Goal: Information Seeking & Learning: Learn about a topic

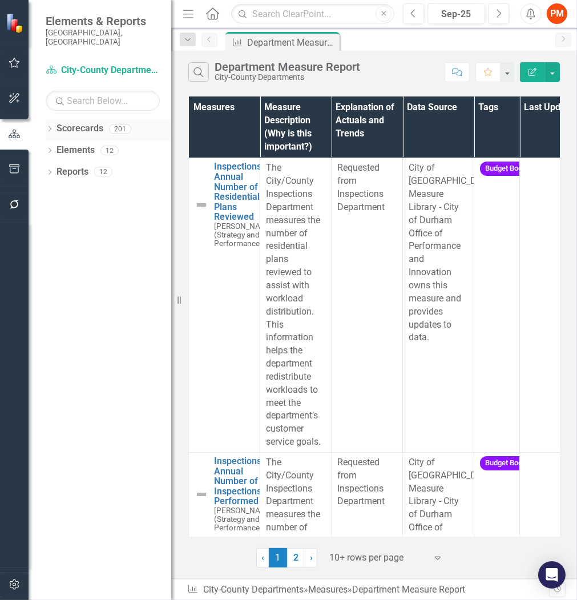
click at [47, 127] on icon "Dropdown" at bounding box center [50, 130] width 8 height 6
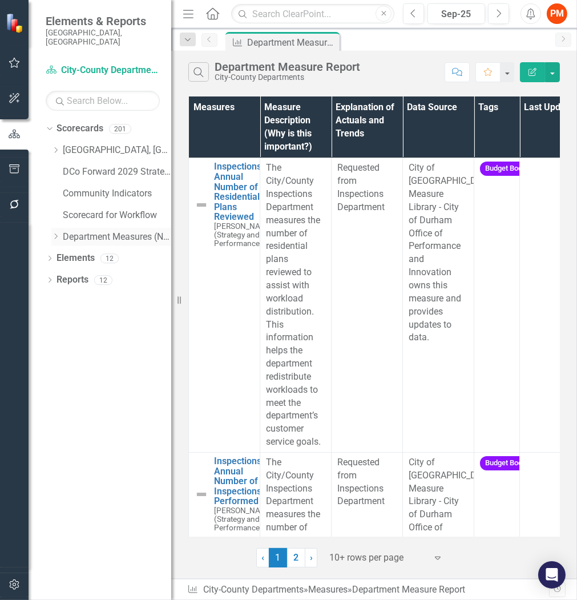
click at [53, 233] on icon "Dropdown" at bounding box center [55, 236] width 9 height 7
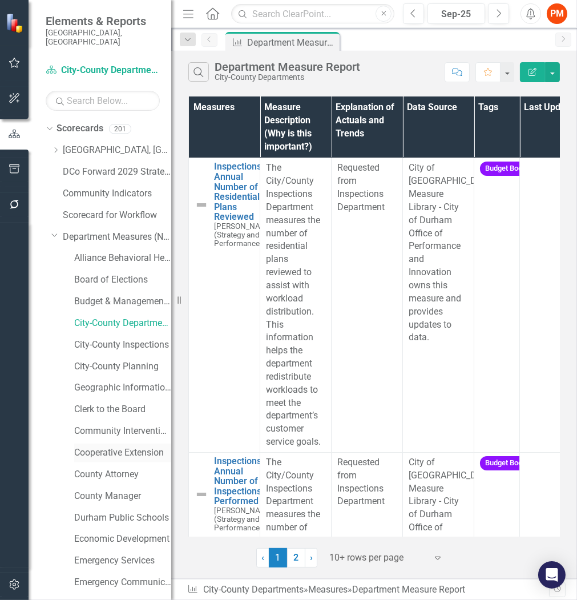
click at [104, 446] on link "Cooperative Extension" at bounding box center [122, 452] width 97 height 13
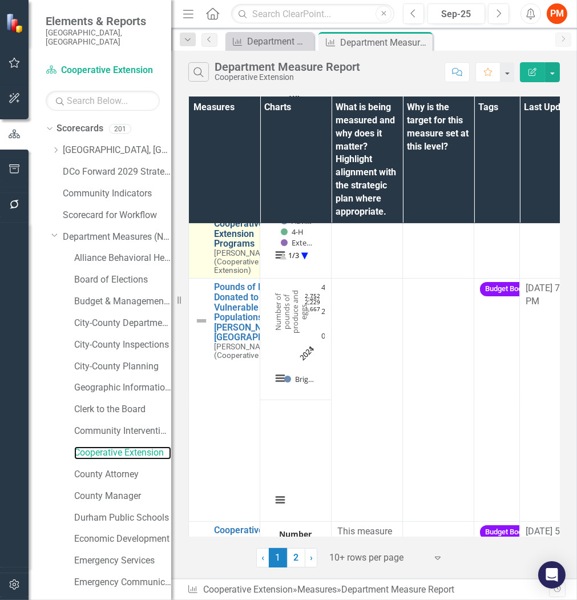
scroll to position [63, 0]
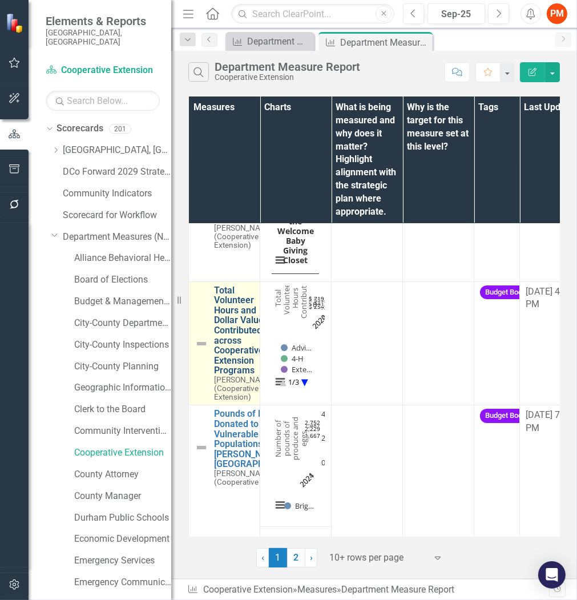
click at [231, 314] on link "Total Volunteer Hours and Dollar Value Contributed across Cooperative Extension…" at bounding box center [244, 330] width 60 height 90
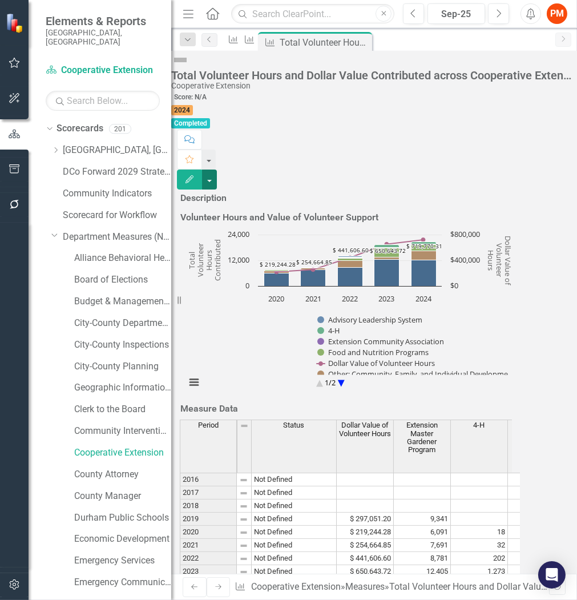
click at [217, 170] on button "button" at bounding box center [209, 180] width 15 height 20
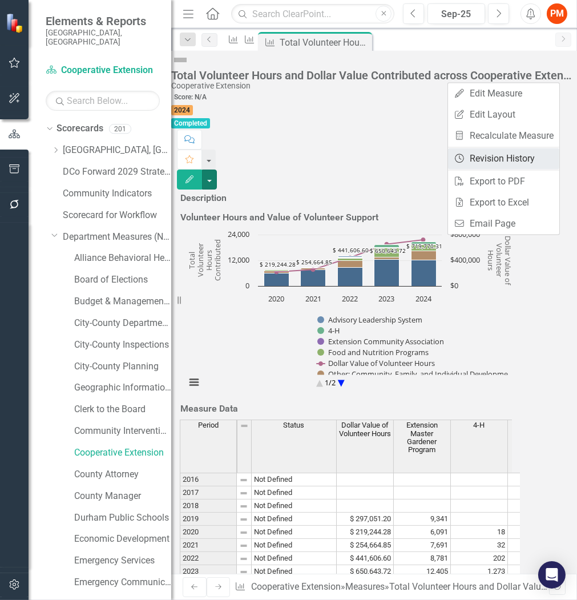
click at [521, 149] on link "Revision History Revision History" at bounding box center [503, 158] width 111 height 21
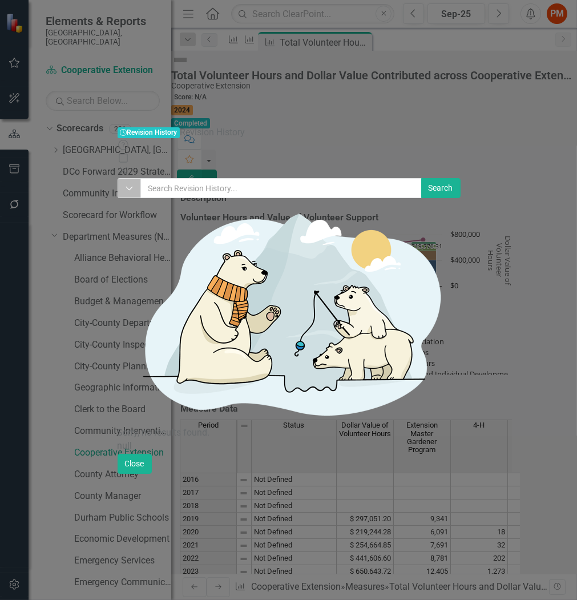
click at [118, 178] on button "Dropdown" at bounding box center [129, 188] width 23 height 20
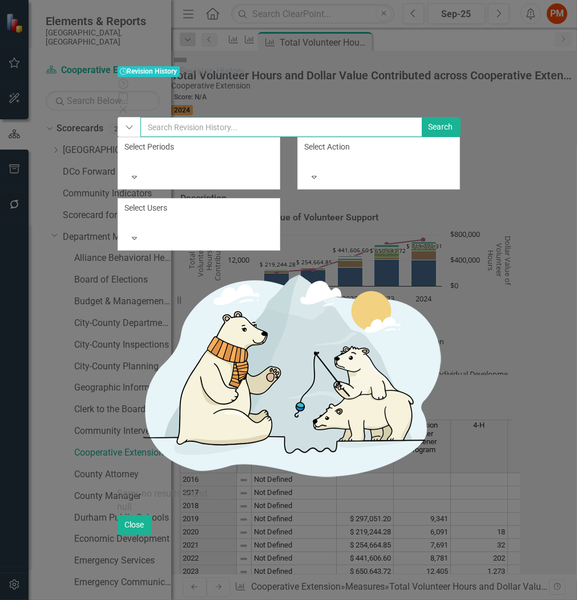
click at [191, 117] on input "text" at bounding box center [281, 127] width 282 height 20
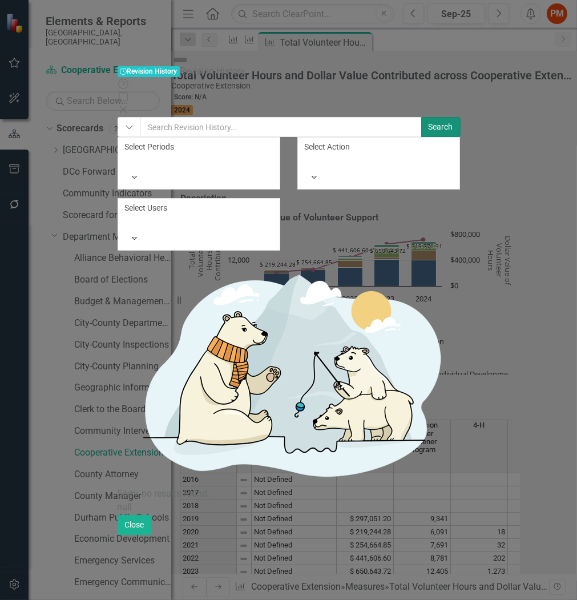
click at [461, 117] on button "Search" at bounding box center [440, 127] width 39 height 20
click at [460, 104] on div "Close" at bounding box center [289, 110] width 342 height 13
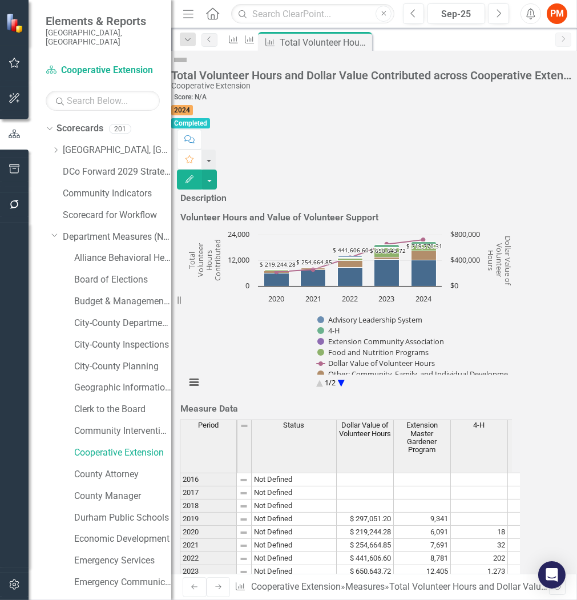
click at [264, 52] on div "Total Volunteer Hours and Dollar Value Contributed across Cooperative Extension…" at bounding box center [374, 120] width 406 height 139
click at [255, 46] on div "Measure" at bounding box center [247, 39] width 16 height 14
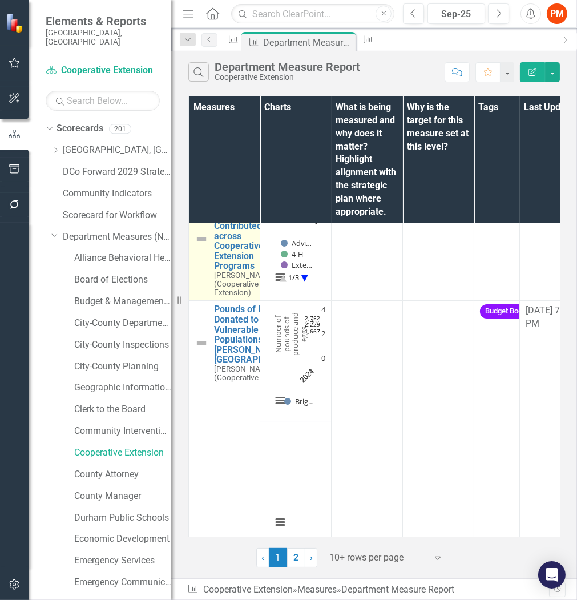
scroll to position [190, 0]
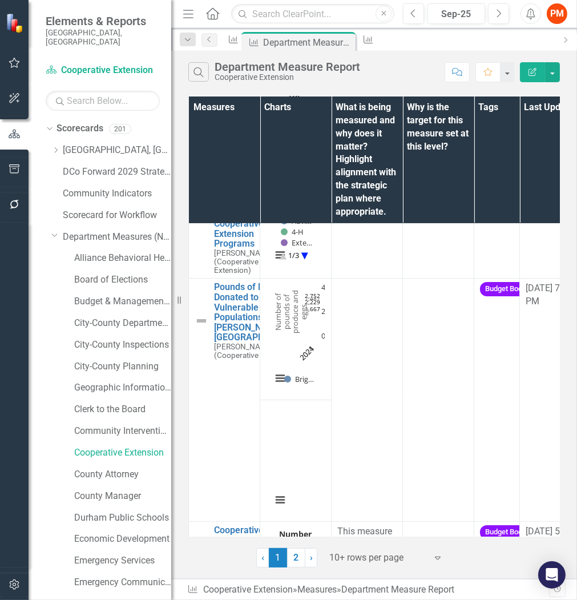
click at [184, 356] on div "Measures Charts What is being measured and why does it matter? Highlight alignm…" at bounding box center [374, 331] width 406 height 474
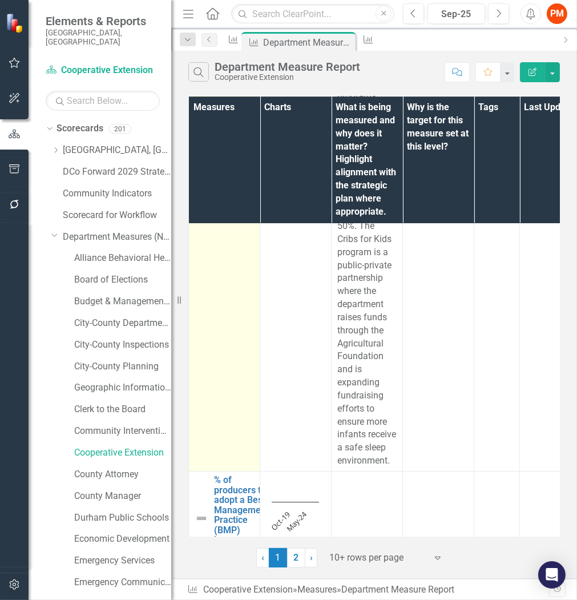
scroll to position [4493, 0]
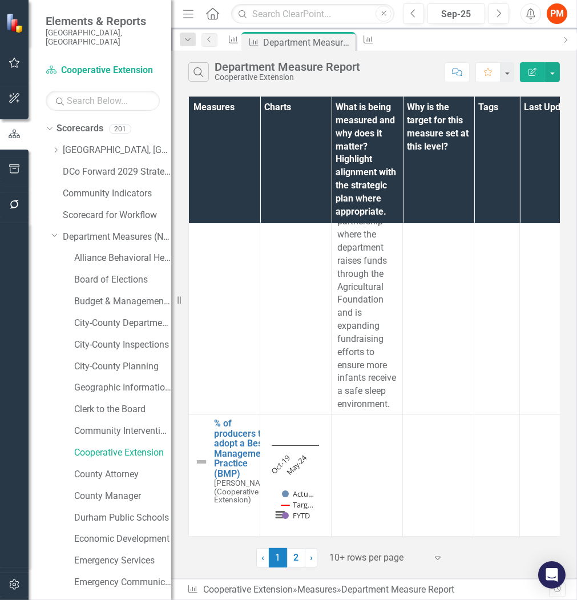
drag, startPoint x: 295, startPoint y: 554, endPoint x: 280, endPoint y: 524, distance: 33.2
click at [295, 554] on link "2" at bounding box center [296, 557] width 18 height 19
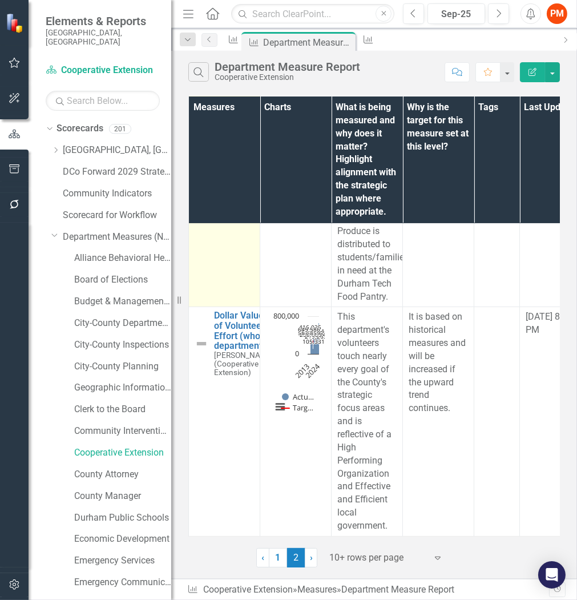
scroll to position [297, 0]
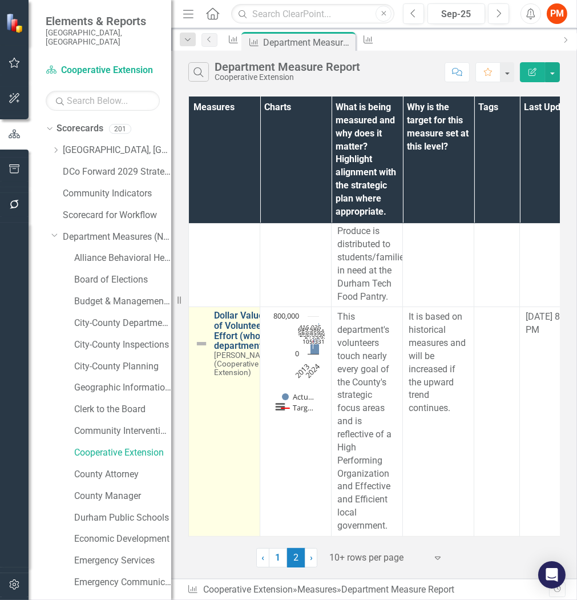
click at [231, 332] on link "Dollar Value of Volunteer Effort (whole department)" at bounding box center [244, 331] width 60 height 40
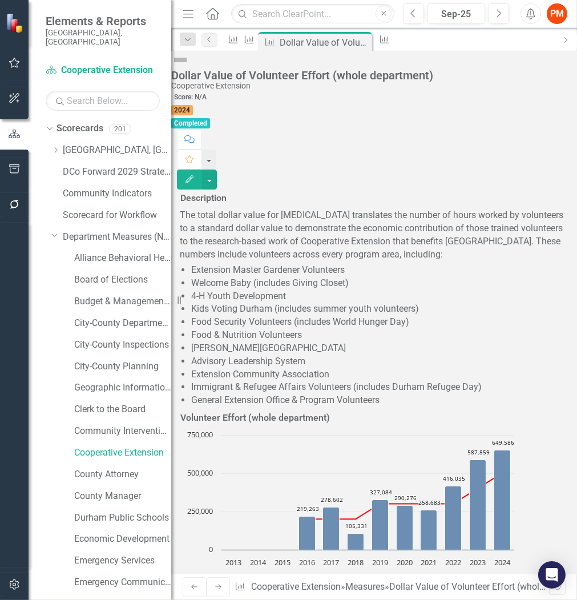
scroll to position [1490, 0]
click at [53, 147] on icon "Dropdown" at bounding box center [55, 150] width 9 height 7
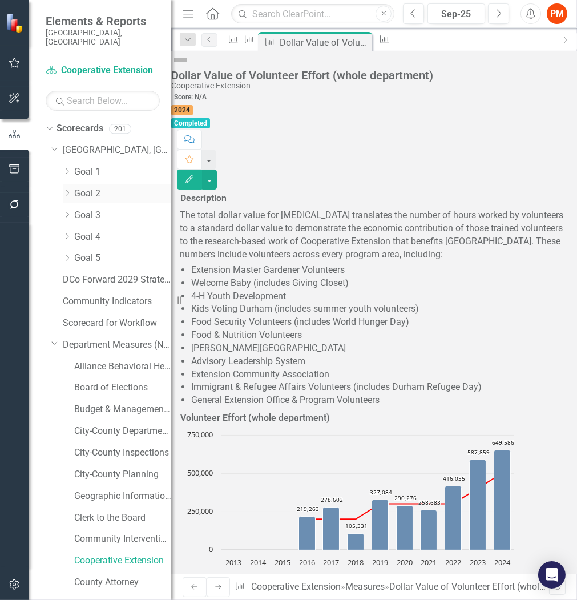
click at [66, 190] on icon "Dropdown" at bounding box center [67, 193] width 9 height 7
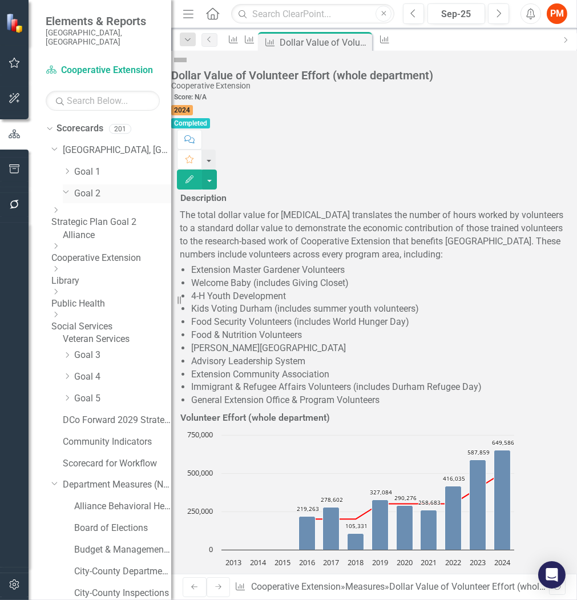
click at [66, 187] on icon "Dropdown" at bounding box center [66, 191] width 7 height 9
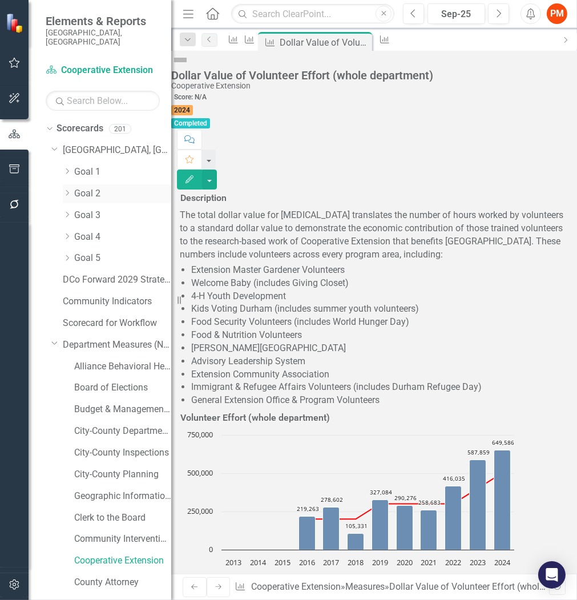
click at [66, 190] on icon "Dropdown" at bounding box center [67, 193] width 9 height 7
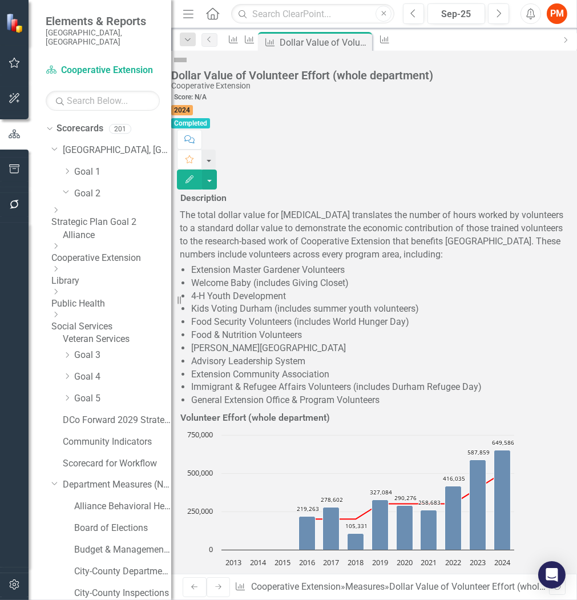
click at [98, 252] on link "Cooperative Extension" at bounding box center [111, 258] width 120 height 13
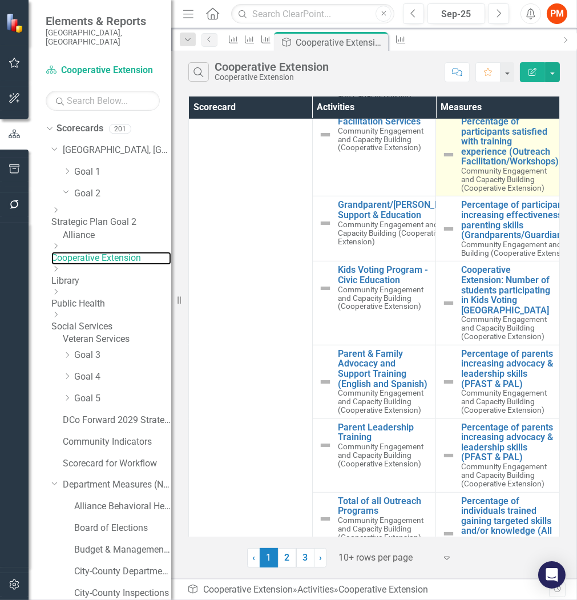
scroll to position [800, 0]
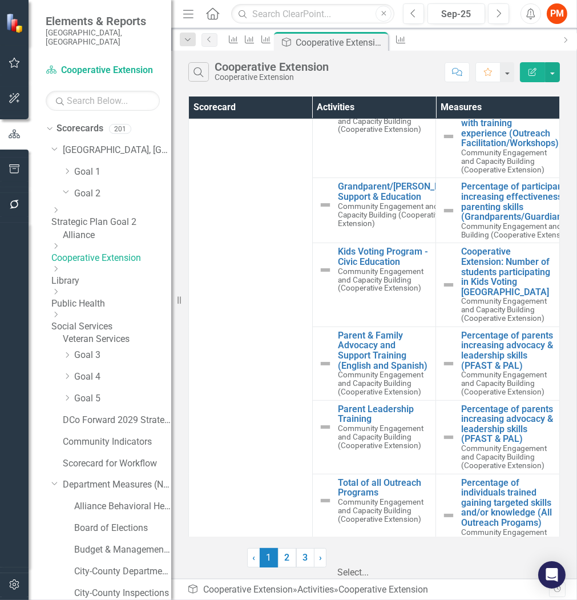
click at [356, 558] on div at bounding box center [395, 557] width 114 height 15
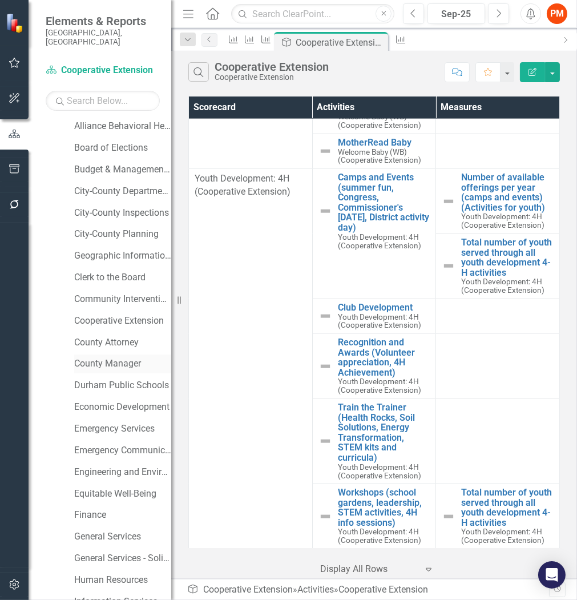
scroll to position [444, 0]
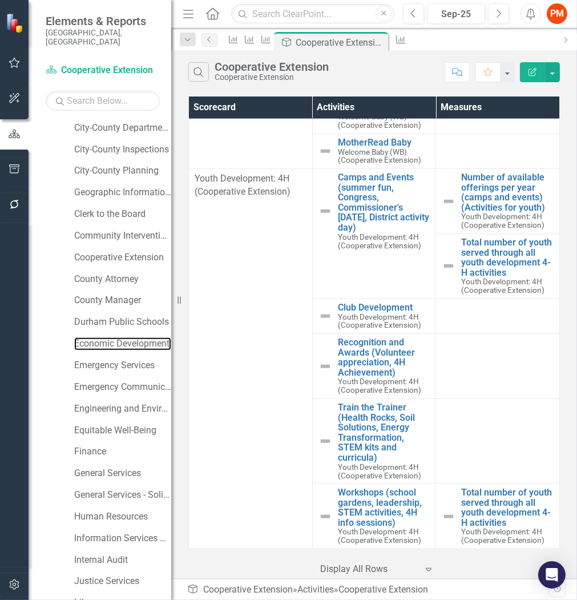
drag, startPoint x: 94, startPoint y: 351, endPoint x: 174, endPoint y: 324, distance: 83.8
click at [94, 350] on link "Economic Development" at bounding box center [122, 343] width 97 height 13
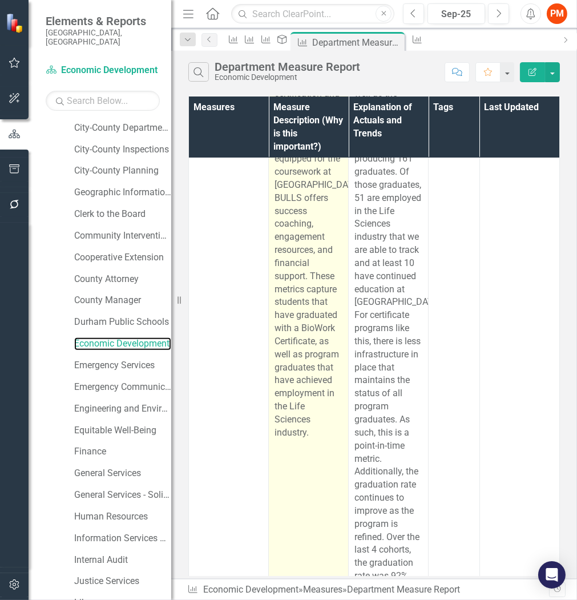
scroll to position [1332, 0]
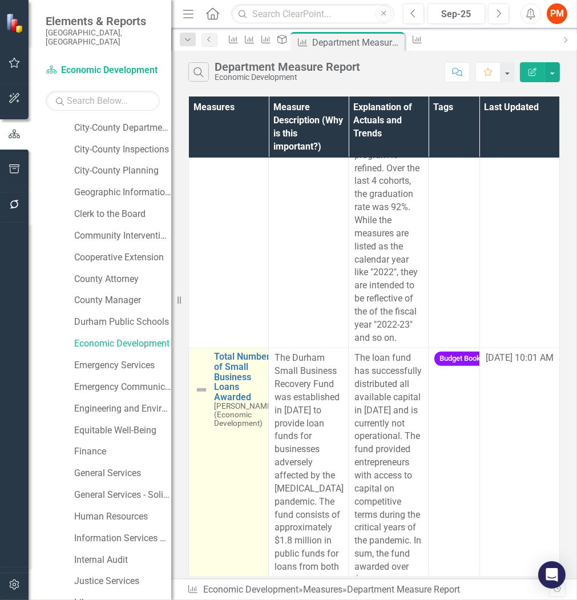
click at [221, 430] on td "Total Number of Small Business Loans Awarded [PERSON_NAME] (Economic Developmen…" at bounding box center [229, 528] width 80 height 360
click at [221, 402] on link "Total Number of Small Business Loans Awarded" at bounding box center [244, 377] width 60 height 50
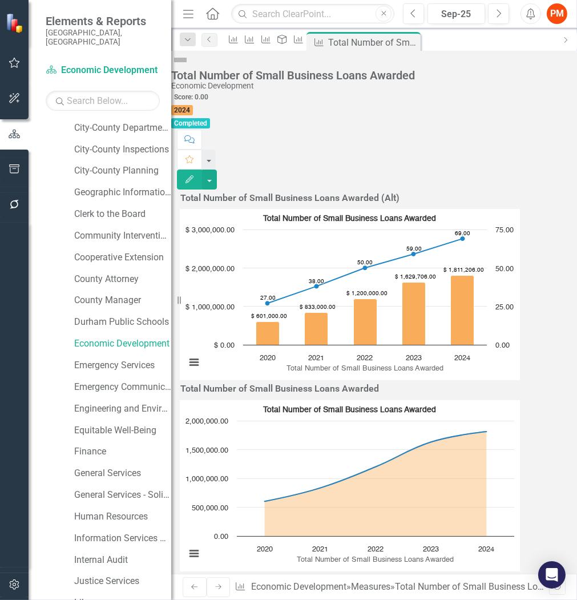
click at [551, 83] on div "Total Number of Small Business Loans Awarded Economic Development Score: 0.00 2…" at bounding box center [374, 120] width 406 height 139
click at [217, 170] on button "button" at bounding box center [209, 180] width 15 height 20
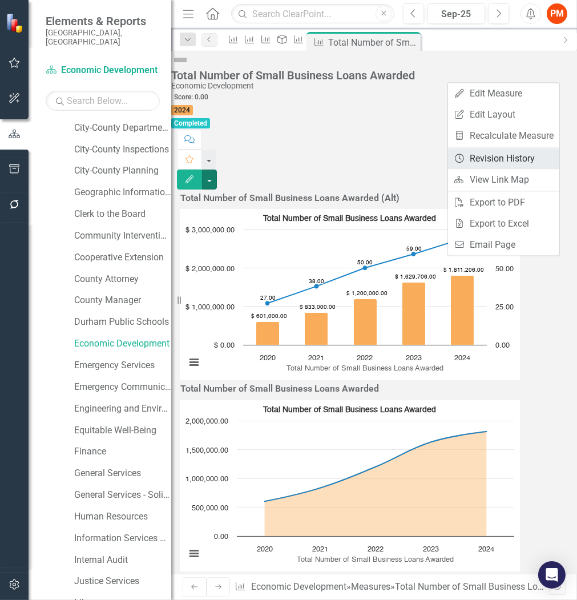
click at [531, 151] on link "Revision History Revision History" at bounding box center [503, 158] width 111 height 21
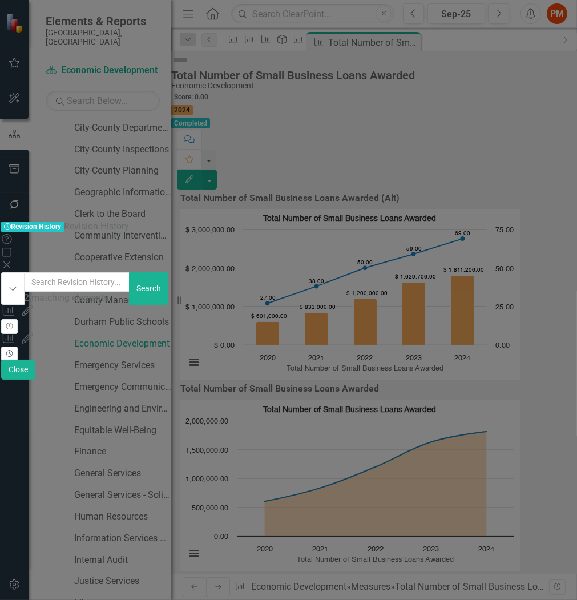
click at [14, 350] on icon "Revision History" at bounding box center [9, 353] width 9 height 7
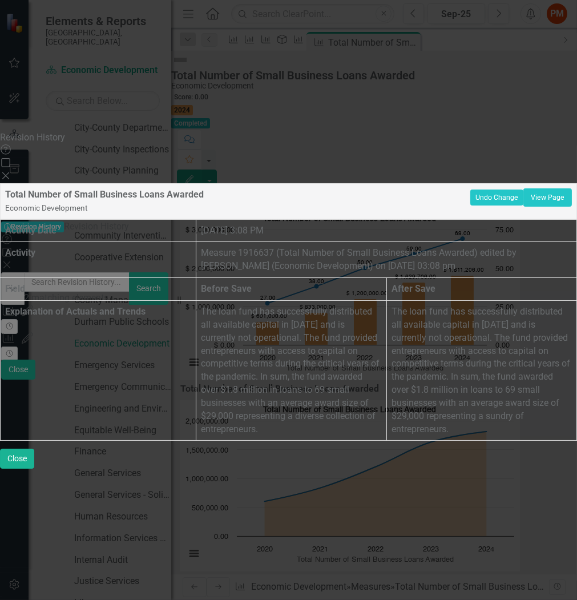
click at [81, 225] on div "Revision History Help Maximize Close Total Number of Small Business Loans Award…" at bounding box center [288, 300] width 577 height 338
click at [11, 171] on icon "Close" at bounding box center [5, 175] width 11 height 9
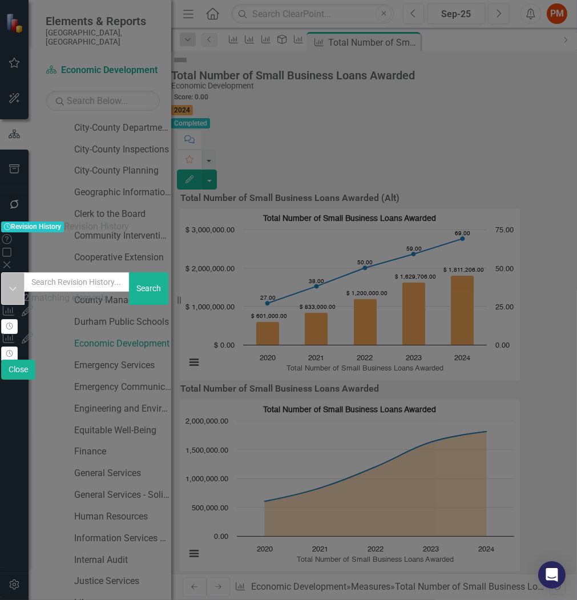
click at [25, 272] on button "Dropdown" at bounding box center [12, 288] width 23 height 33
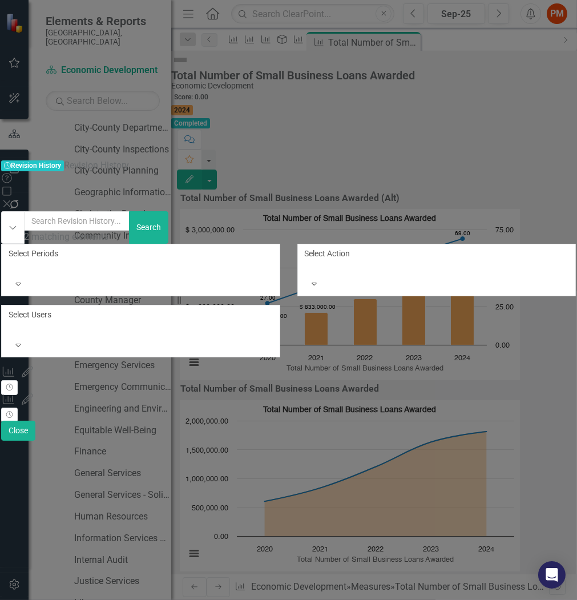
click at [11, 260] on div at bounding box center [11, 267] width 2 height 14
click at [235, 366] on div "Measure Edited Measure 1916637 (Total Number of Small Business Loans Awarded) e…" at bounding box center [287, 393] width 573 height 55
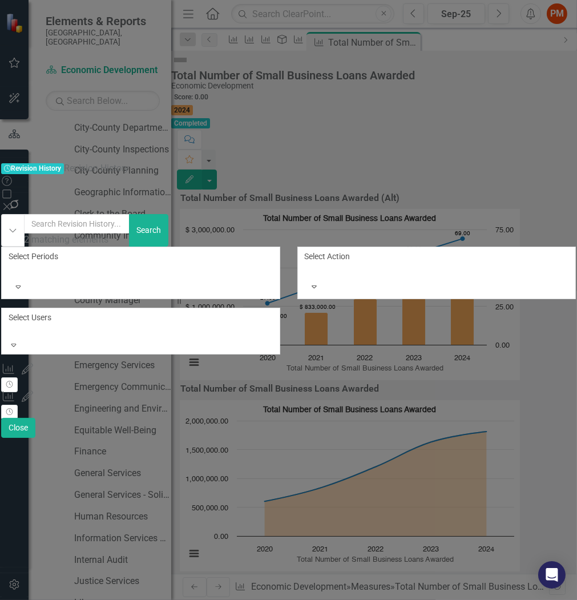
click at [11, 324] on div at bounding box center [11, 331] width 2 height 14
click at [396, 363] on div "Measure Edited Measure 1916637 (Total Number of Small Business Loans Awarded) e…" at bounding box center [287, 390] width 573 height 55
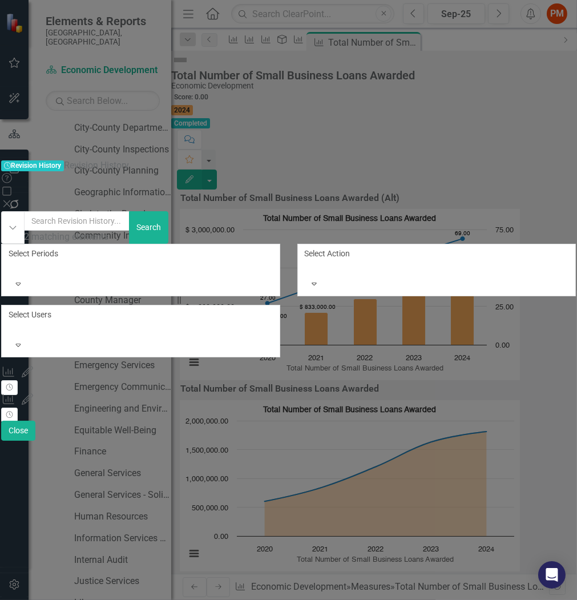
click at [13, 199] on icon "Close" at bounding box center [6, 203] width 11 height 9
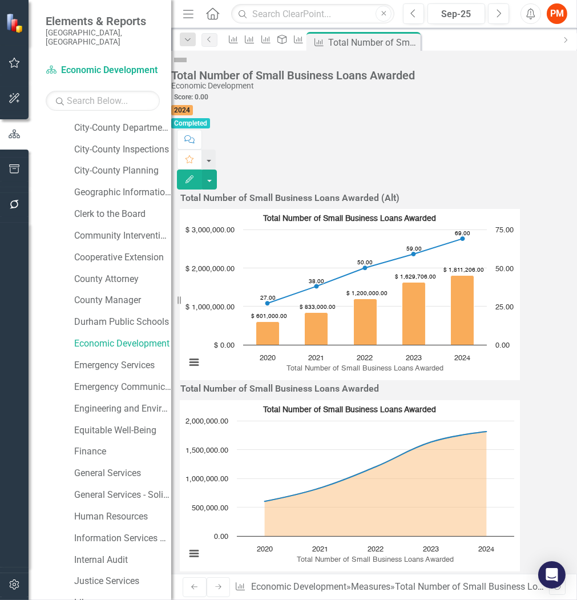
drag, startPoint x: 11, startPoint y: 584, endPoint x: 22, endPoint y: 564, distance: 22.5
click at [12, 584] on icon "button" at bounding box center [15, 584] width 12 height 9
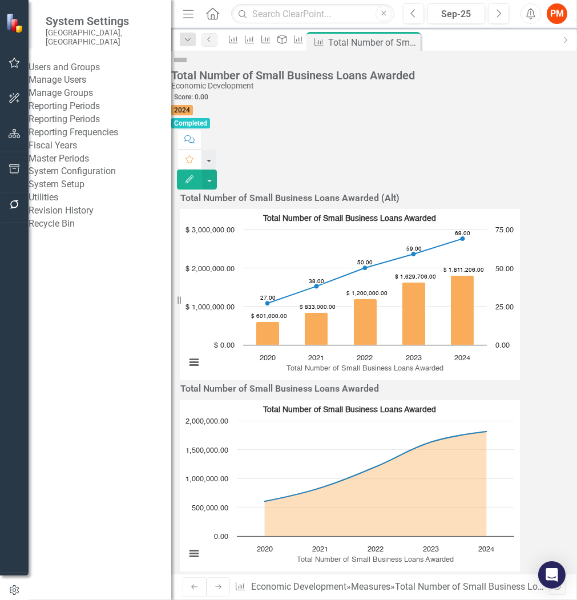
click at [88, 217] on link "Revision History" at bounding box center [100, 210] width 143 height 13
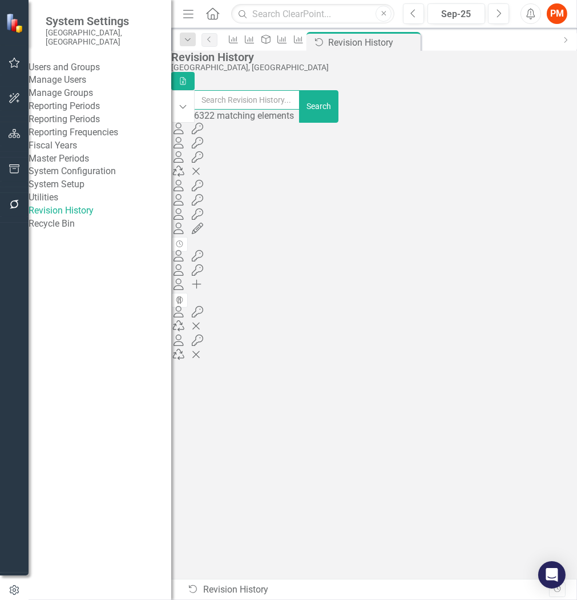
click at [292, 110] on input "text" at bounding box center [247, 99] width 106 height 19
type input "[PERSON_NAME]"
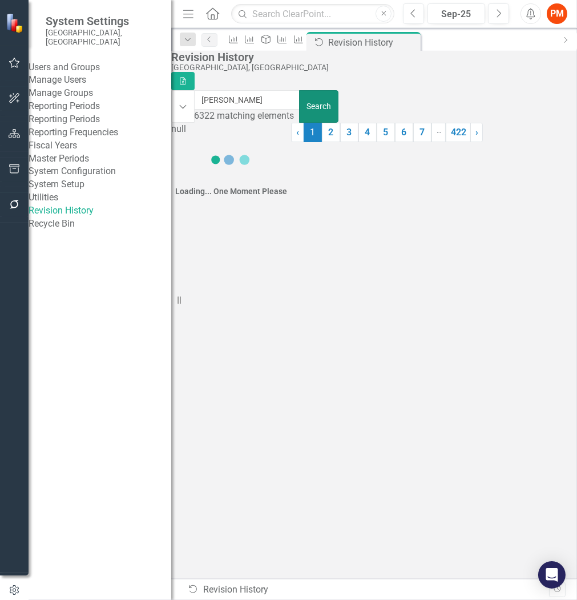
click at [338, 101] on button "Search" at bounding box center [318, 106] width 39 height 33
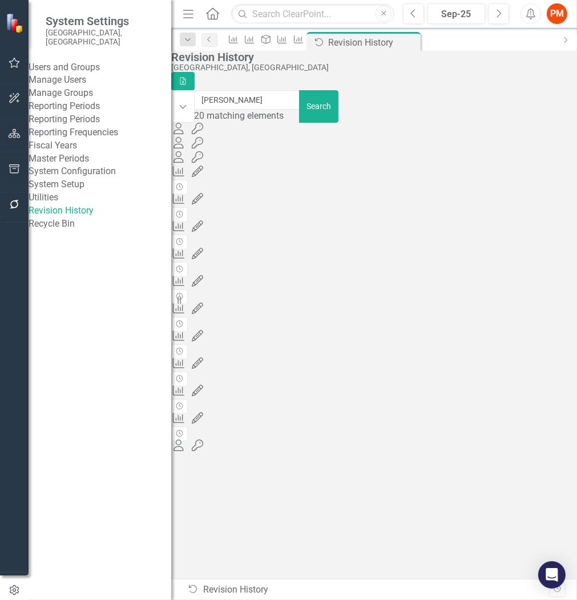
click at [468, 248] on div "User Login Logout by [PERSON_NAME] (Economic Development) [DATE] 05:54 pm from …" at bounding box center [485, 185] width 628 height 125
click at [242, 248] on div "User Login Logout by [PERSON_NAME] (Economic Development) [DATE] 05:54 pm from …" at bounding box center [485, 185] width 628 height 125
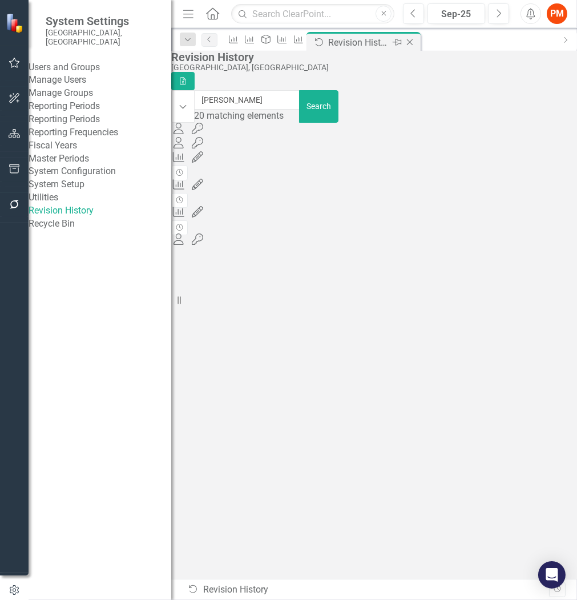
click at [416, 43] on icon "Close" at bounding box center [409, 42] width 11 height 9
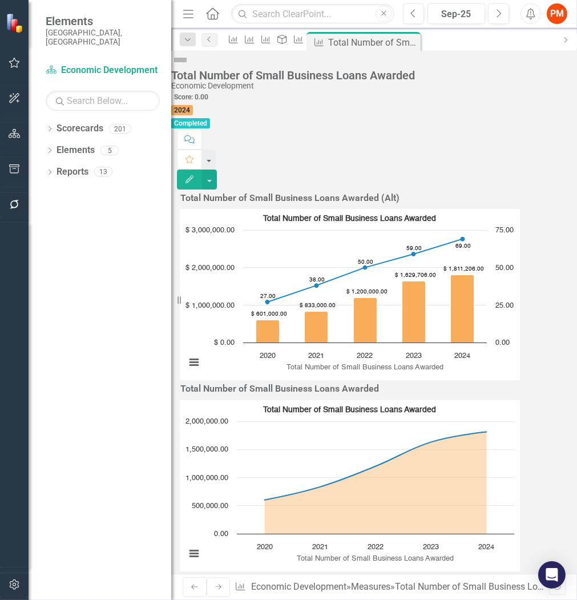
click at [221, 14] on div "Menu Home Search Close" at bounding box center [286, 14] width 212 height 22
click at [208, 14] on icon at bounding box center [212, 13] width 13 height 12
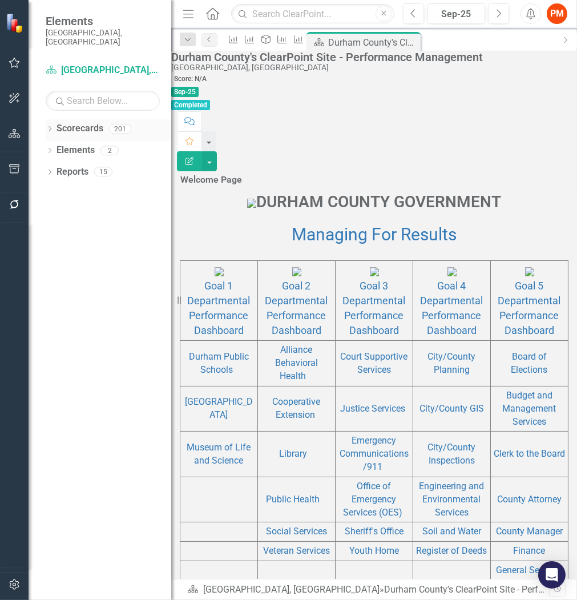
click at [47, 127] on icon "Dropdown" at bounding box center [50, 130] width 8 height 6
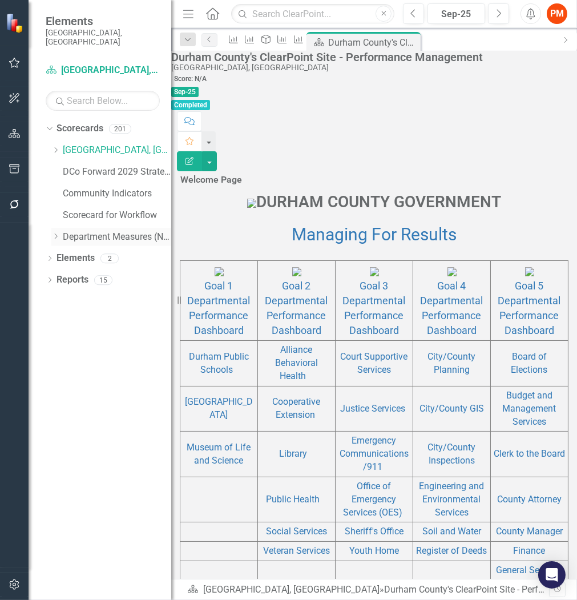
click at [52, 233] on icon "Dropdown" at bounding box center [55, 236] width 9 height 7
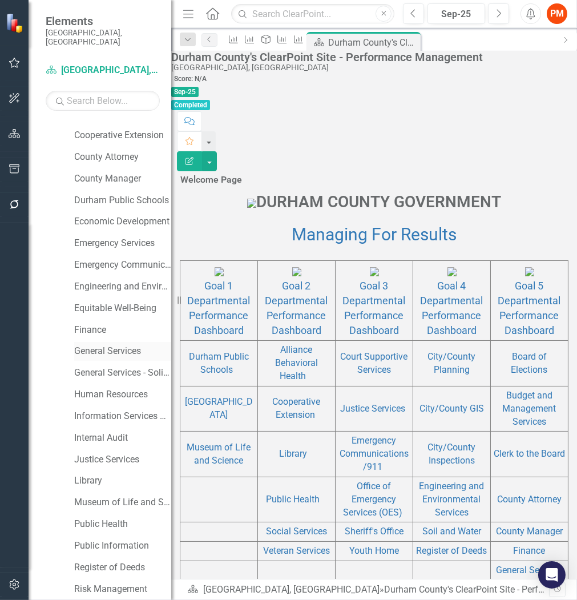
scroll to position [507, 0]
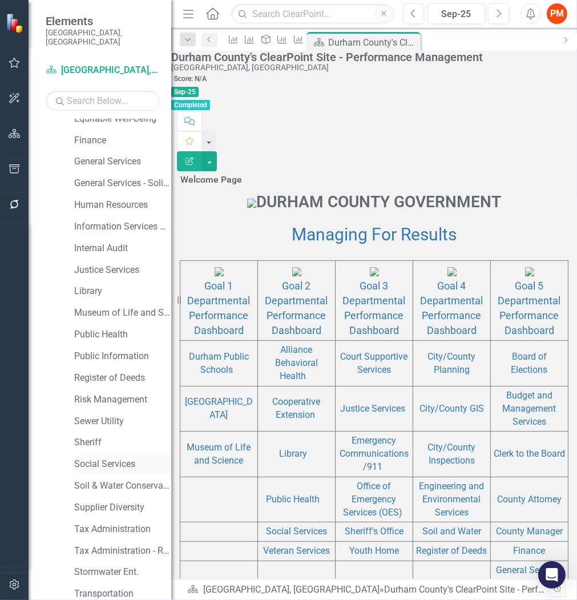
click at [116, 458] on link "Social Services" at bounding box center [122, 464] width 97 height 13
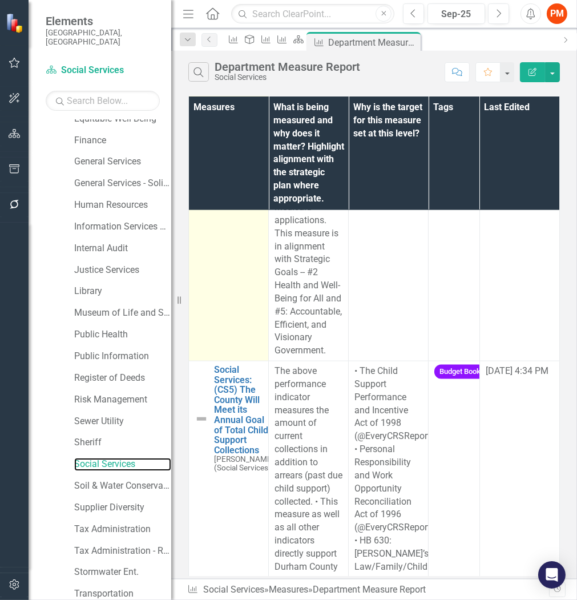
scroll to position [1966, 0]
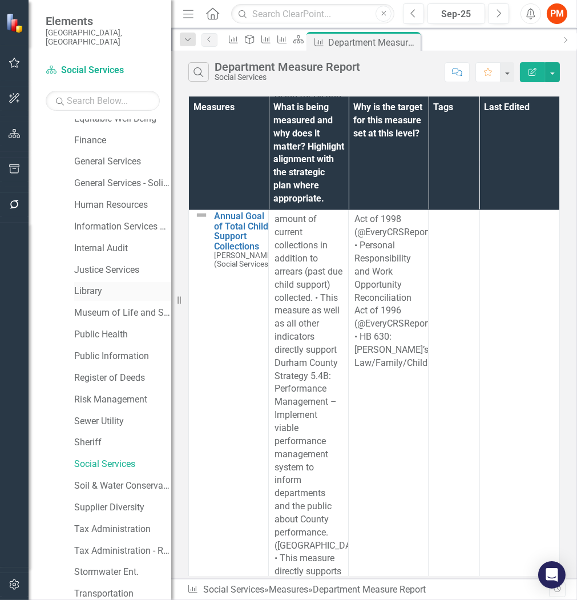
click at [83, 287] on link "Library" at bounding box center [122, 291] width 97 height 13
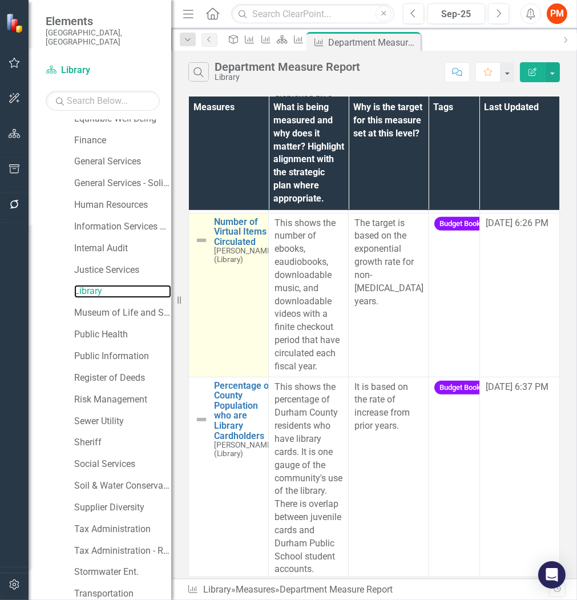
scroll to position [995, 0]
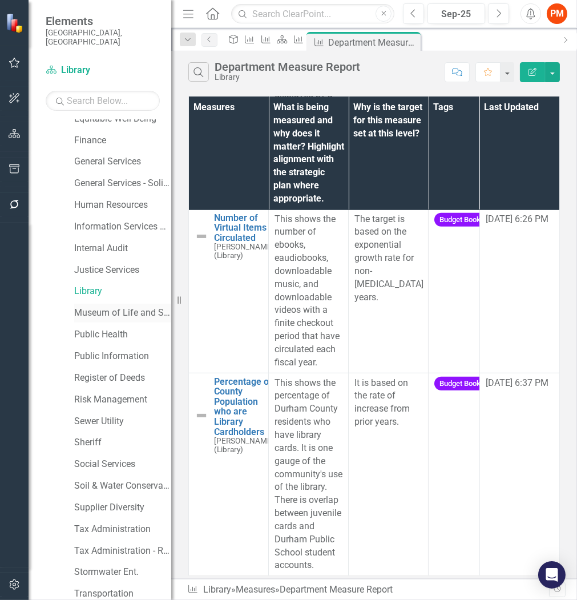
drag, startPoint x: 86, startPoint y: 301, endPoint x: 102, endPoint y: 311, distance: 18.7
click at [86, 307] on link "Museum of Life and Science" at bounding box center [122, 313] width 97 height 13
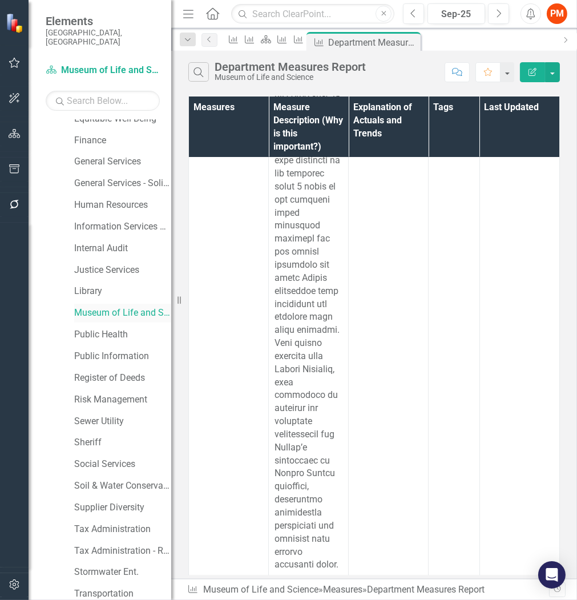
scroll to position [591, 0]
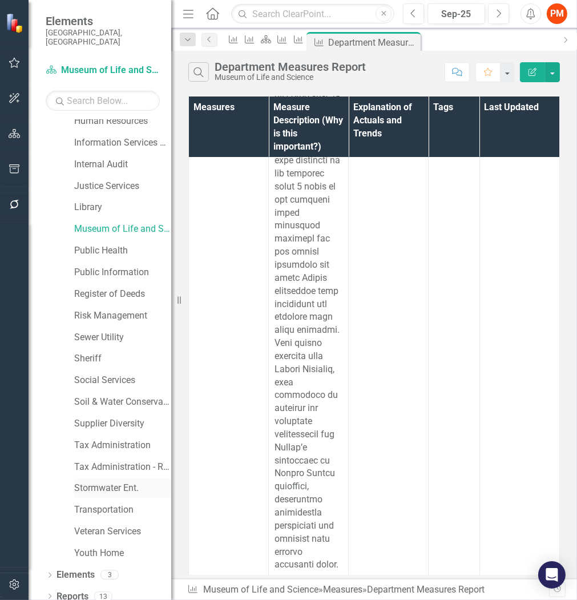
click at [126, 482] on link "Stormwater Ent." at bounding box center [122, 488] width 97 height 13
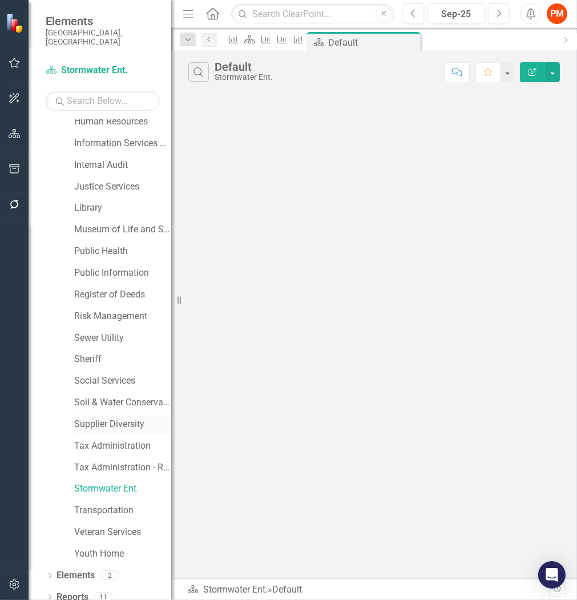
scroll to position [591, 0]
click at [51, 571] on div "Dropdown" at bounding box center [50, 576] width 8 height 10
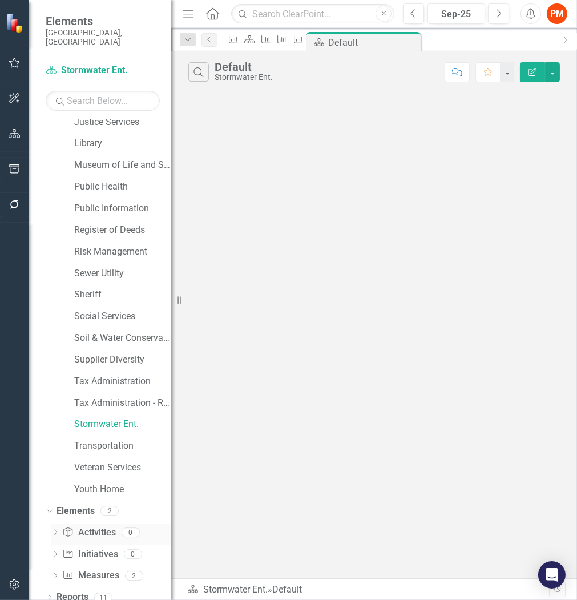
scroll to position [655, 0]
click at [83, 569] on link "Measure Measures" at bounding box center [90, 575] width 57 height 13
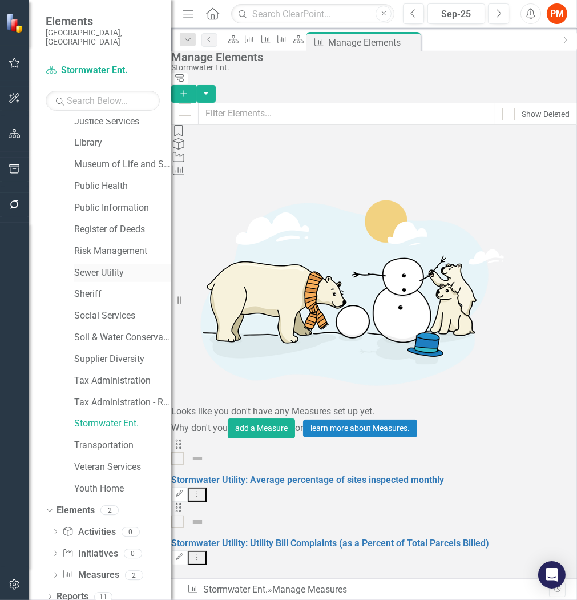
click at [111, 267] on link "Sewer Utility" at bounding box center [122, 273] width 97 height 13
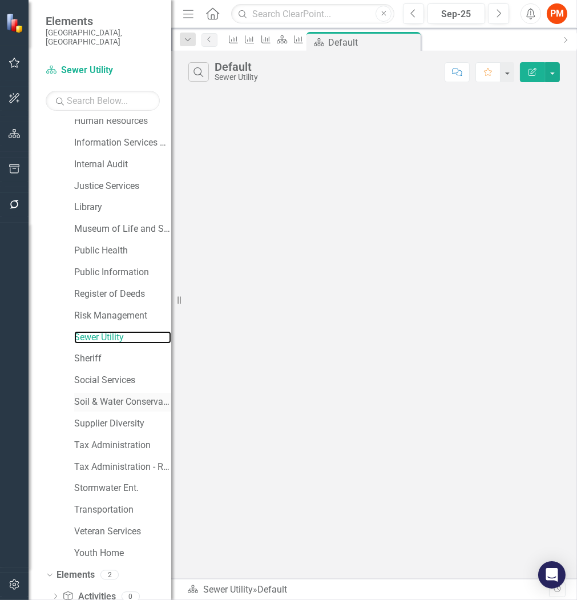
scroll to position [655, 0]
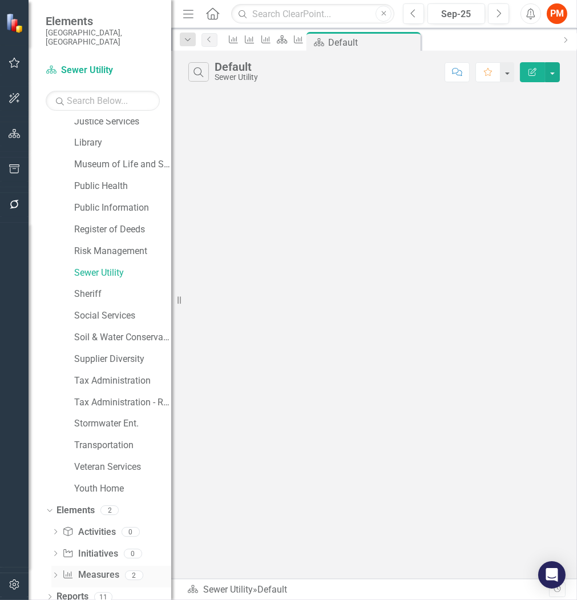
click at [98, 566] on div "Measure Measures" at bounding box center [90, 575] width 57 height 19
click at [94, 569] on link "Measure Measures" at bounding box center [90, 575] width 57 height 13
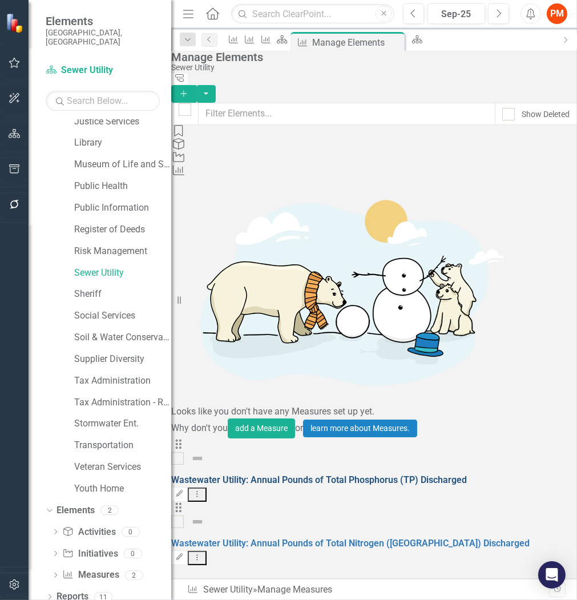
click at [287, 474] on link "Wastewater Utility: Annual Pounds of Total Phosphorus (TP) Discharged" at bounding box center [319, 479] width 296 height 11
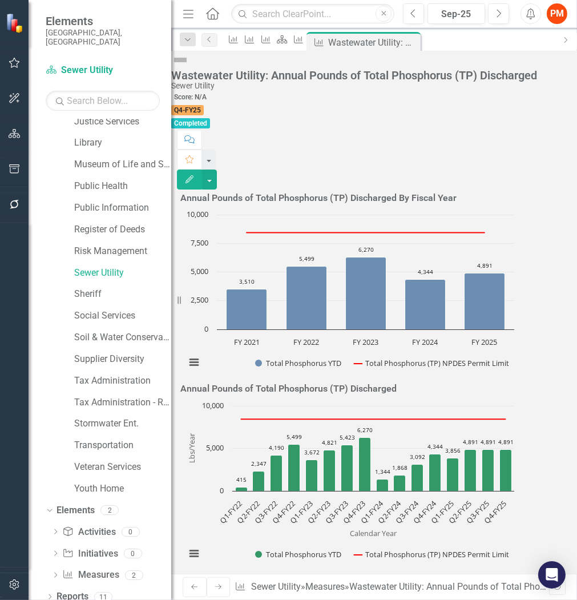
scroll to position [1296, 0]
click at [217, 170] on button "button" at bounding box center [209, 180] width 15 height 20
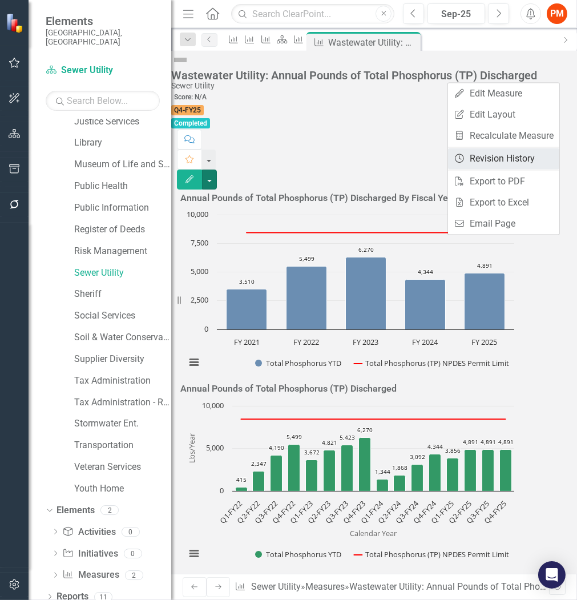
click at [517, 156] on link "Revision History Revision History" at bounding box center [503, 158] width 111 height 21
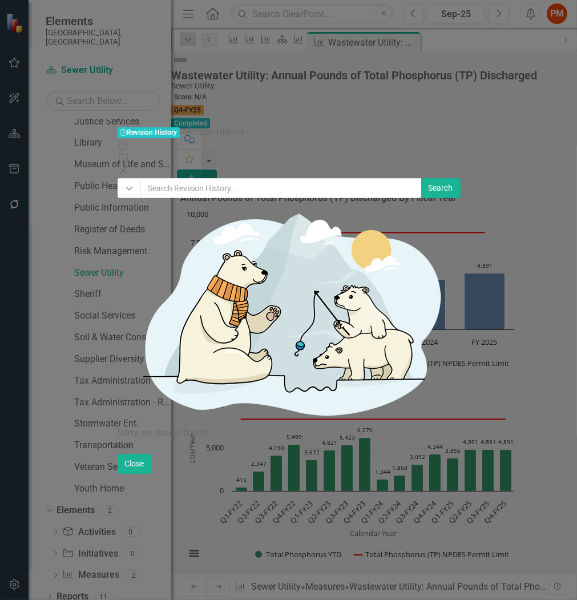
click at [129, 166] on icon "Close" at bounding box center [123, 170] width 11 height 9
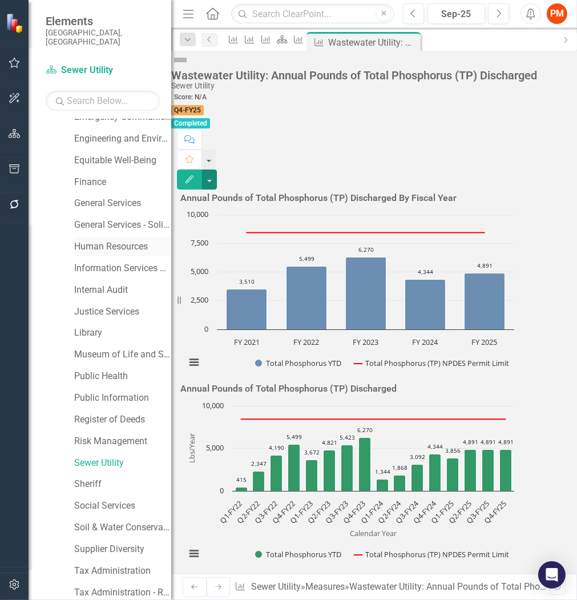
scroll to position [402, 0]
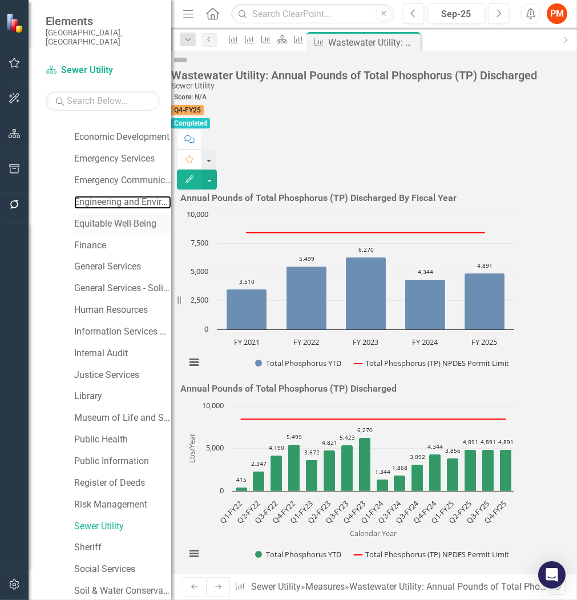
drag, startPoint x: 119, startPoint y: 192, endPoint x: 123, endPoint y: 212, distance: 21.1
click at [119, 196] on link "Engineering and Environmental Services" at bounding box center [122, 202] width 97 height 13
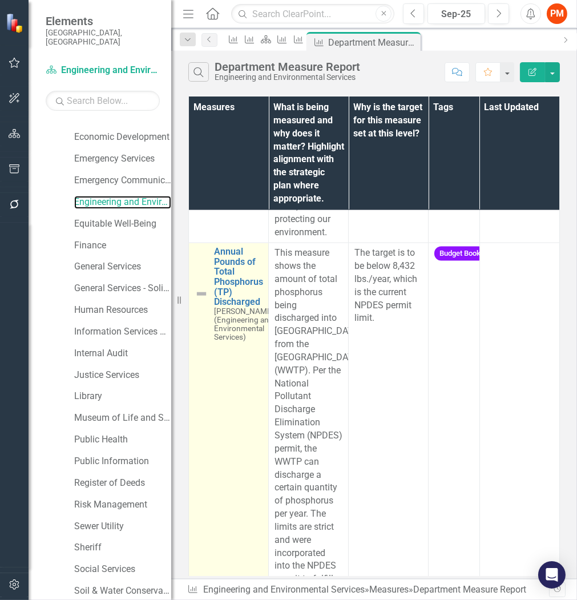
scroll to position [2029, 0]
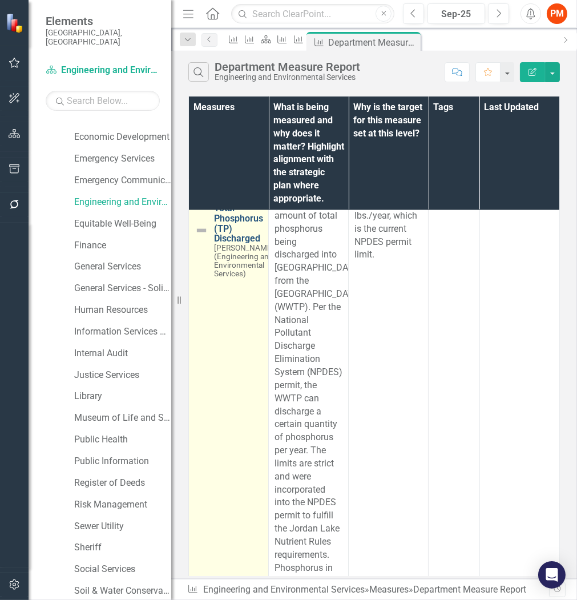
click at [240, 244] on link "Annual Pounds of Total Phosphorus (TP) Discharged" at bounding box center [244, 213] width 60 height 61
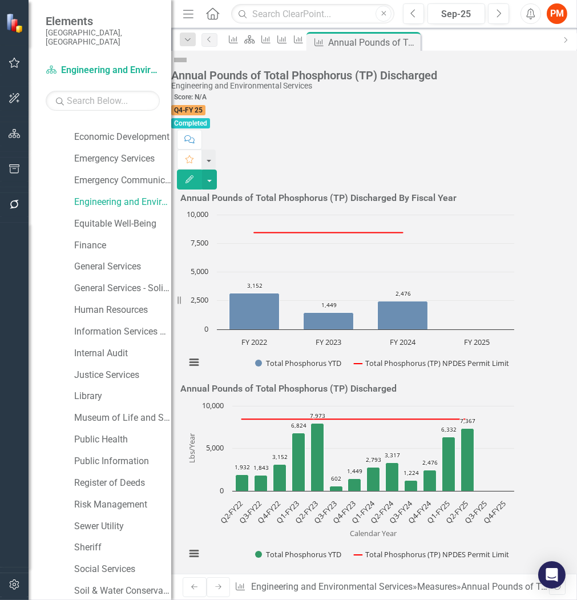
scroll to position [1256, 0]
click at [304, 46] on div "Measure" at bounding box center [296, 39] width 16 height 14
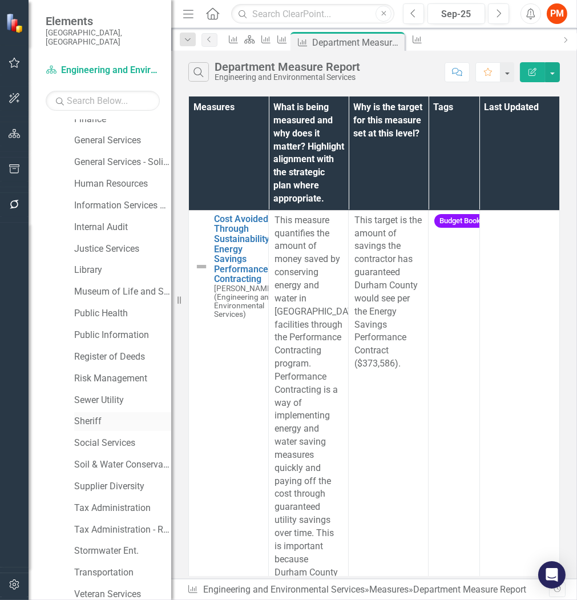
scroll to position [529, 0]
click at [126, 393] on link "Sewer Utility" at bounding box center [122, 399] width 97 height 13
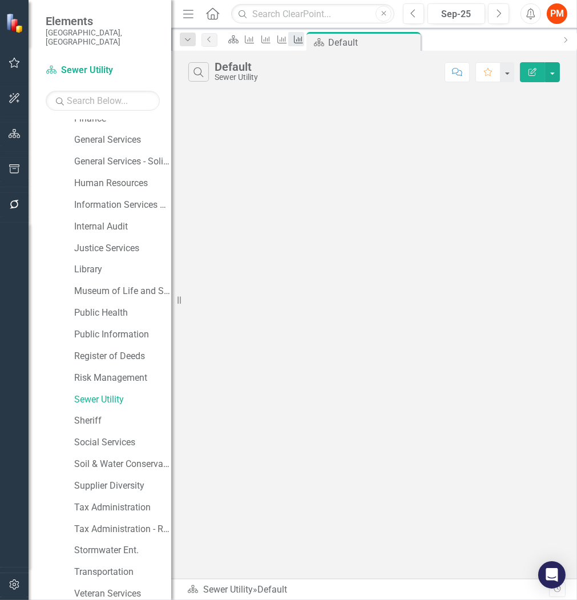
click at [303, 42] on icon at bounding box center [298, 39] width 9 height 8
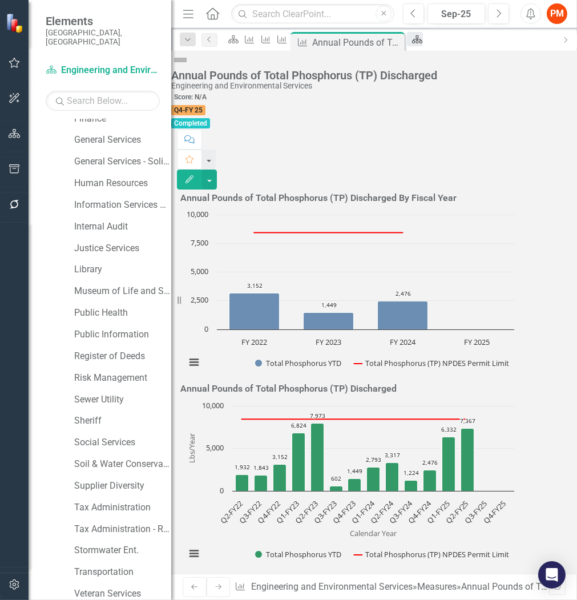
click at [423, 46] on div "Scorecard" at bounding box center [415, 39] width 16 height 14
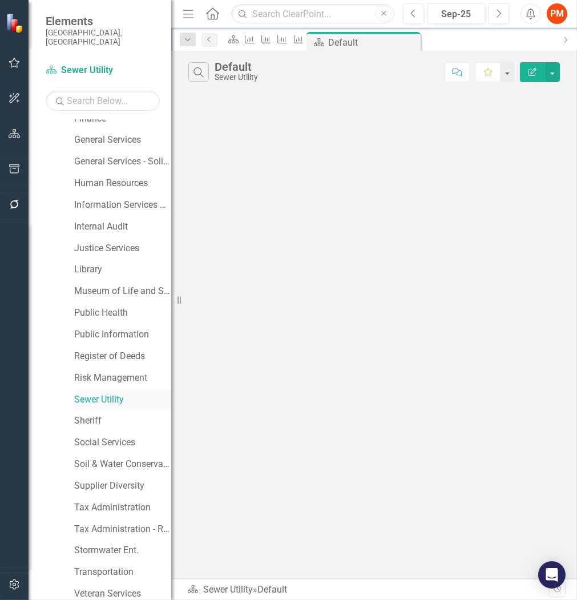
click at [112, 393] on link "Sewer Utility" at bounding box center [122, 399] width 97 height 13
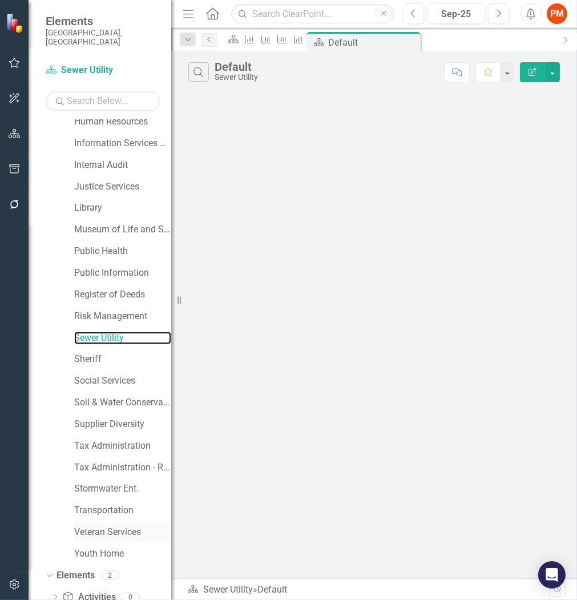
scroll to position [655, 0]
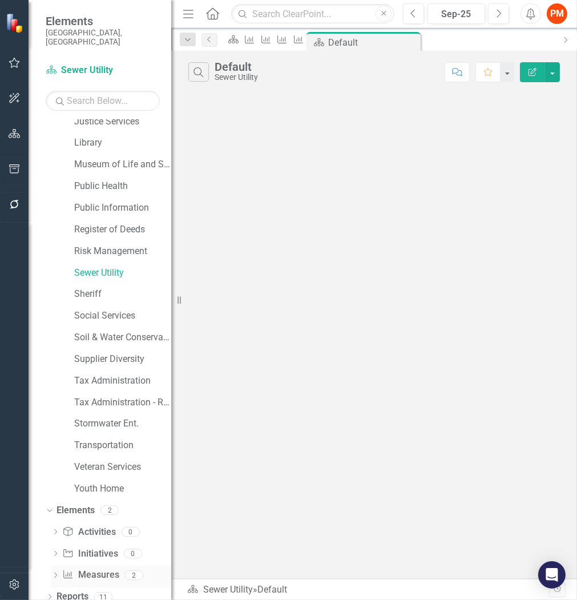
click at [96, 569] on link "Measure Measures" at bounding box center [90, 575] width 57 height 13
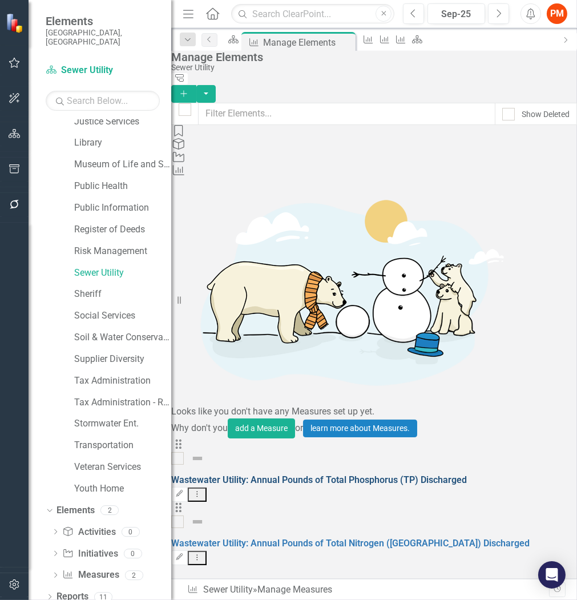
click at [276, 474] on link "Wastewater Utility: Annual Pounds of Total Phosphorus (TP) Discharged" at bounding box center [319, 479] width 296 height 11
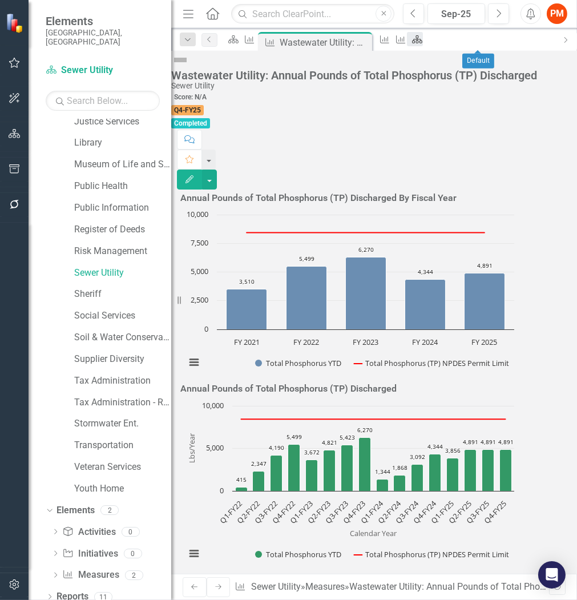
click at [423, 38] on icon "Scorecard" at bounding box center [417, 39] width 11 height 9
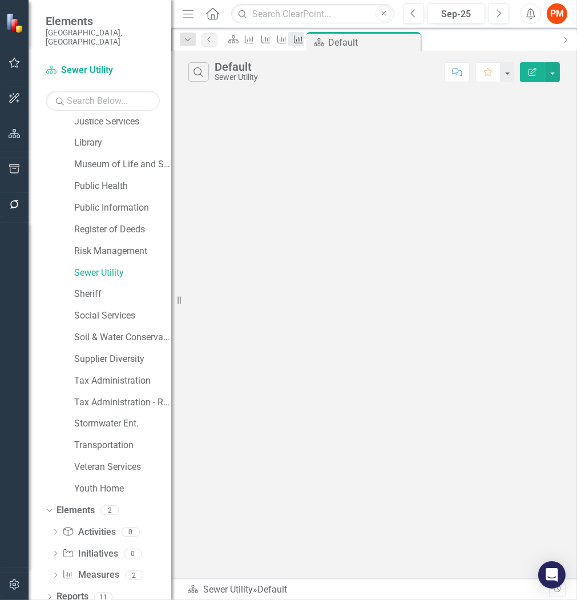
click at [304, 42] on icon "Measure" at bounding box center [298, 39] width 11 height 9
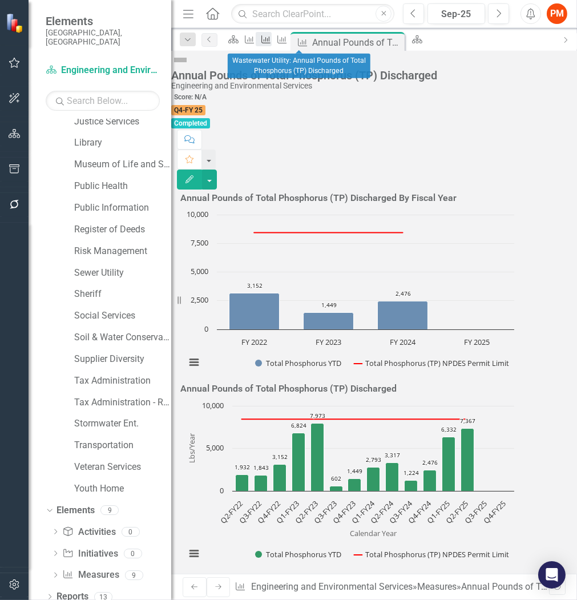
click at [271, 42] on icon at bounding box center [265, 39] width 9 height 8
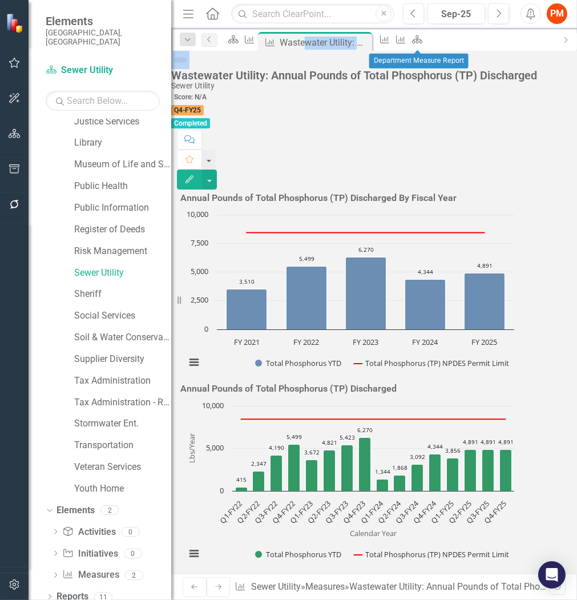
drag, startPoint x: 335, startPoint y: 39, endPoint x: 432, endPoint y: 39, distance: 96.5
click at [432, 39] on div "Measure Measure Measure Activity Measure Measure Scorecard Measure Measure Meas…" at bounding box center [388, 41] width 331 height 18
drag, startPoint x: 432, startPoint y: 39, endPoint x: 311, endPoint y: 40, distance: 121.0
click at [321, 40] on div "Wastewater Utility: Annual Pounds of Total Phosphorus (TP) Discharged" at bounding box center [310, 42] width 61 height 14
drag, startPoint x: 324, startPoint y: 42, endPoint x: 423, endPoint y: 42, distance: 99.3
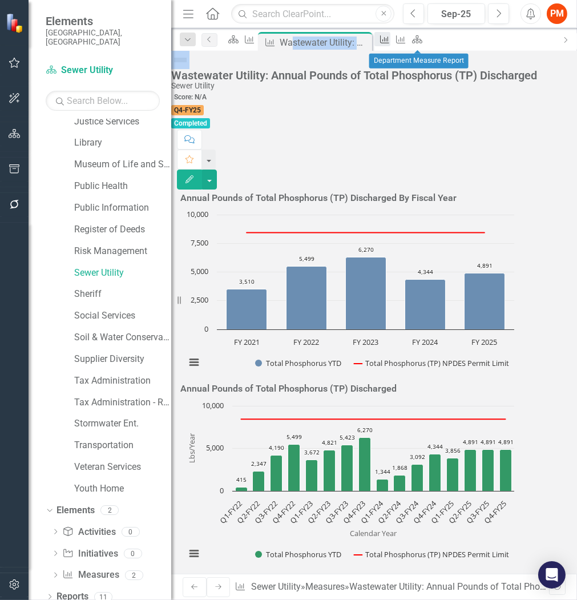
click at [423, 42] on div "Measure Measure Measure Activity Measure Measure Scorecard Measure Measure Meas…" at bounding box center [388, 41] width 331 height 18
drag, startPoint x: 423, startPoint y: 42, endPoint x: 409, endPoint y: 77, distance: 37.9
click at [204, 105] on span "Q4-FY25" at bounding box center [187, 110] width 33 height 10
click at [406, 44] on icon "Measure" at bounding box center [400, 39] width 11 height 9
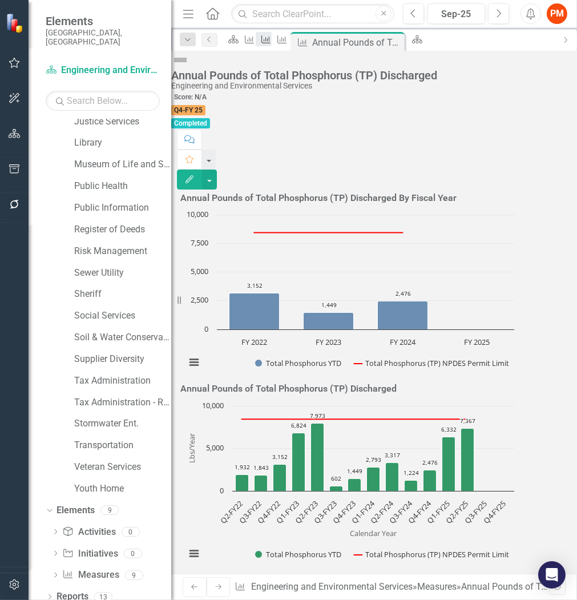
click at [272, 41] on icon "Measure" at bounding box center [265, 39] width 11 height 9
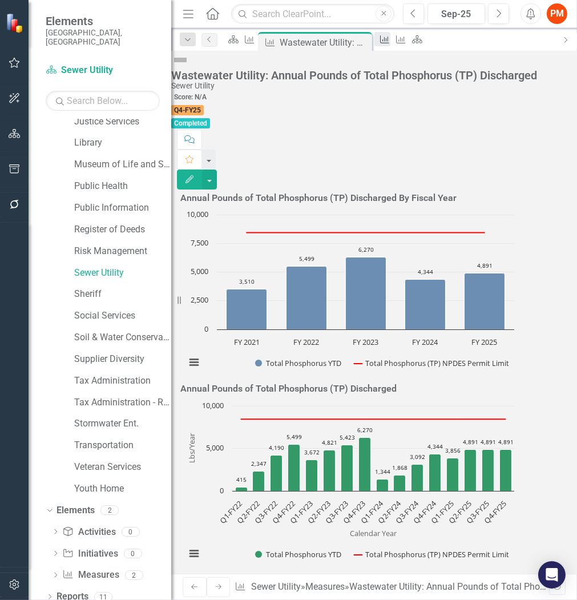
click at [390, 40] on icon "Measure" at bounding box center [384, 39] width 11 height 9
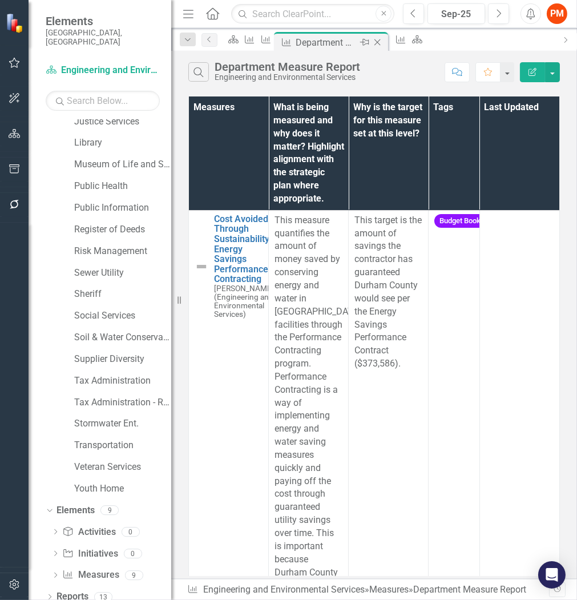
click at [383, 41] on icon "Close" at bounding box center [377, 42] width 11 height 9
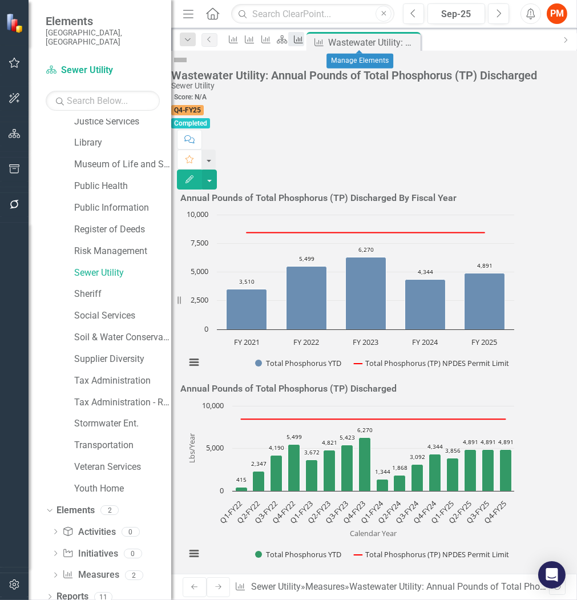
click at [304, 41] on div "Measure" at bounding box center [296, 39] width 16 height 14
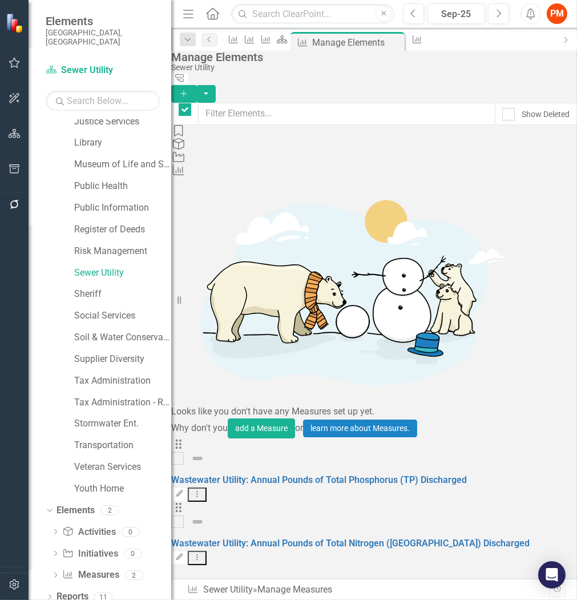
checkbox input "false"
click at [288, 40] on icon "Scorecard" at bounding box center [281, 39] width 11 height 9
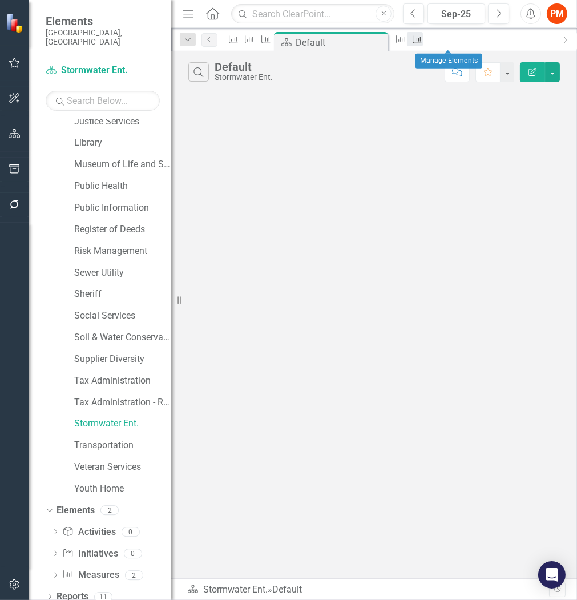
click at [423, 41] on icon "Measure" at bounding box center [417, 39] width 11 height 9
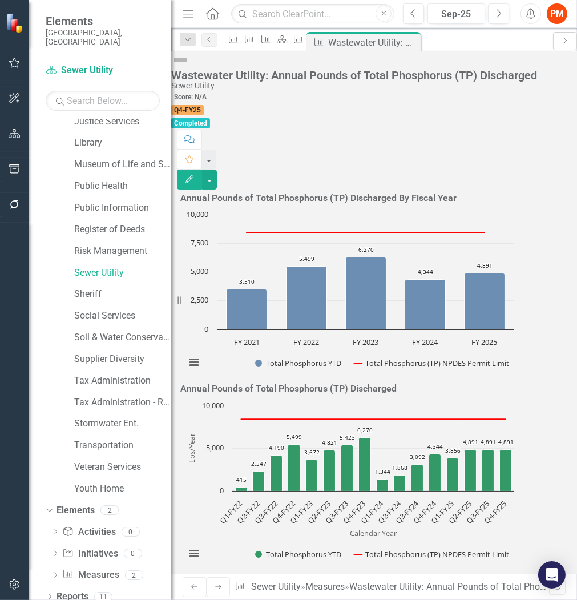
click at [563, 41] on icon "Next" at bounding box center [565, 40] width 9 height 7
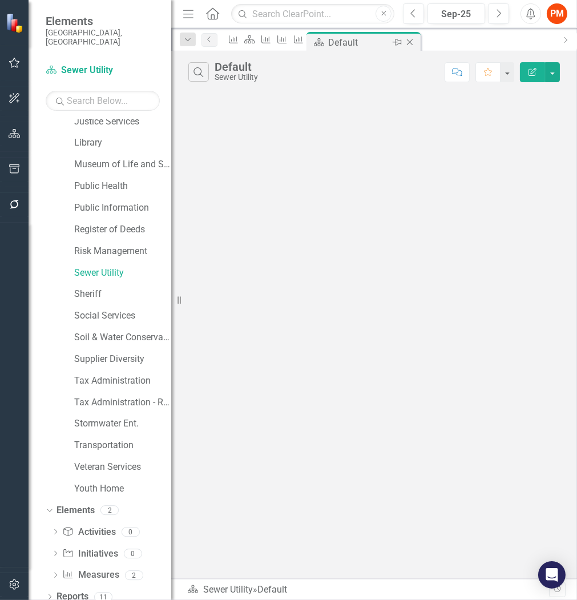
click at [413, 41] on icon at bounding box center [410, 42] width 6 height 6
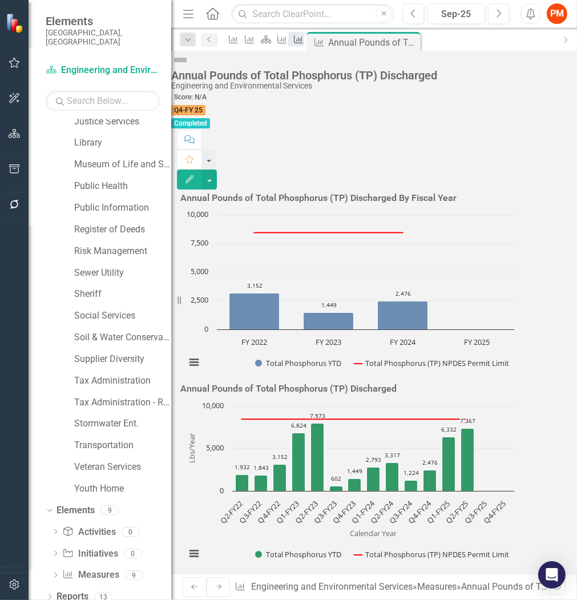
click at [304, 37] on icon "Measure" at bounding box center [298, 39] width 11 height 9
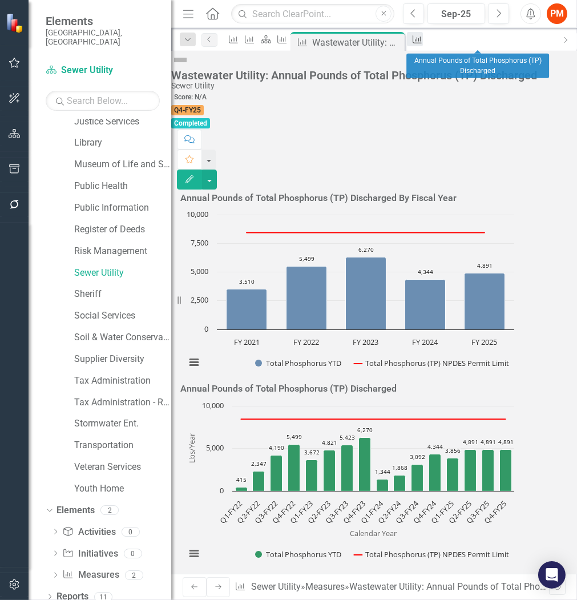
click at [423, 38] on icon "Measure" at bounding box center [417, 39] width 11 height 9
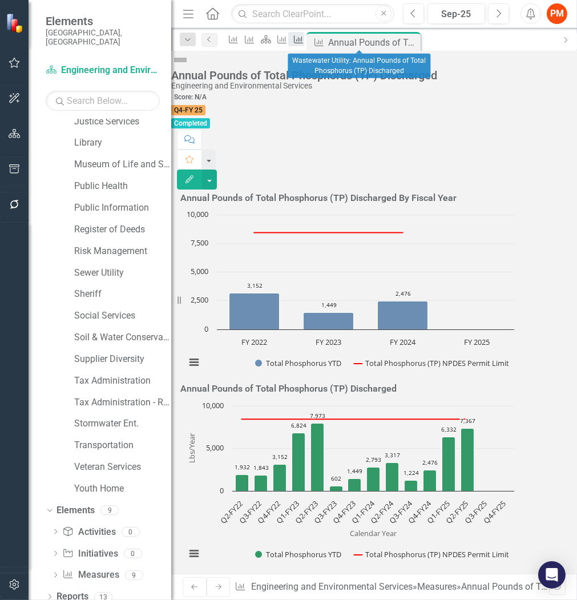
click at [304, 38] on icon "Measure" at bounding box center [298, 39] width 11 height 9
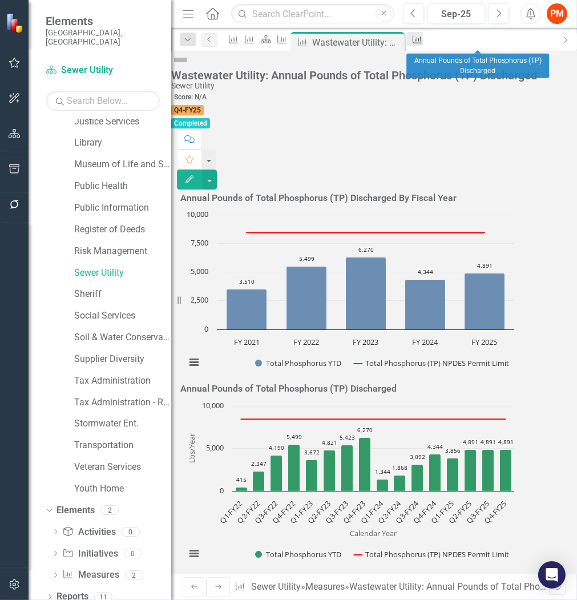
click at [423, 38] on div "Measure" at bounding box center [415, 39] width 16 height 14
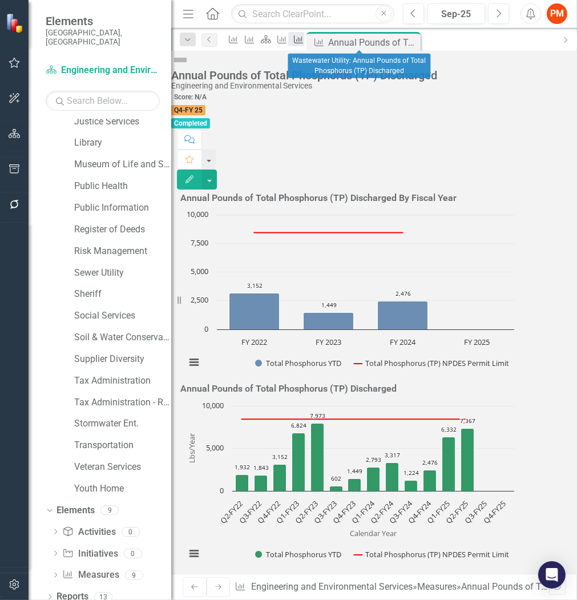
click at [304, 42] on icon "Measure" at bounding box center [298, 39] width 11 height 9
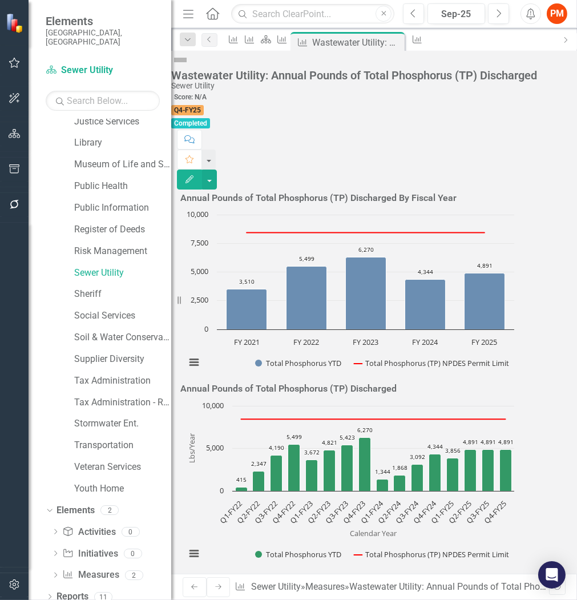
scroll to position [63, 0]
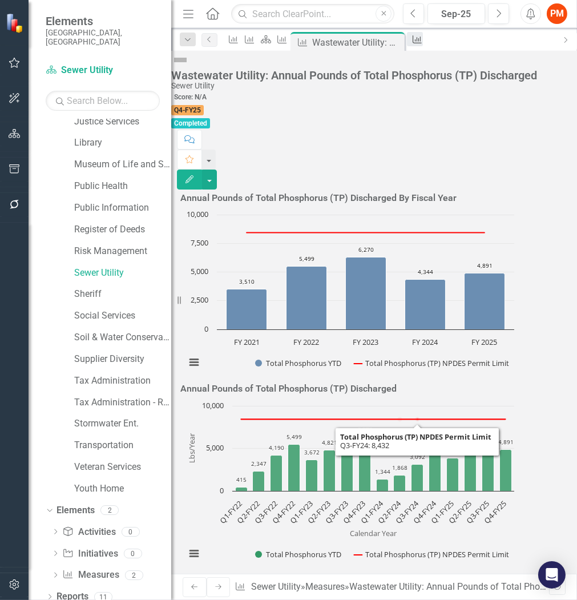
click at [423, 43] on div "Measure" at bounding box center [415, 39] width 16 height 14
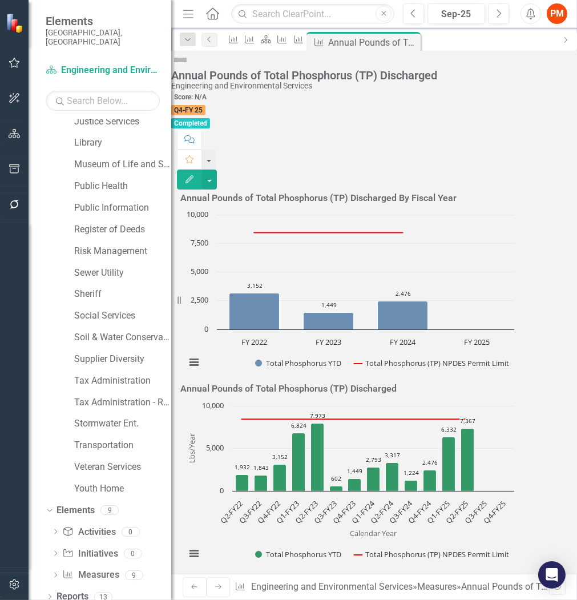
scroll to position [190, 0]
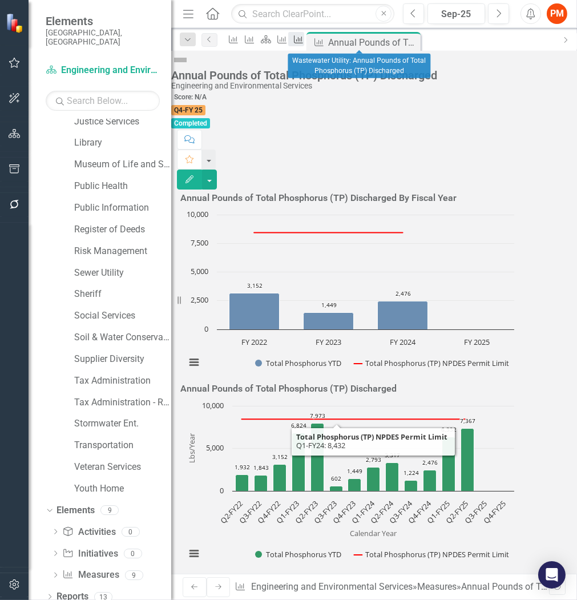
click at [304, 44] on icon "Measure" at bounding box center [298, 39] width 11 height 9
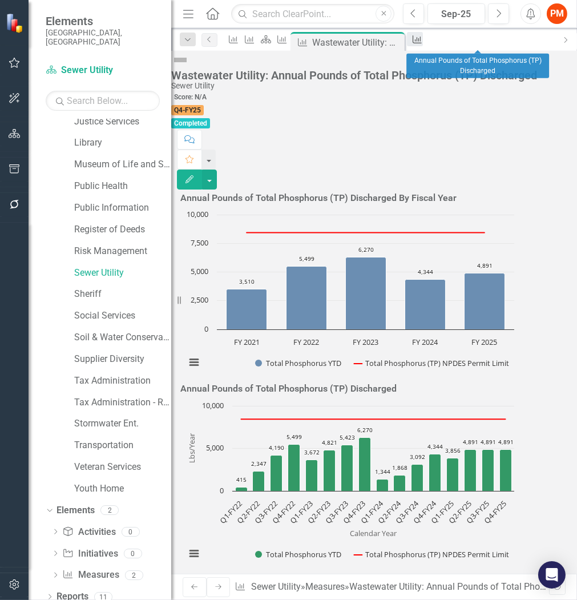
click at [423, 39] on icon "Measure" at bounding box center [417, 39] width 11 height 9
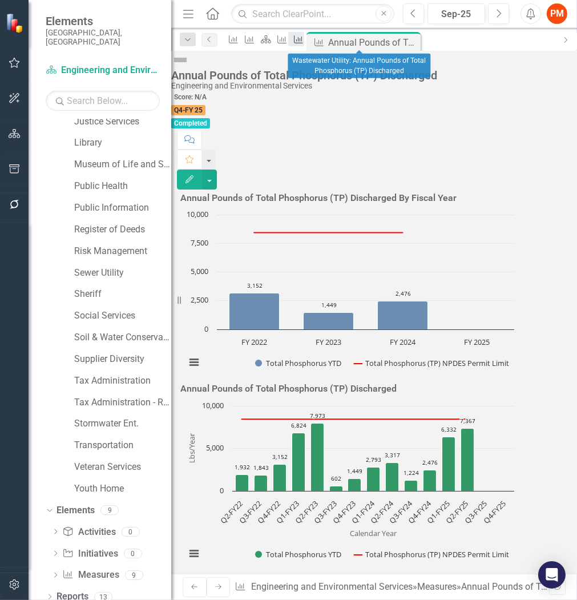
click at [303, 42] on icon at bounding box center [298, 39] width 9 height 8
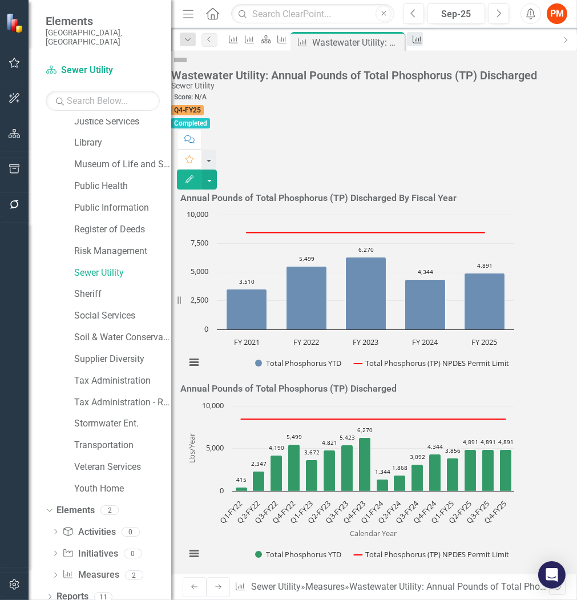
click at [423, 44] on icon "Measure" at bounding box center [417, 39] width 11 height 9
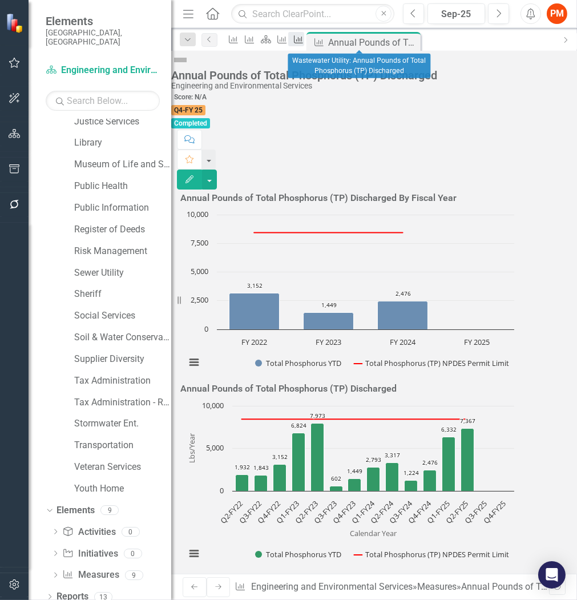
click at [304, 38] on icon "Measure" at bounding box center [298, 39] width 11 height 9
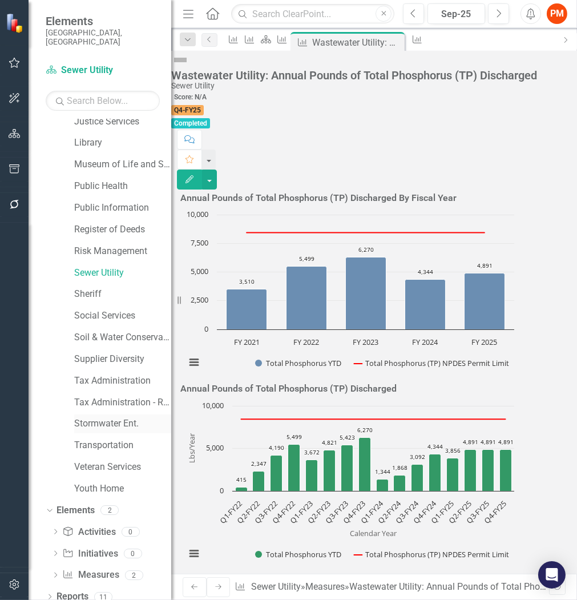
click at [106, 418] on link "Stormwater Ent." at bounding box center [122, 423] width 97 height 13
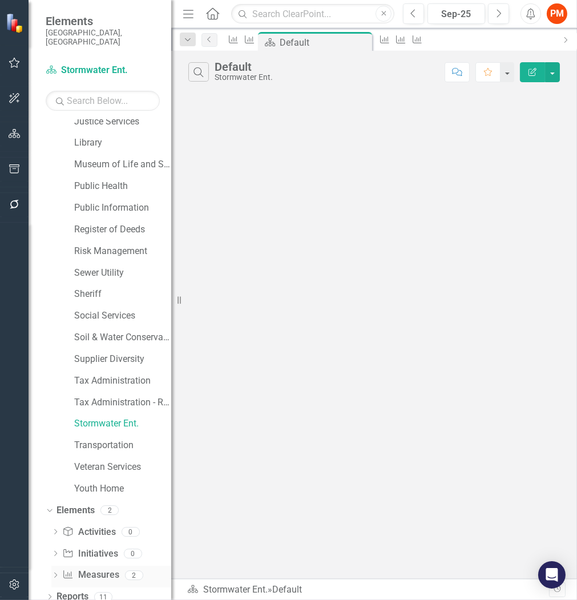
click at [94, 569] on link "Measure Measures" at bounding box center [90, 575] width 57 height 13
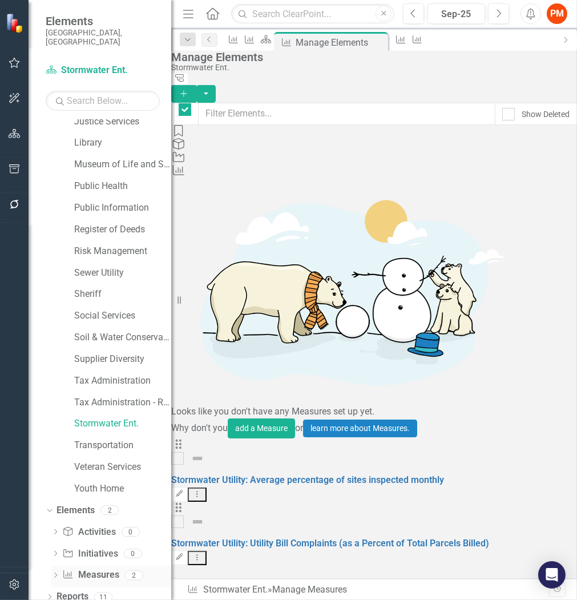
checkbox input "false"
click at [286, 474] on link "Stormwater Utility: Average percentage of sites inspected monthly" at bounding box center [307, 479] width 273 height 11
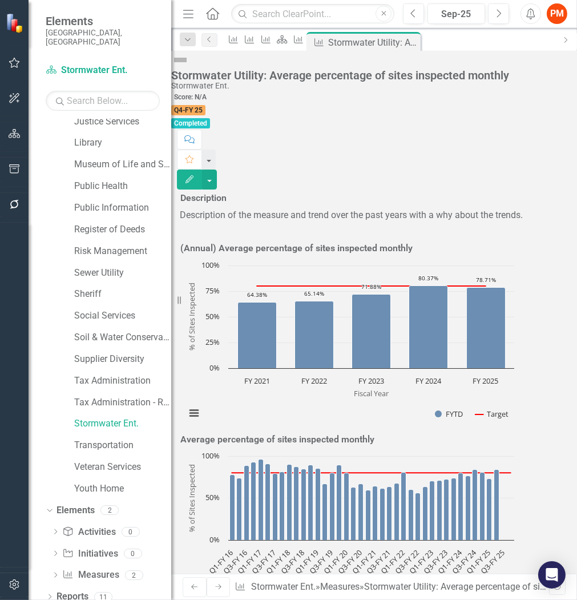
scroll to position [247, 0]
drag, startPoint x: 480, startPoint y: 42, endPoint x: 470, endPoint y: 48, distance: 11.8
click at [0, 0] on icon at bounding box center [0, 0] width 0 height 0
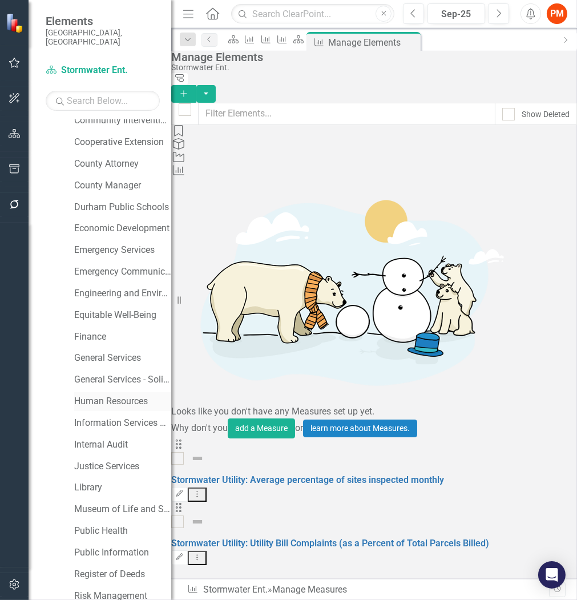
scroll to position [338, 0]
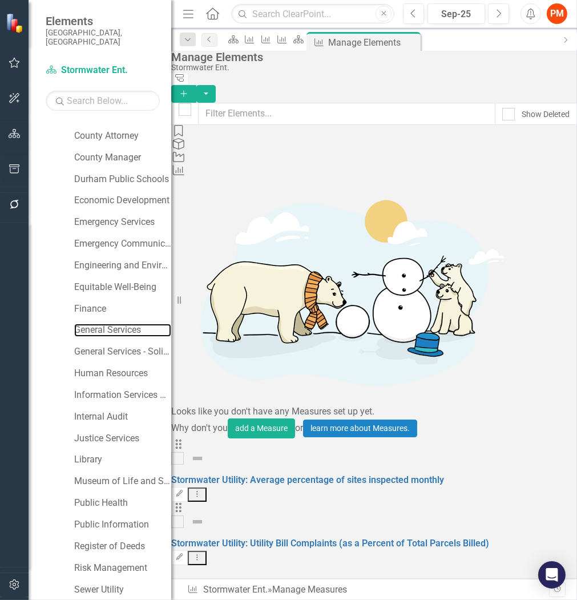
drag, startPoint x: 118, startPoint y: 324, endPoint x: 104, endPoint y: 328, distance: 14.1
click at [118, 324] on link "General Services" at bounding box center [122, 330] width 97 height 13
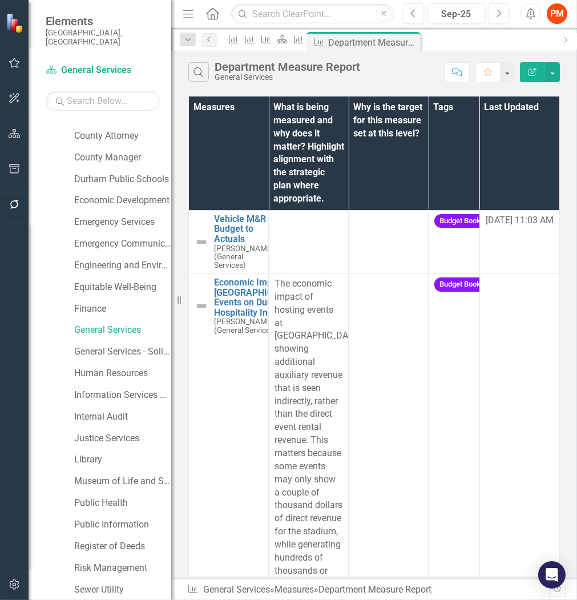
click at [186, 325] on div "Measures What is being measured and why does it matter? Highlight alignment wit…" at bounding box center [374, 336] width 406 height 485
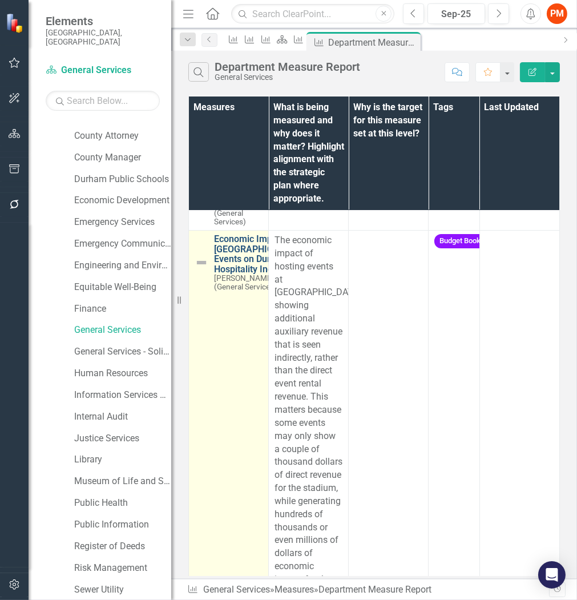
scroll to position [63, 0]
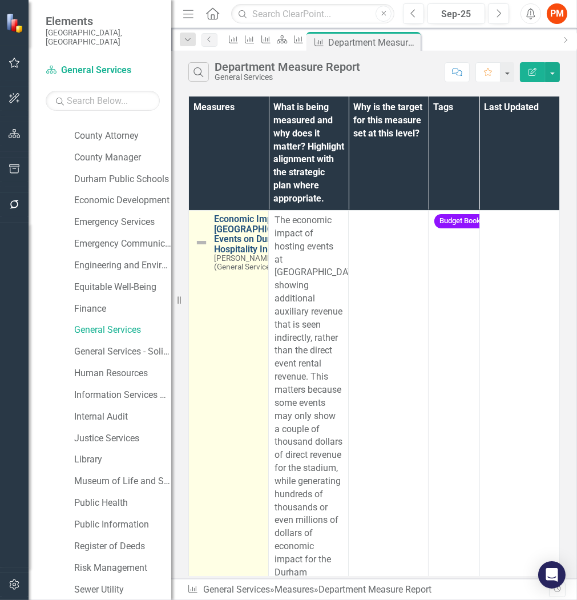
click at [217, 254] on link "Economic Impact of [GEOGRAPHIC_DATA] Events on Durham's Hospitality Industry" at bounding box center [258, 234] width 88 height 40
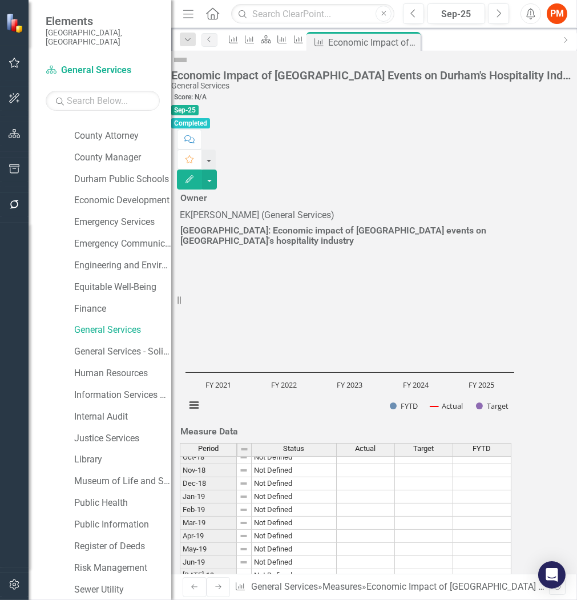
scroll to position [892, 0]
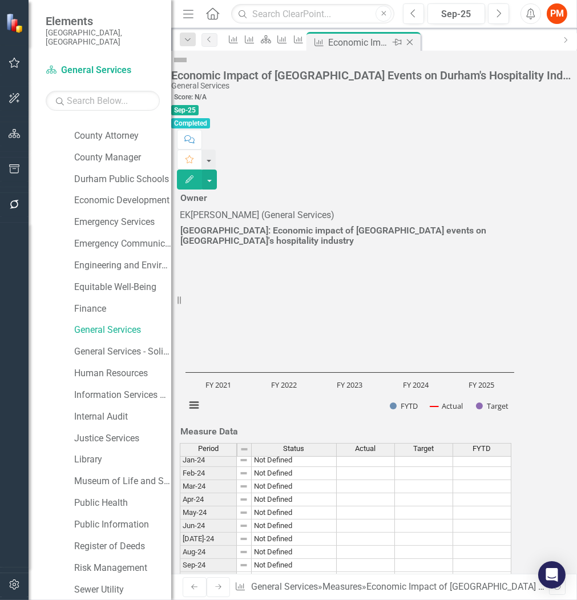
click at [413, 40] on icon at bounding box center [410, 42] width 6 height 6
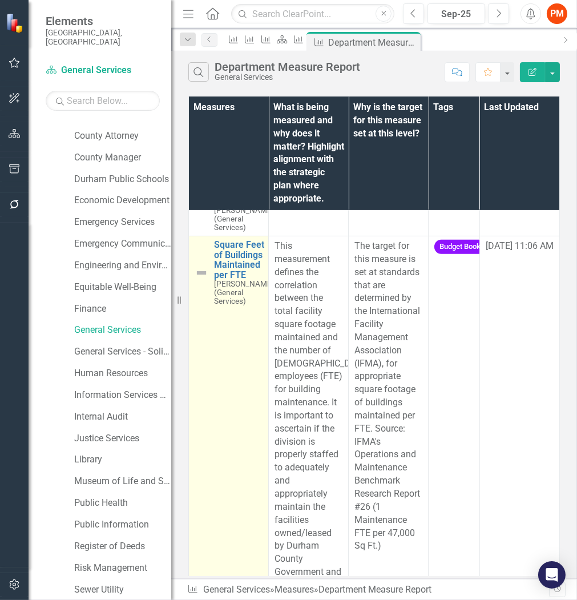
scroll to position [444, 0]
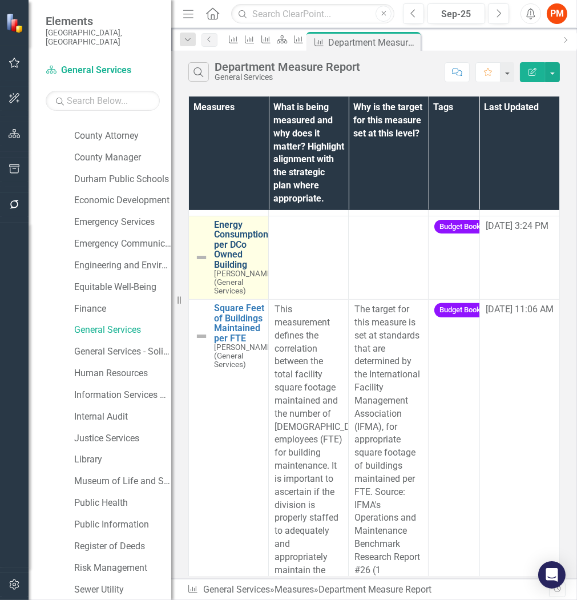
click at [236, 270] on link "Energy Consumption per DCo Owned Building" at bounding box center [244, 245] width 60 height 50
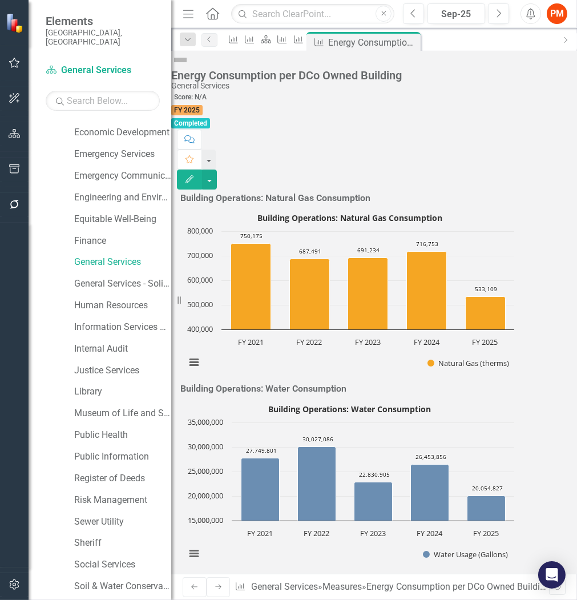
scroll to position [402, 0]
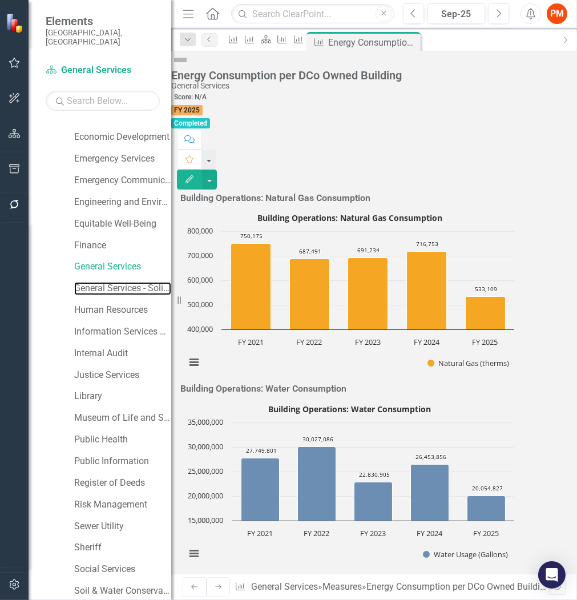
drag, startPoint x: 113, startPoint y: 283, endPoint x: 100, endPoint y: 269, distance: 19.0
click at [113, 283] on link "General Services - Solid Waste" at bounding box center [122, 288] width 97 height 13
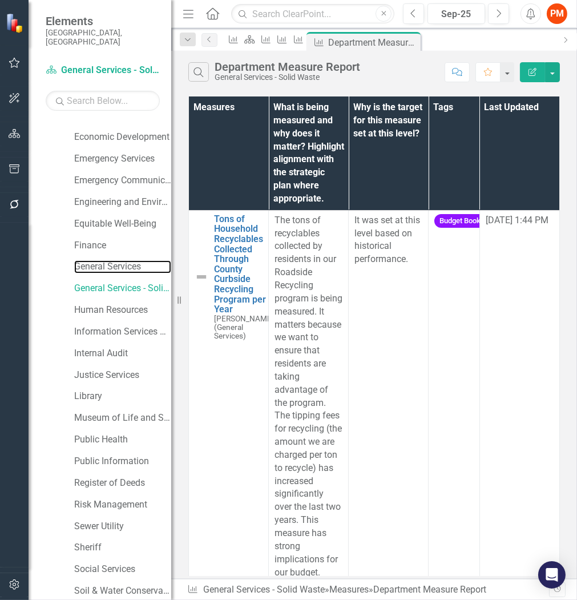
drag, startPoint x: 140, startPoint y: 261, endPoint x: 112, endPoint y: 269, distance: 29.1
click at [140, 261] on link "General Services" at bounding box center [122, 266] width 97 height 13
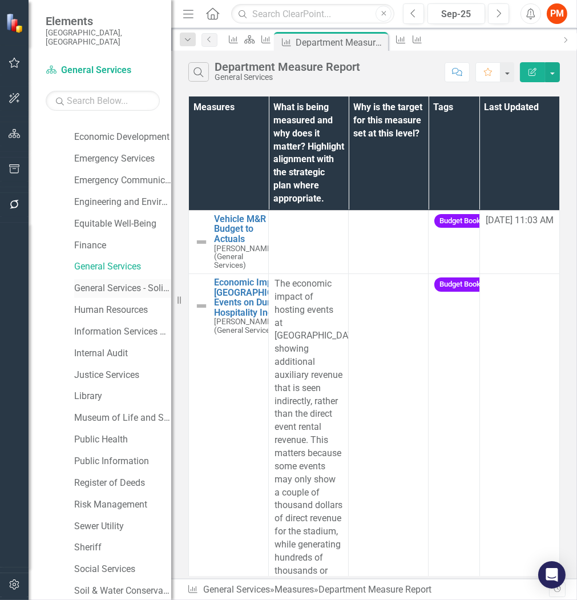
click at [112, 279] on div "General Services - Solid Waste" at bounding box center [122, 288] width 97 height 19
click at [122, 284] on link "General Services - Solid Waste" at bounding box center [122, 288] width 97 height 13
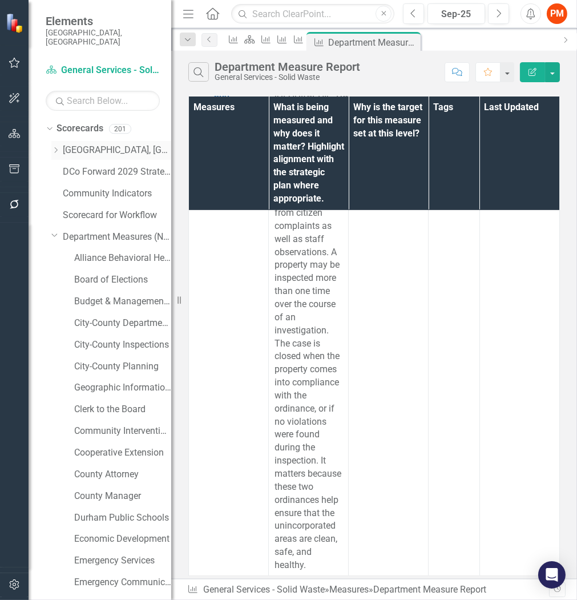
click at [53, 147] on icon "Dropdown" at bounding box center [55, 150] width 9 height 7
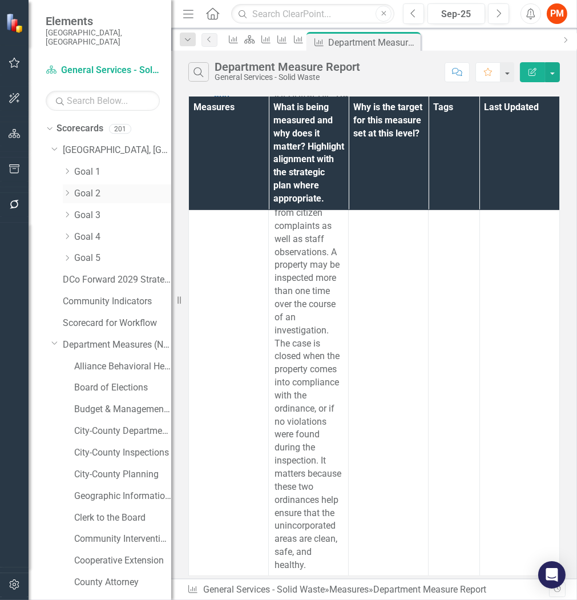
click at [84, 187] on link "Goal 2" at bounding box center [122, 193] width 97 height 13
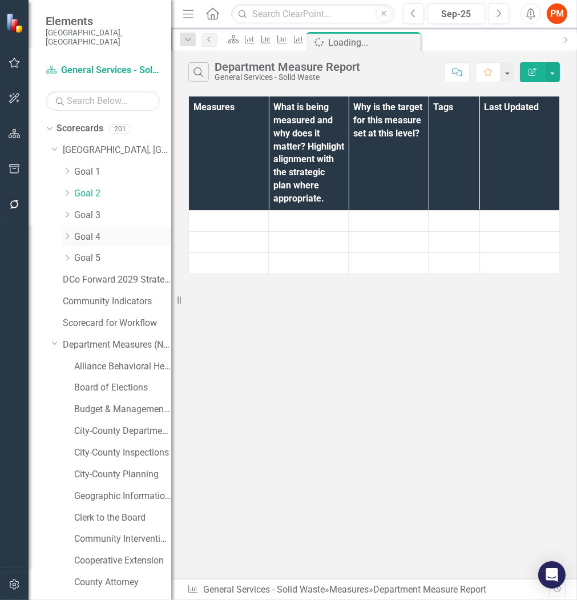
click at [82, 228] on div "Dropdown Goal 4" at bounding box center [117, 237] width 108 height 19
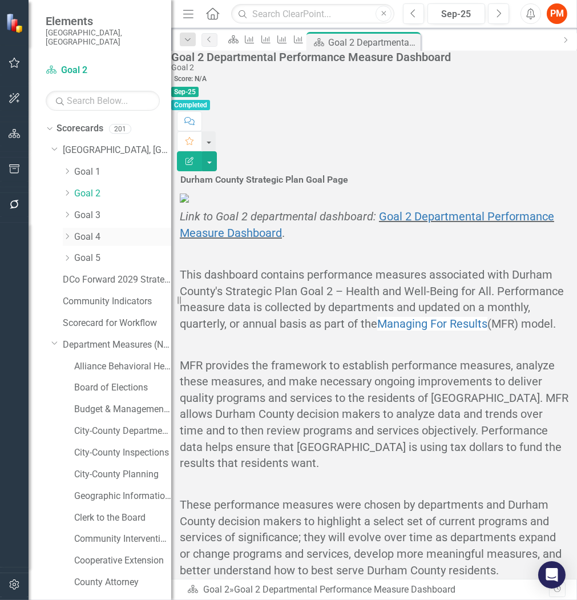
click at [67, 233] on icon at bounding box center [67, 236] width 3 height 6
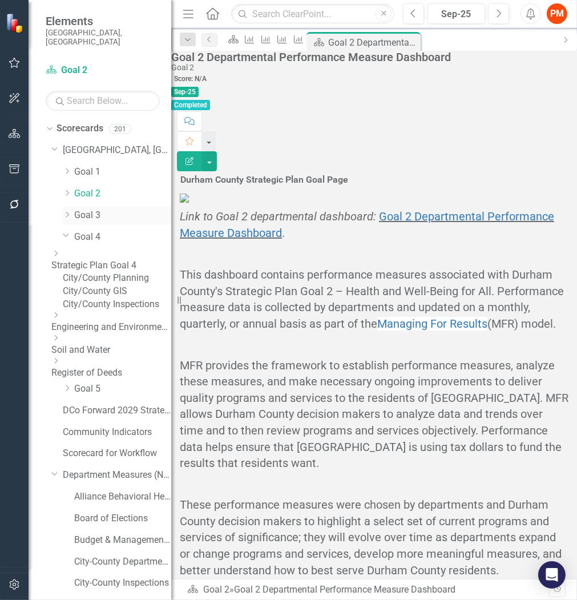
click at [69, 211] on icon "Dropdown" at bounding box center [67, 214] width 9 height 7
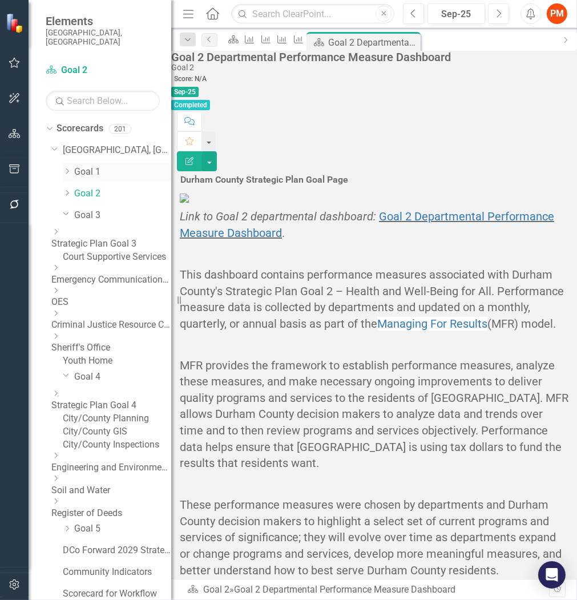
click at [66, 168] on div "Dropdown Goal 1" at bounding box center [117, 172] width 108 height 19
click at [66, 168] on icon "Dropdown" at bounding box center [67, 171] width 9 height 7
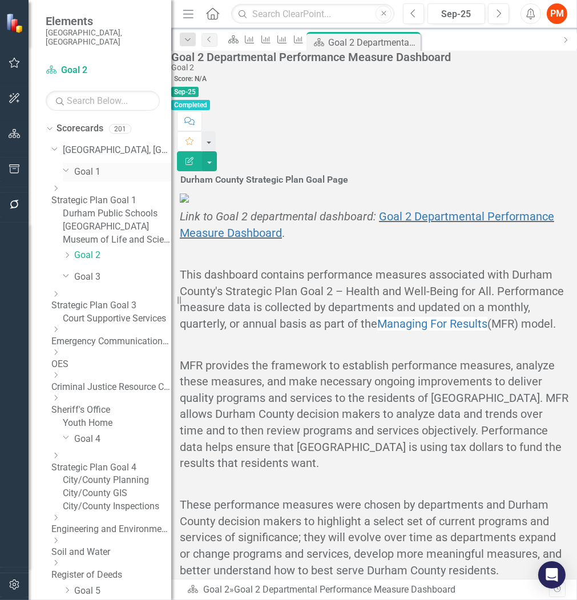
click at [66, 166] on icon "Dropdown" at bounding box center [66, 170] width 7 height 9
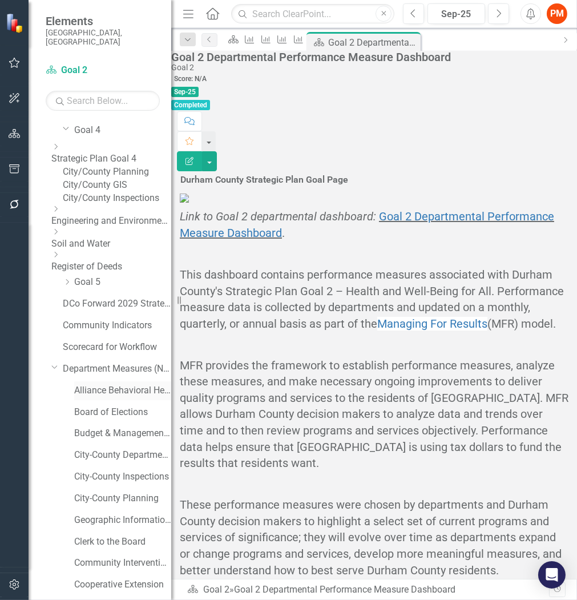
scroll to position [253, 0]
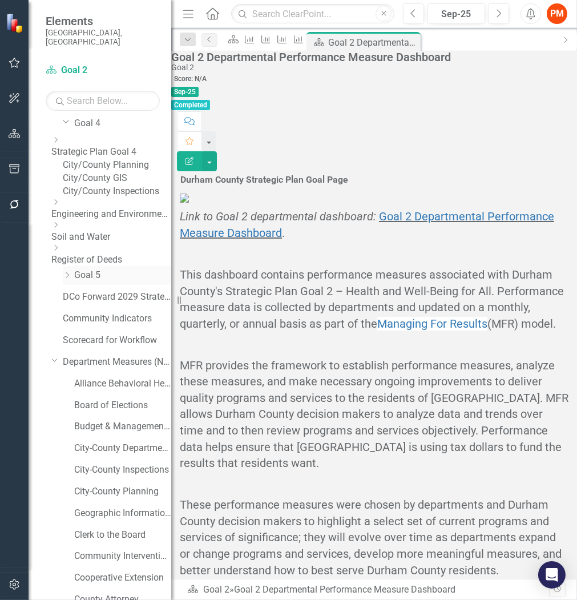
click at [67, 278] on icon at bounding box center [67, 275] width 3 height 6
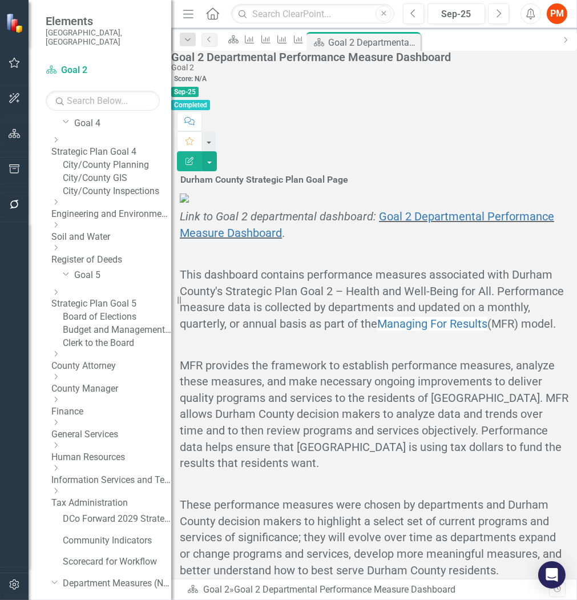
click at [116, 441] on link "General Services" at bounding box center [111, 434] width 120 height 13
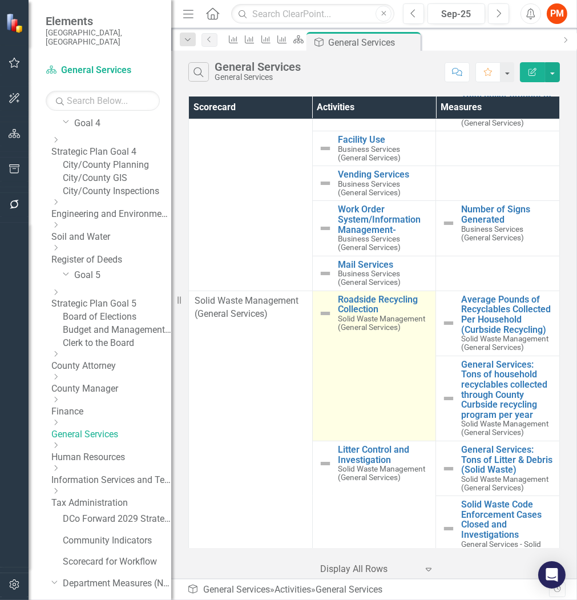
scroll to position [444, 0]
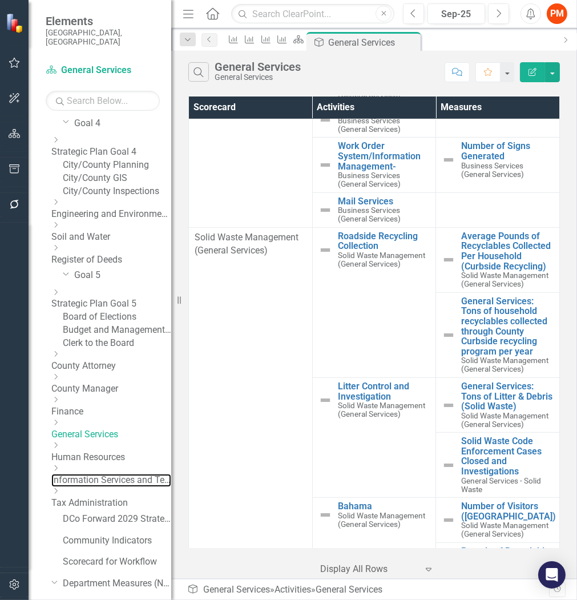
drag, startPoint x: 144, startPoint y: 518, endPoint x: 133, endPoint y: 483, distance: 36.6
click at [144, 487] on link "Information Services and Technology" at bounding box center [111, 480] width 120 height 13
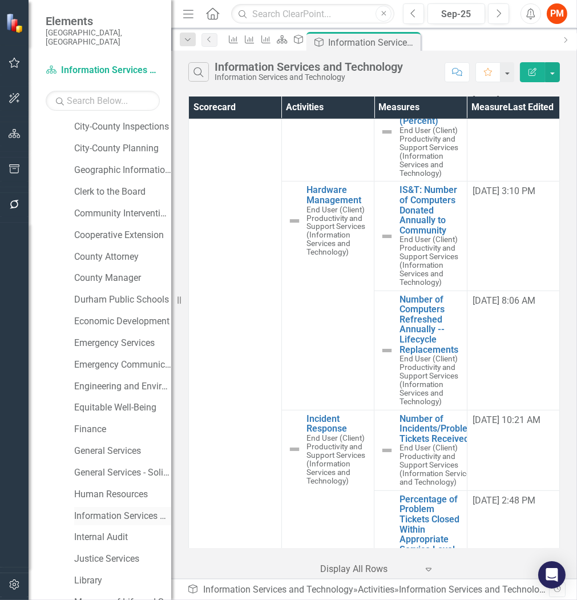
scroll to position [951, 0]
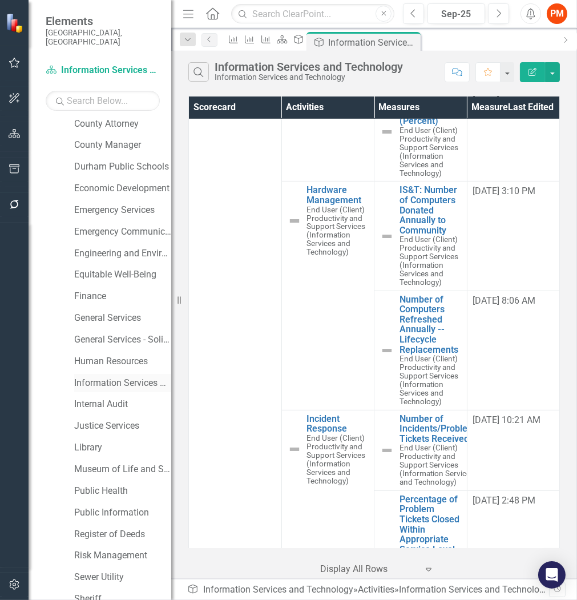
click at [107, 390] on link "Information Services & Technology" at bounding box center [122, 383] width 97 height 13
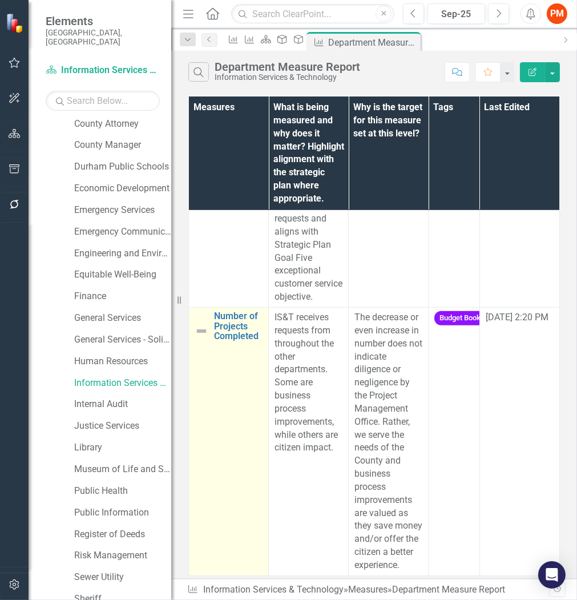
scroll to position [944, 0]
click at [231, 312] on link "Number of Projects Completed" at bounding box center [238, 326] width 49 height 30
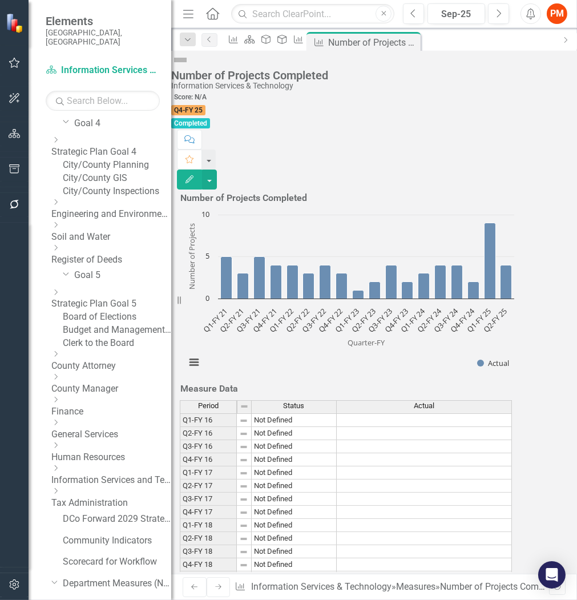
scroll to position [317, 0]
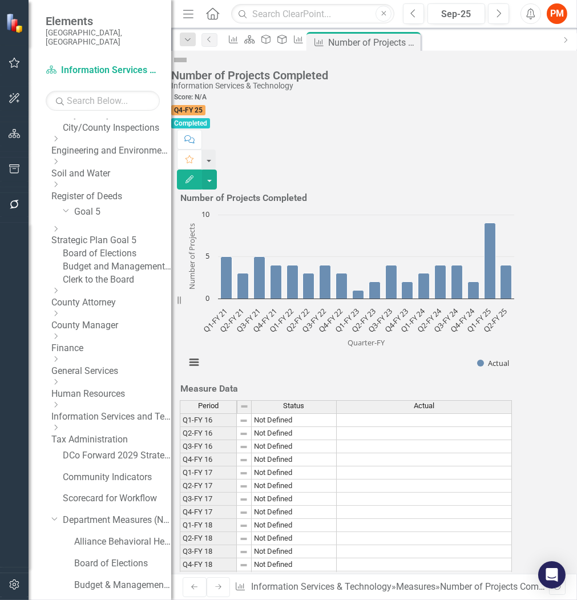
click at [116, 424] on link "Information Services and Technology" at bounding box center [111, 416] width 120 height 13
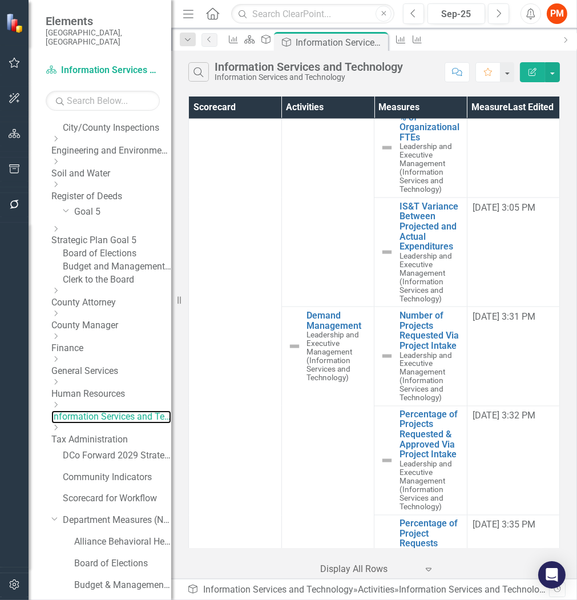
scroll to position [2347, 0]
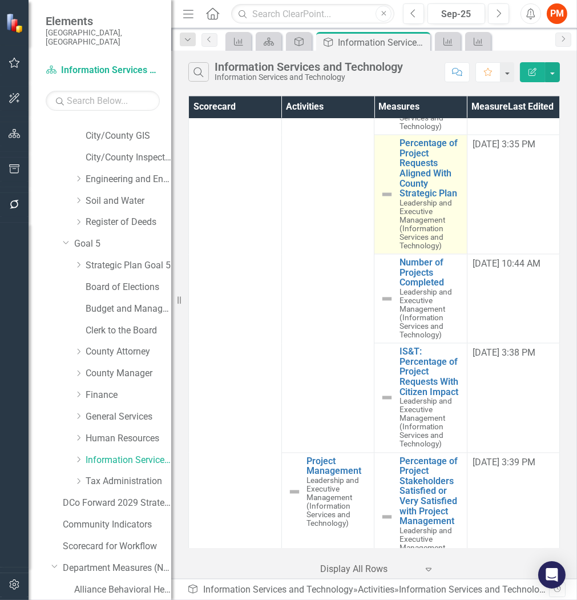
scroll to position [2727, 0]
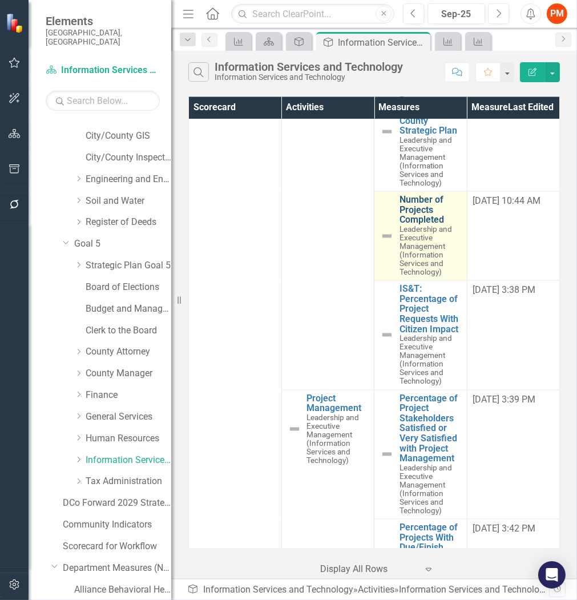
click at [400, 225] on link "Number of Projects Completed" at bounding box center [431, 210] width 62 height 30
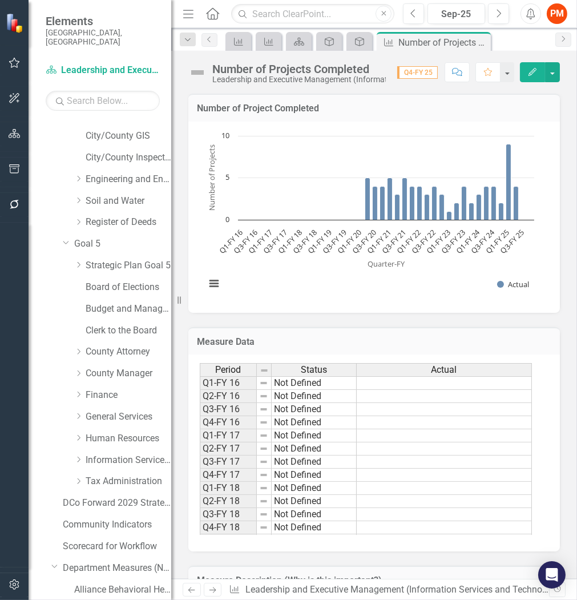
click at [0, 0] on icon at bounding box center [0, 0] width 0 height 0
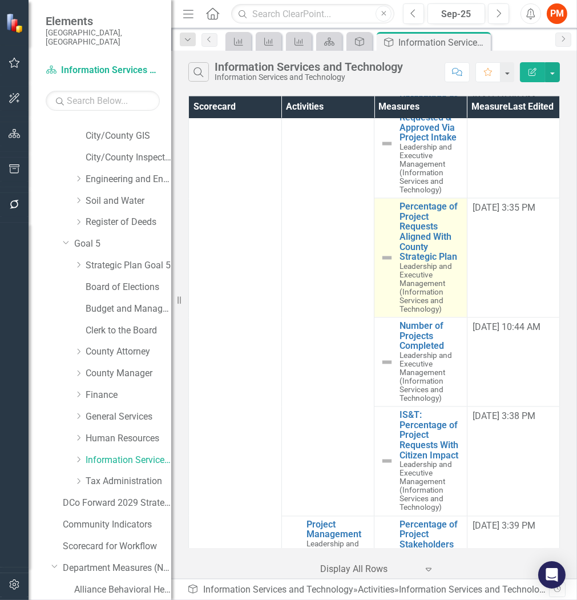
scroll to position [2663, 0]
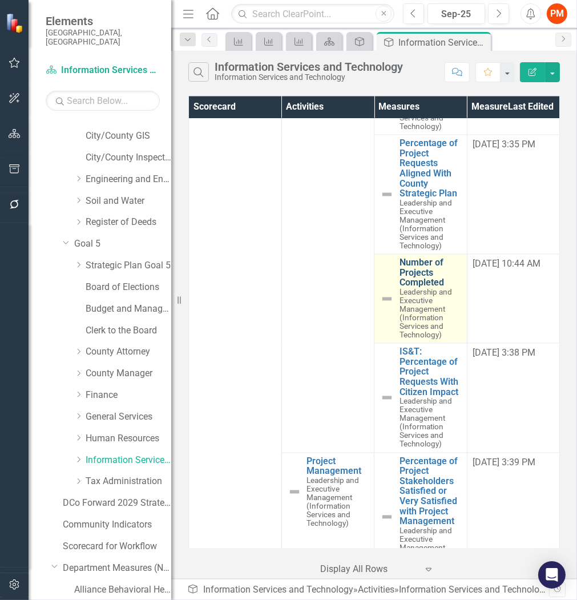
click at [418, 288] on link "Number of Projects Completed" at bounding box center [431, 273] width 62 height 30
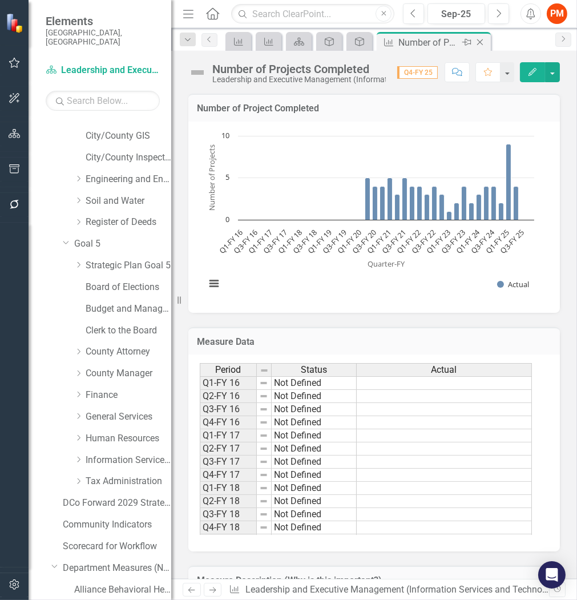
click at [478, 40] on icon "Close" at bounding box center [479, 42] width 11 height 9
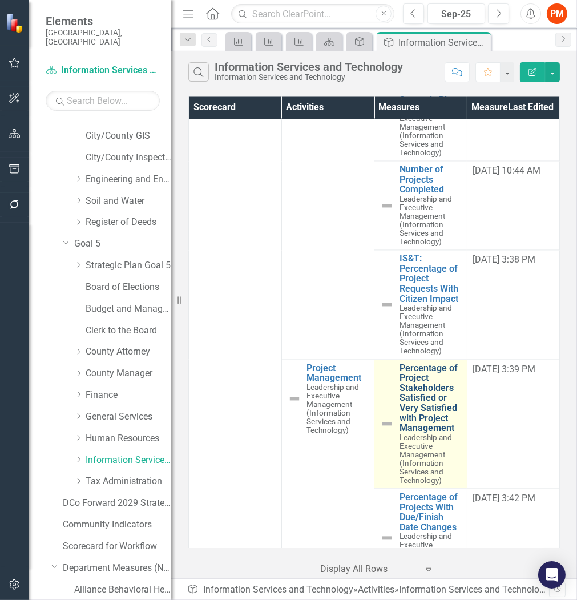
scroll to position [2854, 0]
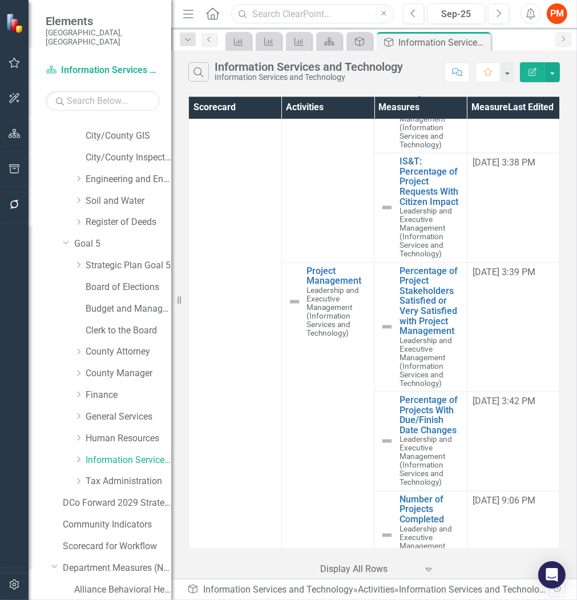
click at [355, 9] on input "text" at bounding box center [312, 14] width 163 height 20
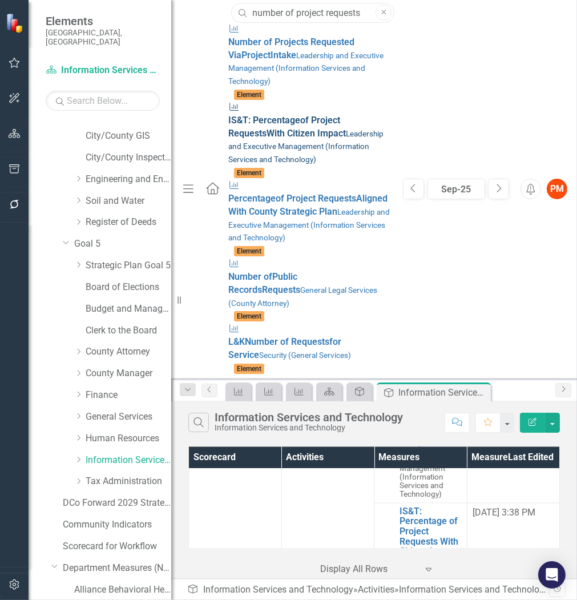
type input "number of project requests"
click at [357, 101] on div "Measure IS&T: Percentage of Project Requests With Citizen Impact Leadership and…" at bounding box center [309, 133] width 163 height 65
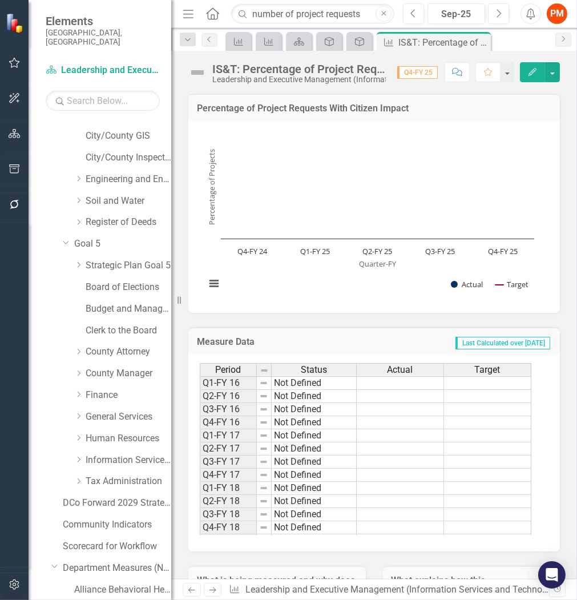
click at [378, 14] on button "Close" at bounding box center [384, 14] width 16 height 16
click at [483, 43] on icon "Close" at bounding box center [479, 42] width 11 height 9
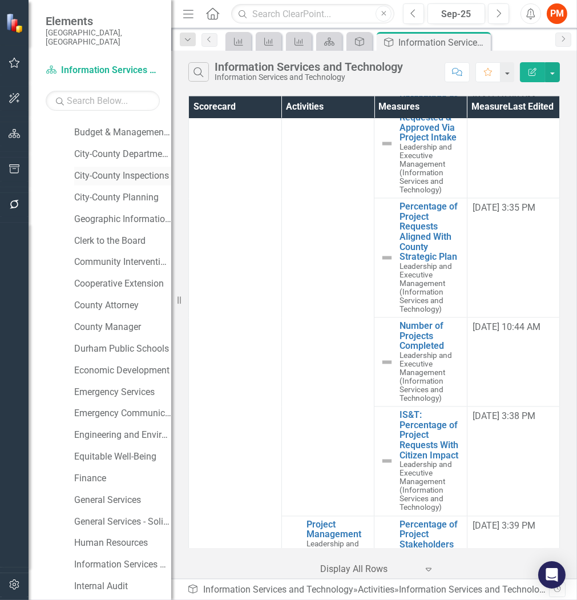
scroll to position [796, 0]
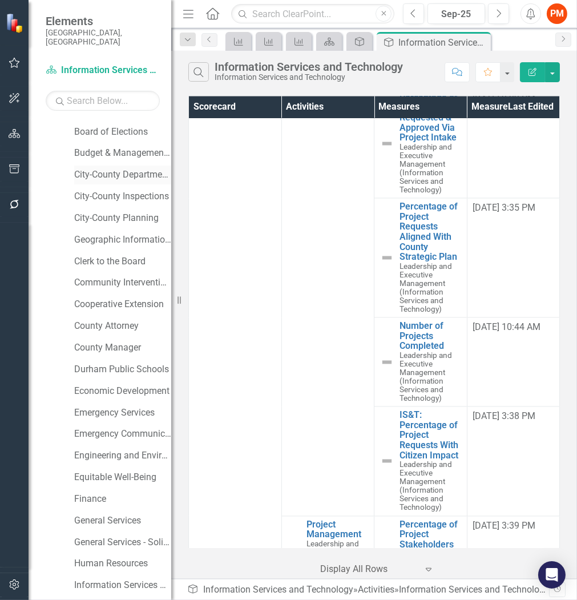
click at [108, 168] on link "City-County Departments" at bounding box center [122, 174] width 97 height 13
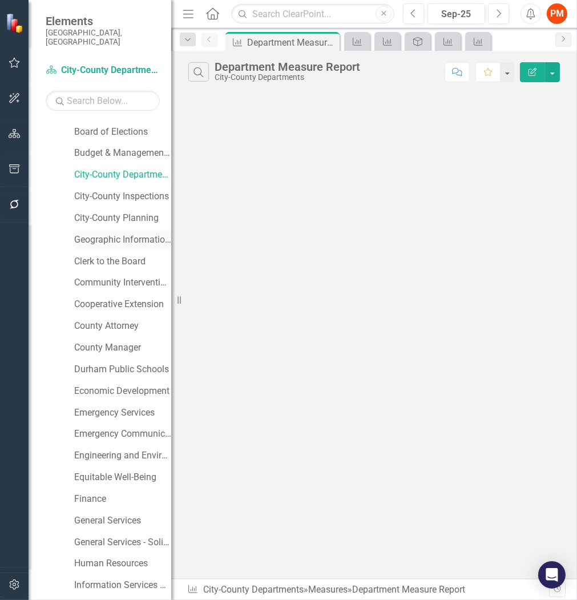
click at [109, 234] on link "Geographic Information Systems" at bounding box center [122, 239] width 97 height 13
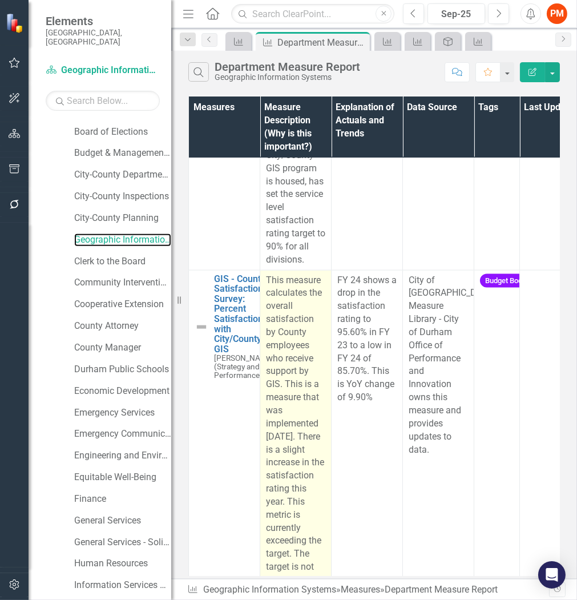
scroll to position [1979, 0]
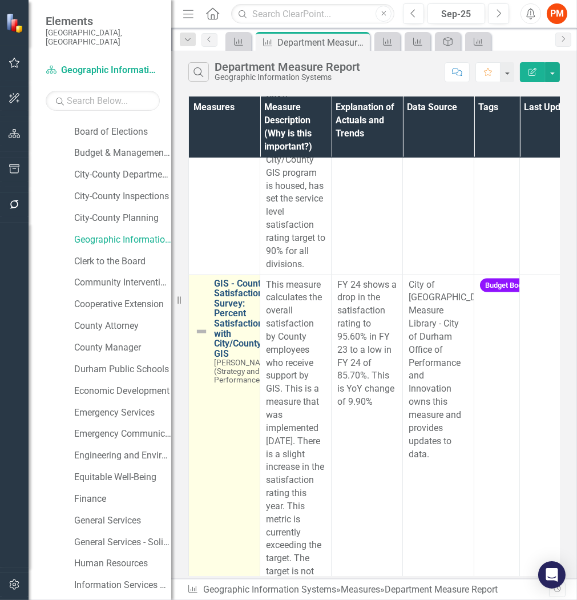
click at [216, 359] on link "GIS - County Satisfaction Survey: Percent Satisfaction with City/County GIS" at bounding box center [244, 319] width 60 height 80
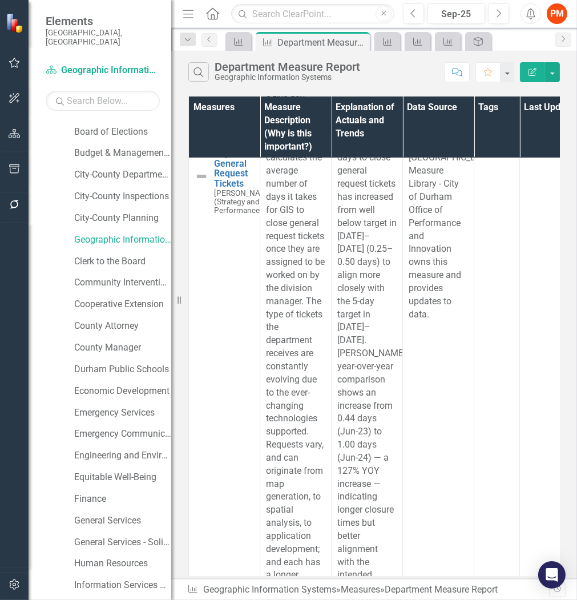
scroll to position [733, 0]
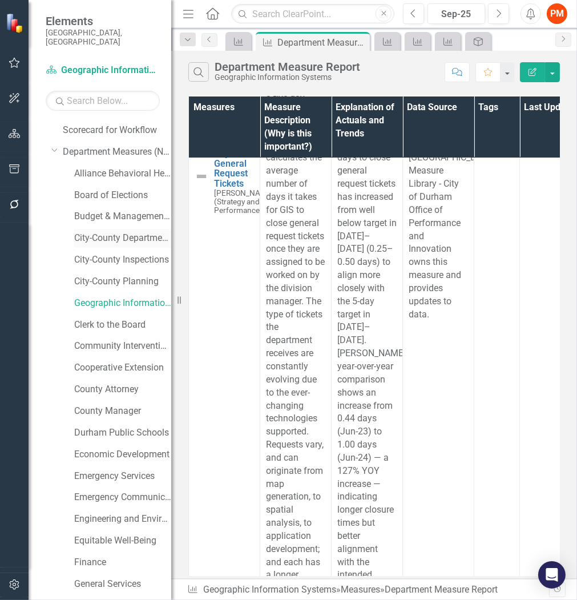
click at [128, 232] on link "City-County Departments" at bounding box center [122, 238] width 97 height 13
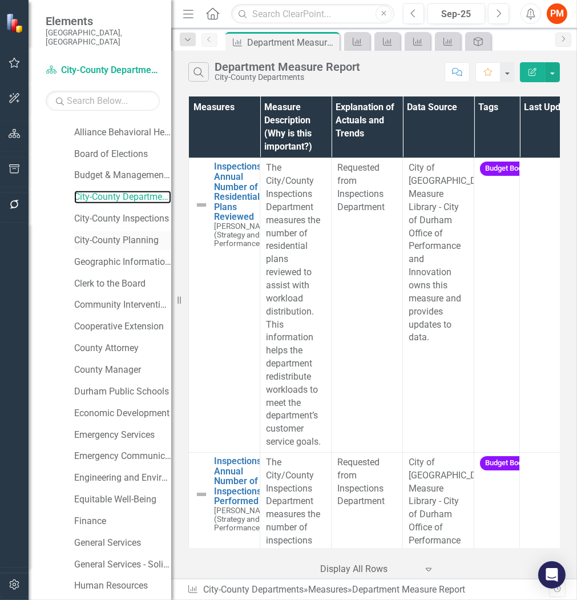
scroll to position [796, 0]
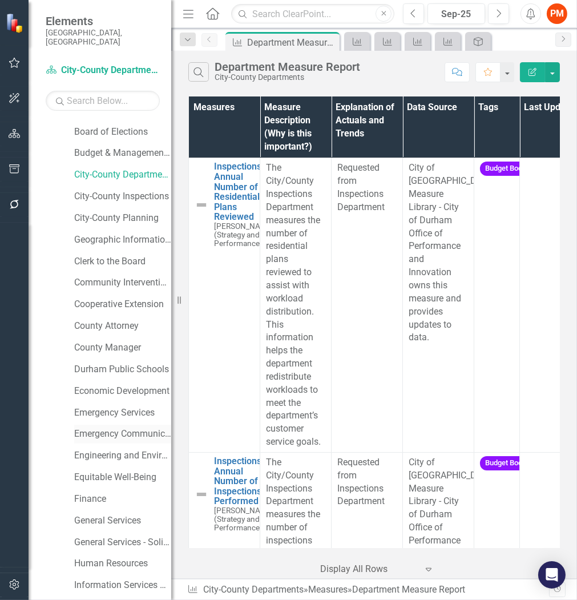
click at [119, 428] on link "Emergency Communications (911)" at bounding box center [122, 434] width 97 height 13
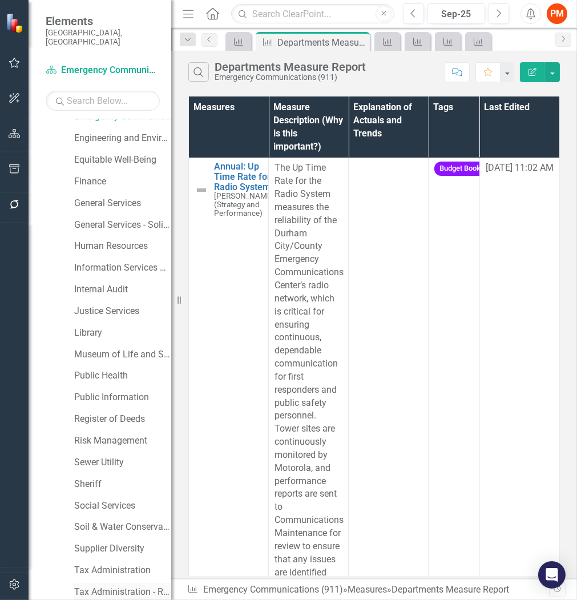
scroll to position [1304, 0]
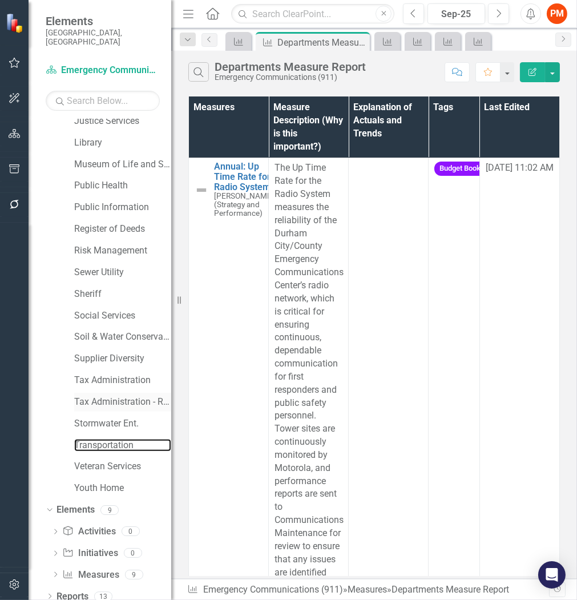
drag, startPoint x: 103, startPoint y: 431, endPoint x: 118, endPoint y: 401, distance: 33.4
click at [103, 439] on link "Transportation" at bounding box center [122, 445] width 97 height 13
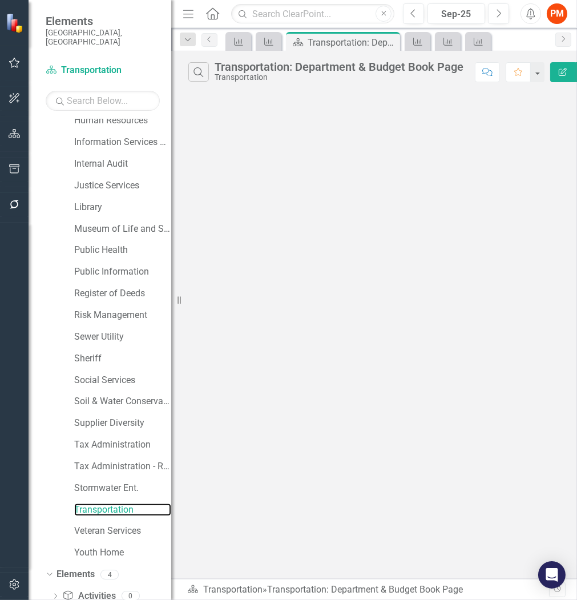
scroll to position [1304, 0]
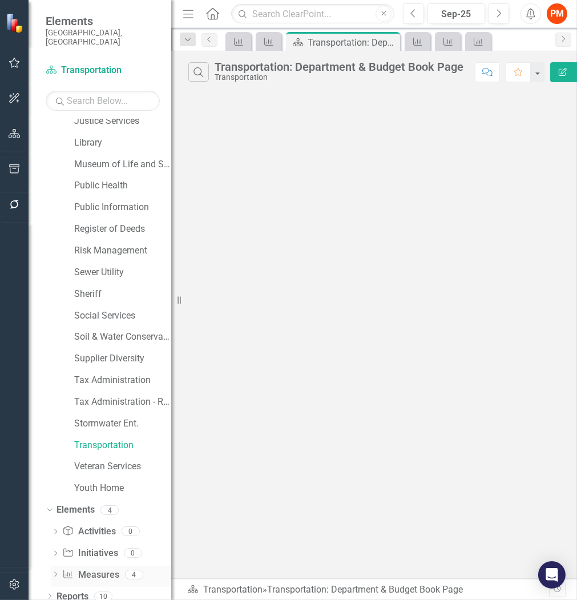
click at [95, 569] on link "Measure Measures" at bounding box center [90, 575] width 57 height 13
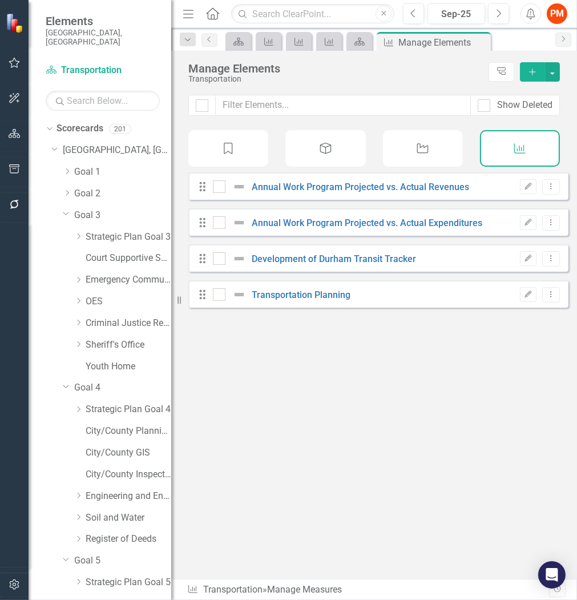
click at [217, 10] on icon at bounding box center [212, 13] width 13 height 12
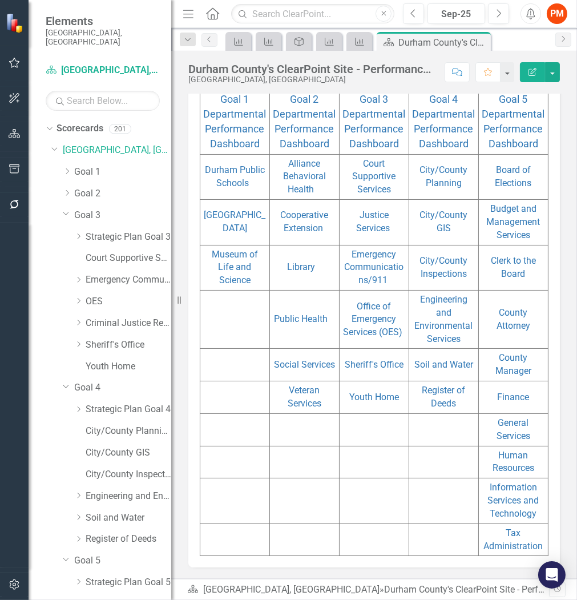
scroll to position [263, 0]
click at [457, 261] on link "City/County Inspections" at bounding box center [444, 267] width 48 height 24
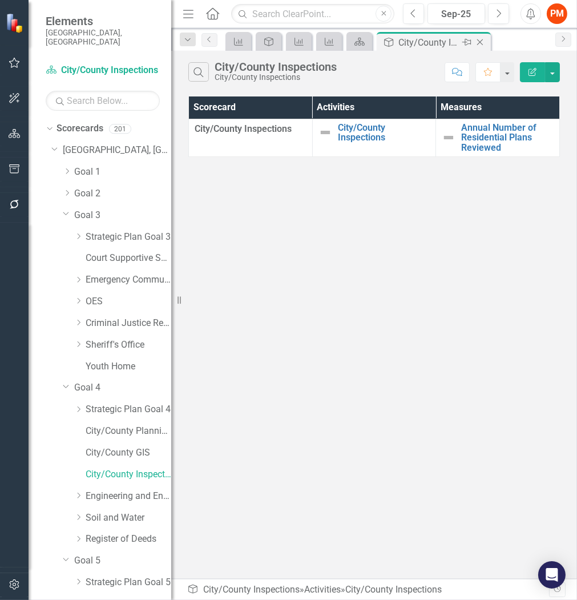
click at [478, 40] on icon "Close" at bounding box center [479, 42] width 11 height 9
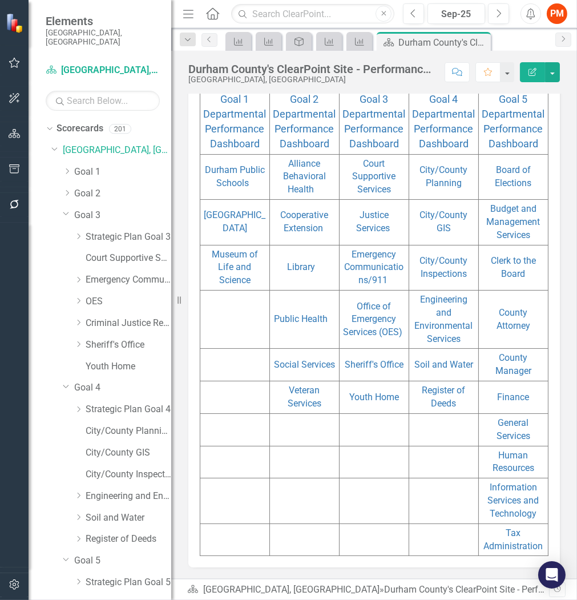
scroll to position [263, 0]
click at [443, 166] on link "City/County Planning" at bounding box center [444, 176] width 48 height 24
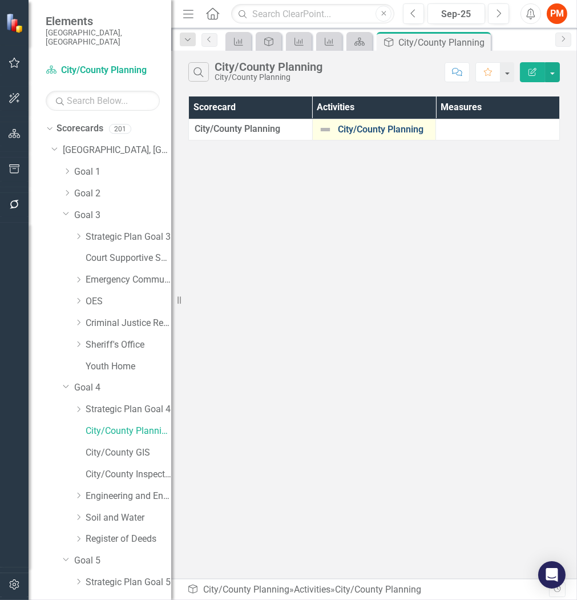
click at [383, 132] on link "City/County Planning" at bounding box center [384, 129] width 92 height 10
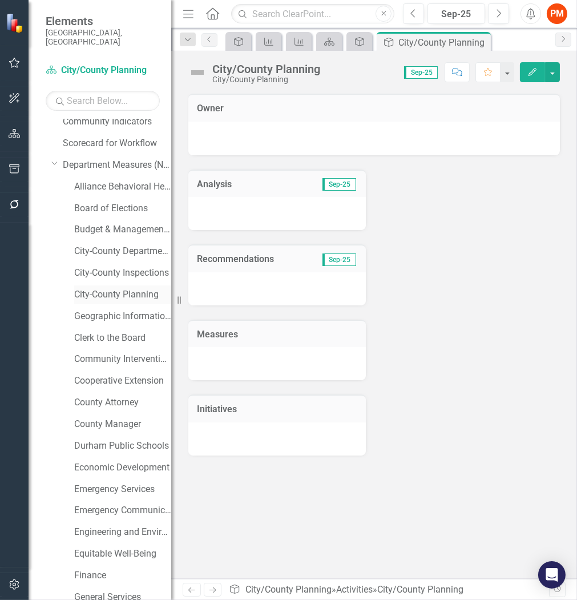
scroll to position [698, 0]
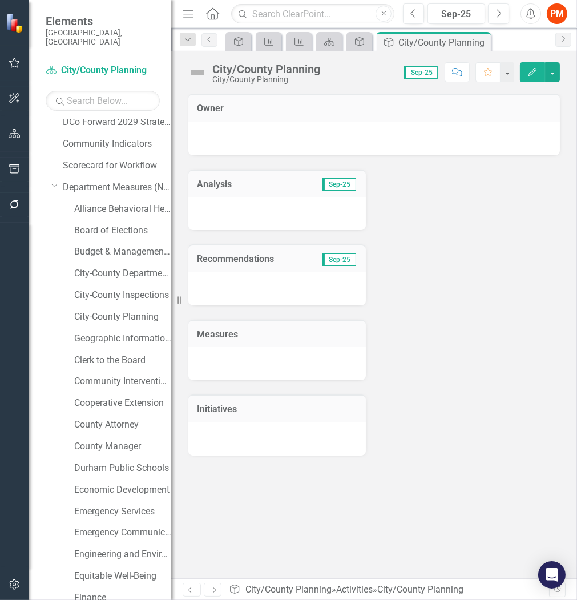
click at [124, 298] on div "City-County Inspections" at bounding box center [117, 297] width 108 height 22
click at [124, 311] on link "City-County Planning" at bounding box center [122, 317] width 97 height 13
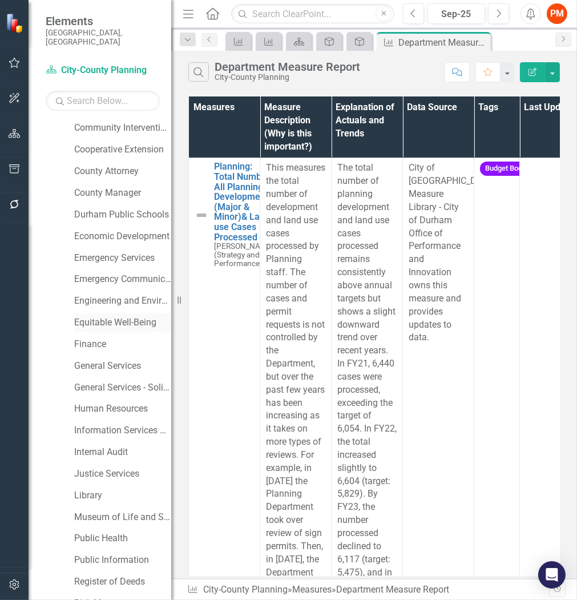
scroll to position [888, 0]
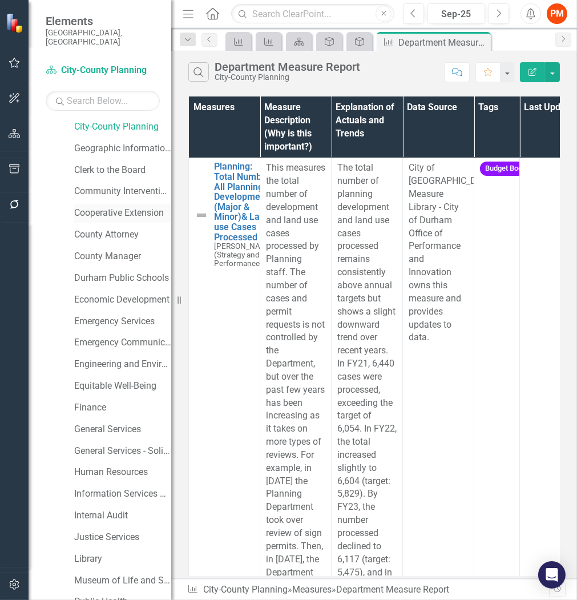
drag, startPoint x: 116, startPoint y: 201, endPoint x: 110, endPoint y: 213, distance: 13.0
click at [116, 207] on link "Cooperative Extension" at bounding box center [122, 213] width 97 height 13
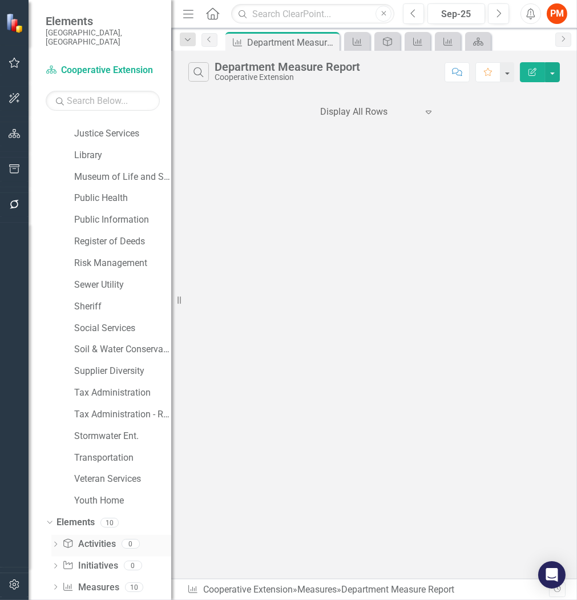
scroll to position [1304, 0]
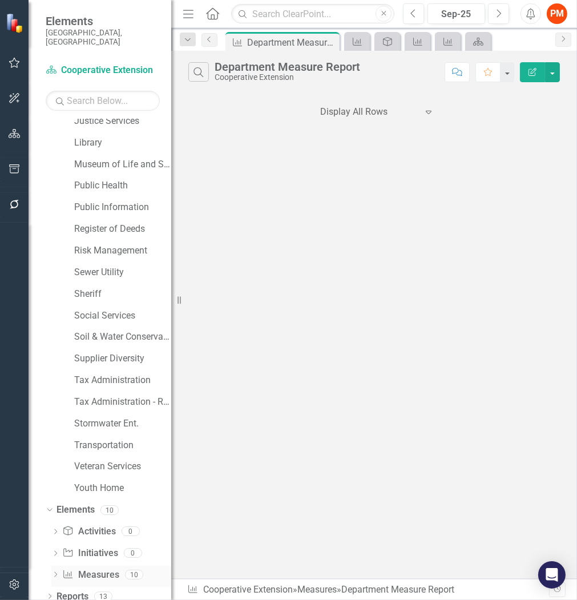
click at [95, 569] on link "Measure Measures" at bounding box center [90, 575] width 57 height 13
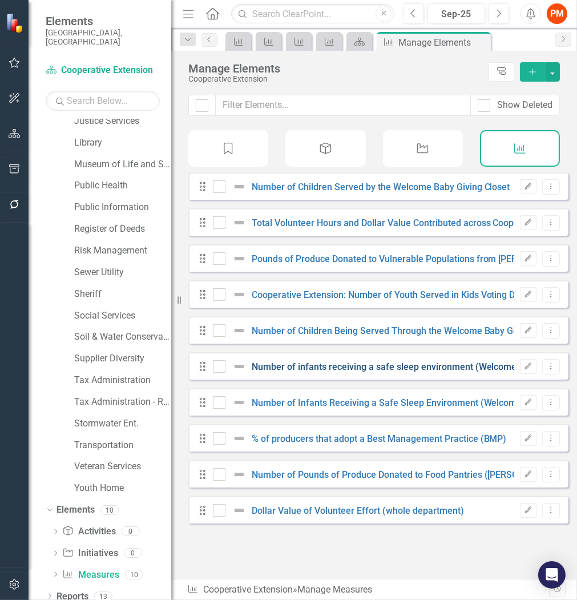
click at [333, 368] on link "Number of infants receiving a safe sleep environment (Welcome Baby/Cribs for Ki…" at bounding box center [446, 366] width 389 height 11
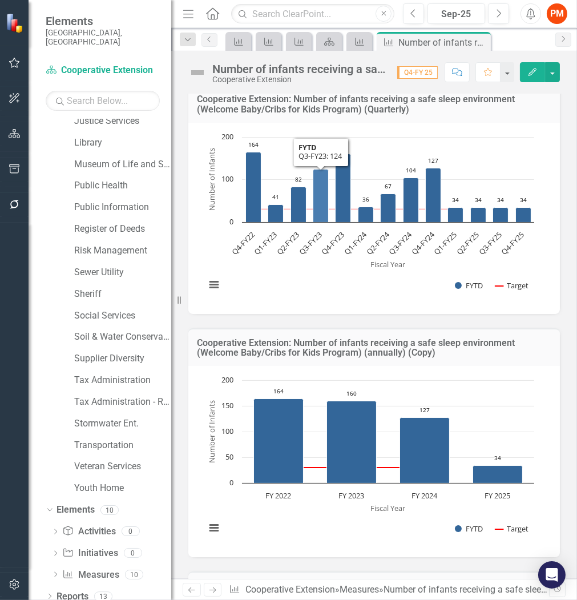
scroll to position [253, 0]
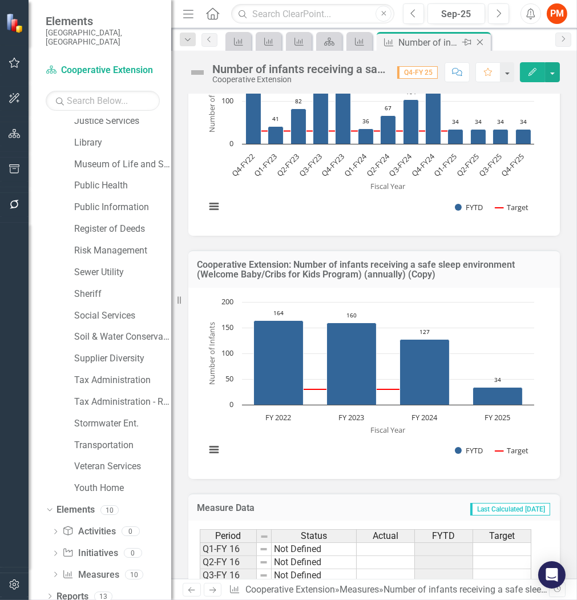
click at [484, 40] on icon "Close" at bounding box center [479, 42] width 11 height 9
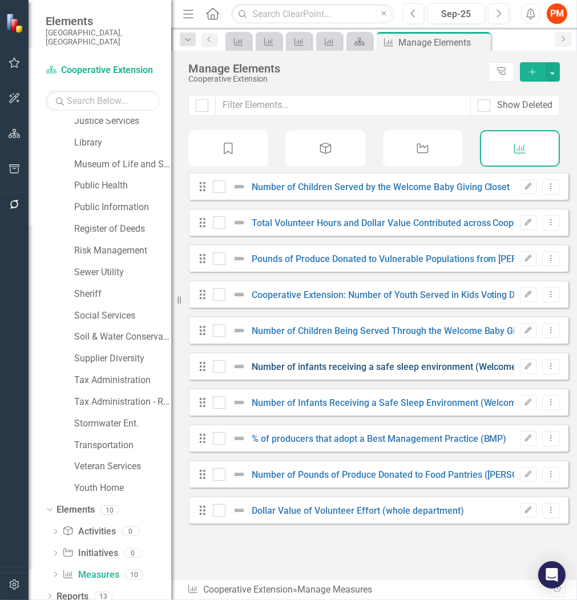
click at [317, 372] on link "Number of infants receiving a safe sleep environment (Welcome Baby/Cribs for Ki…" at bounding box center [446, 366] width 389 height 11
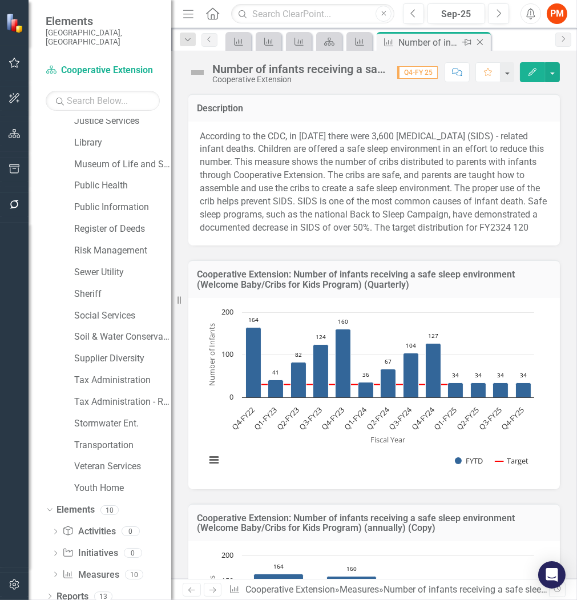
click at [474, 42] on icon "Close" at bounding box center [479, 42] width 11 height 9
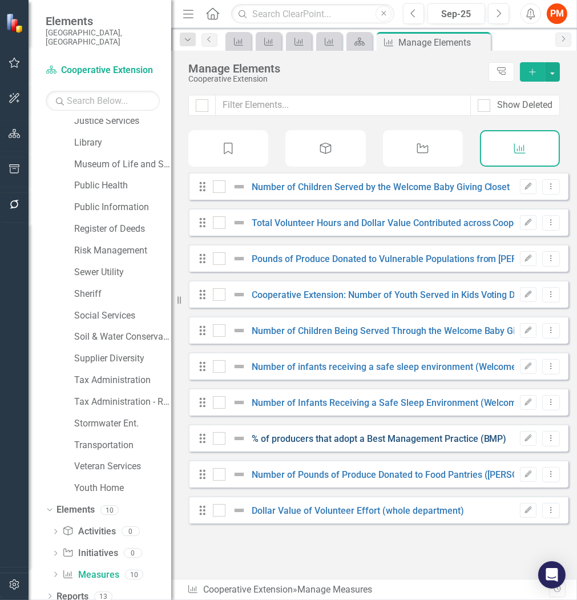
click at [278, 437] on div "Drag % of producers that adopt a Best Management Practice (BMP) Edit Dropdown M…" at bounding box center [378, 437] width 380 height 27
click at [281, 444] on link "% of producers that adopt a Best Management Practice (BMP)" at bounding box center [379, 438] width 255 height 11
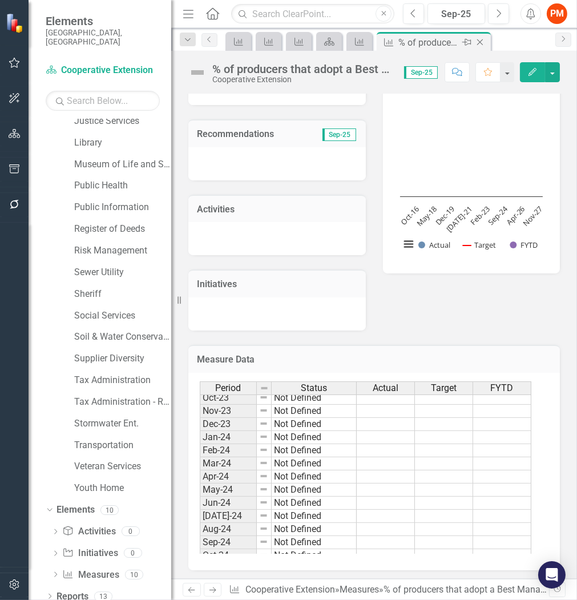
click at [484, 38] on icon "Close" at bounding box center [479, 42] width 11 height 9
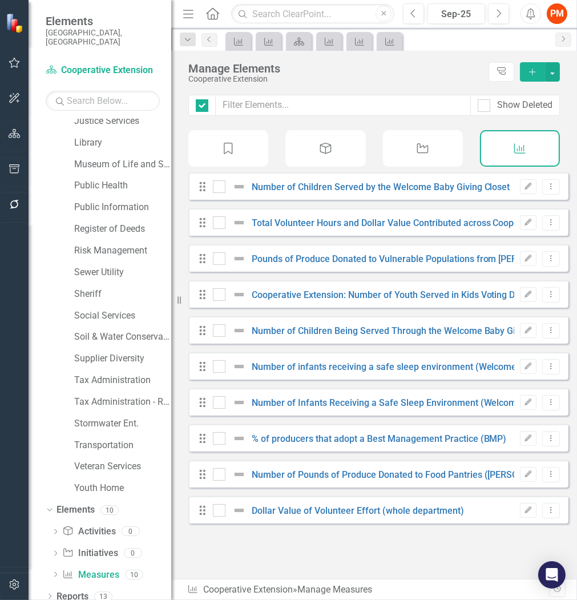
checkbox input "false"
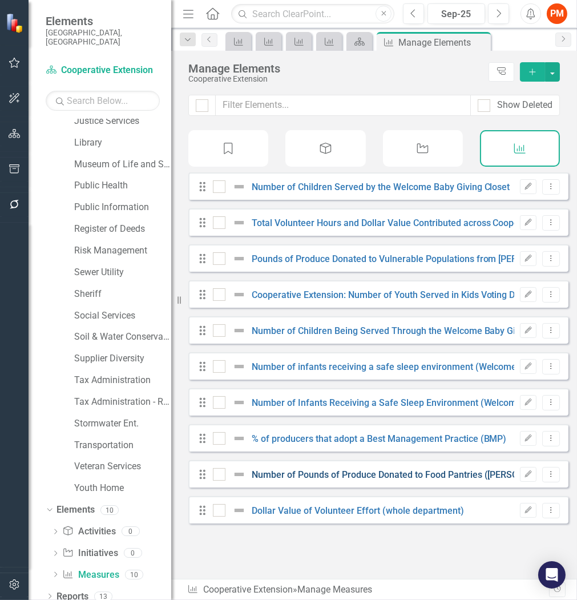
click at [393, 480] on link "Number of Pounds of Produce Donated to Food Pantries ([PERSON_NAME][GEOGRAPHIC_…" at bounding box center [450, 474] width 397 height 11
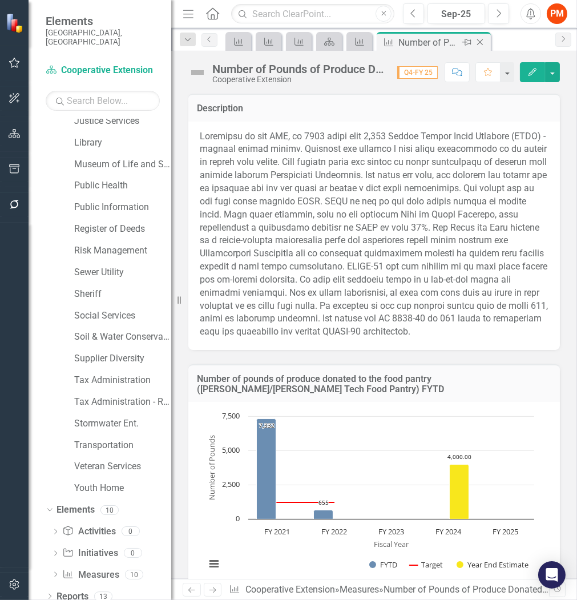
click at [482, 41] on icon "Close" at bounding box center [479, 42] width 11 height 9
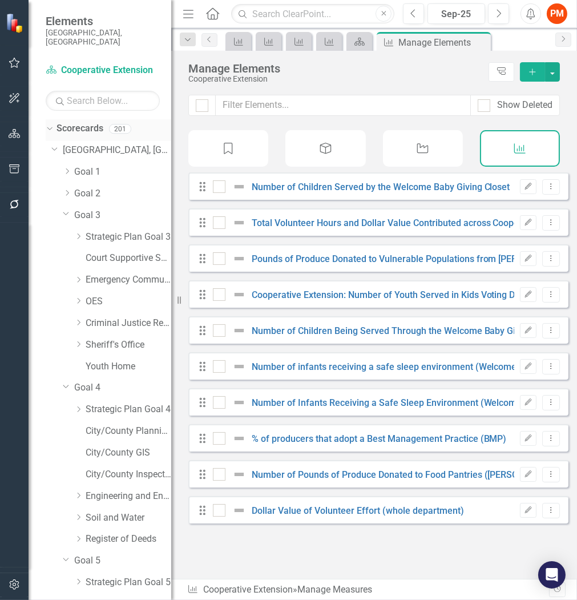
click at [49, 124] on icon "Dropdown" at bounding box center [48, 128] width 6 height 8
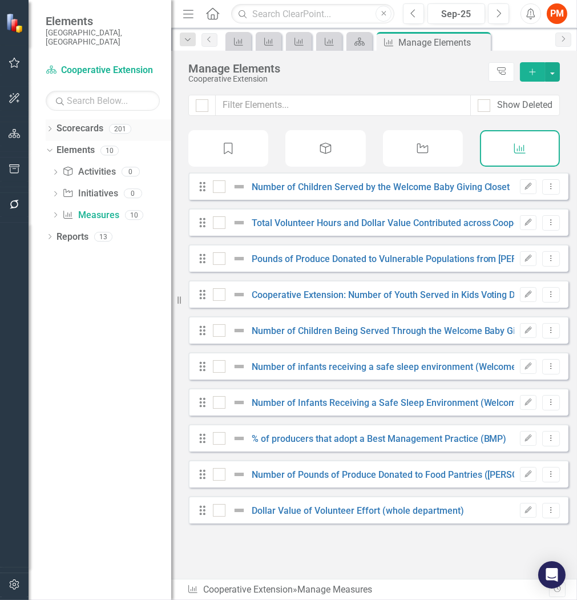
click at [52, 127] on icon "Dropdown" at bounding box center [50, 130] width 8 height 6
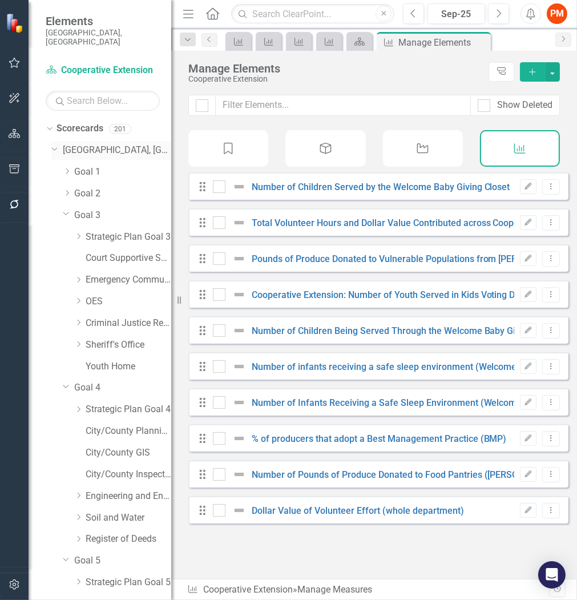
click at [51, 144] on icon "Dropdown" at bounding box center [54, 148] width 7 height 9
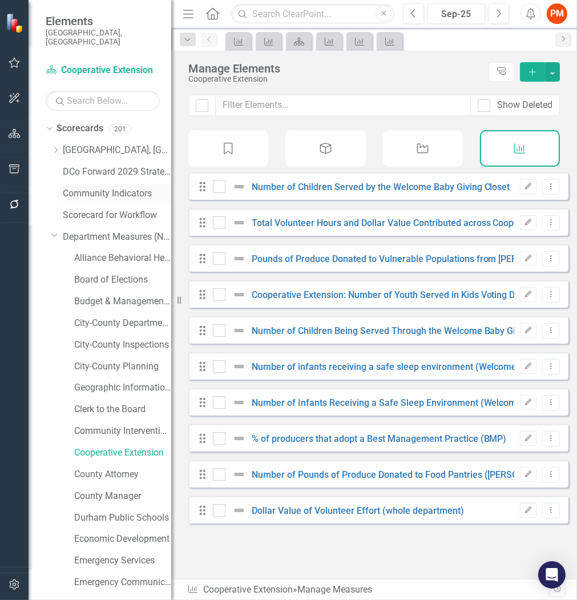
click at [72, 189] on link "Community Indicators" at bounding box center [117, 193] width 108 height 13
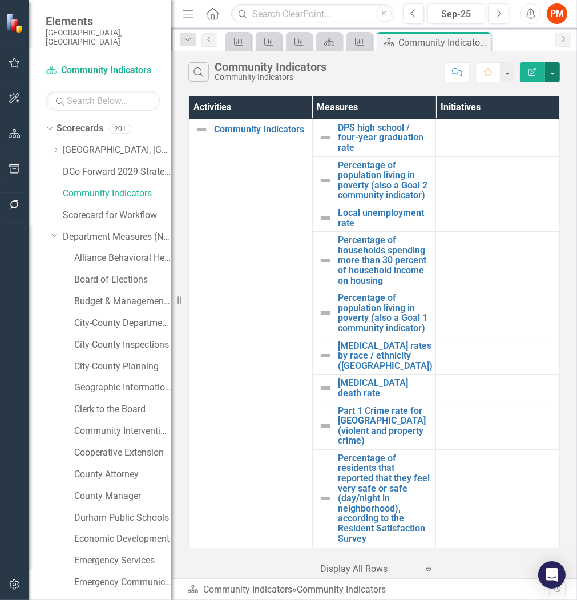
click at [551, 77] on button "button" at bounding box center [552, 72] width 15 height 20
click at [373, 563] on div at bounding box center [368, 569] width 97 height 15
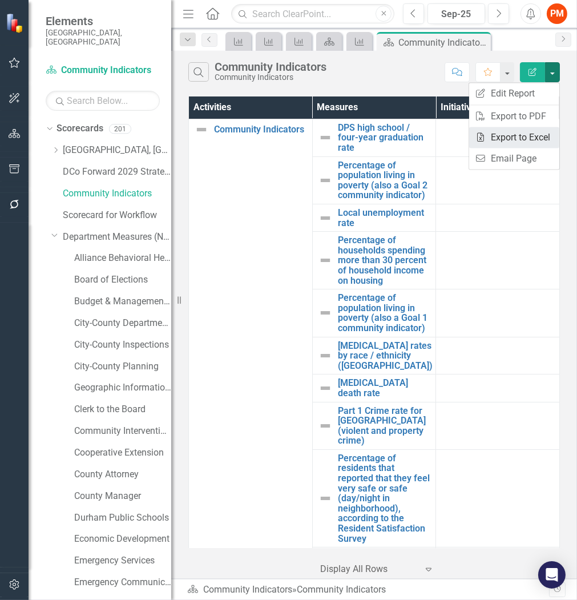
click at [512, 134] on link "Excel Export to Excel" at bounding box center [514, 137] width 90 height 21
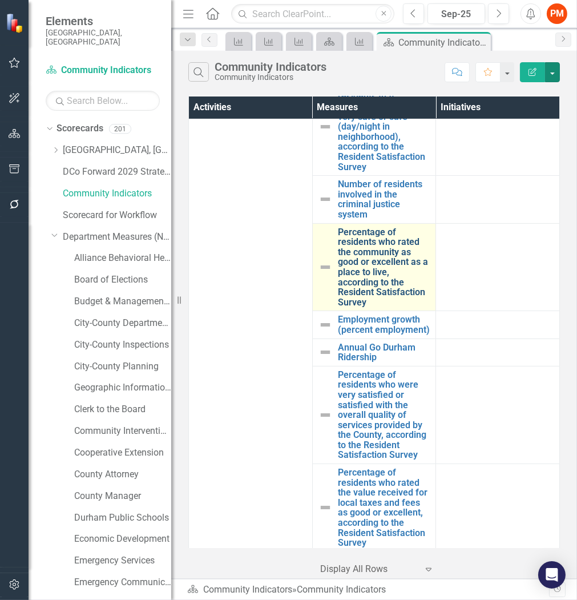
scroll to position [460, 0]
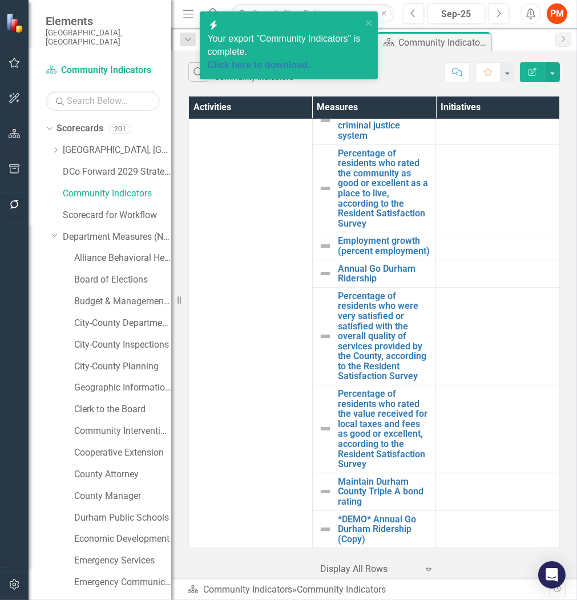
click at [307, 38] on span "Your export "Community Indicators" is complete. Click here to download." at bounding box center [285, 53] width 154 height 38
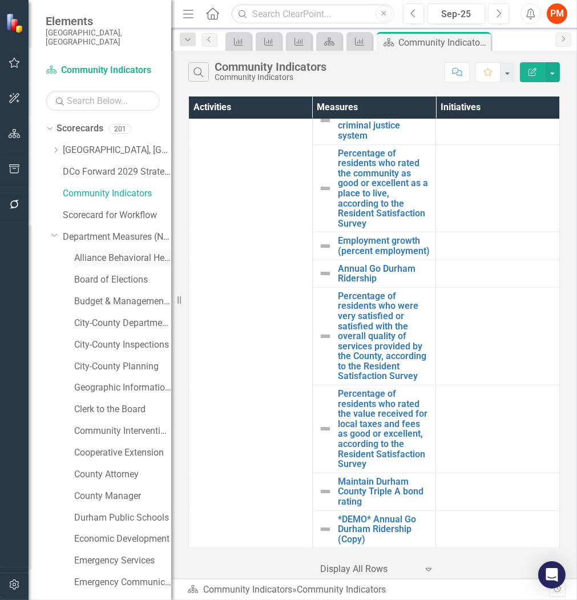
click at [74, 255] on link "Alliance Behavioral Health" at bounding box center [122, 258] width 97 height 13
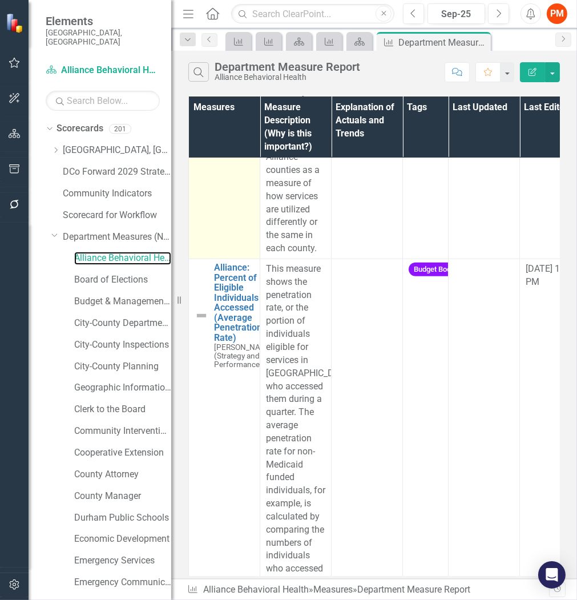
scroll to position [1427, 0]
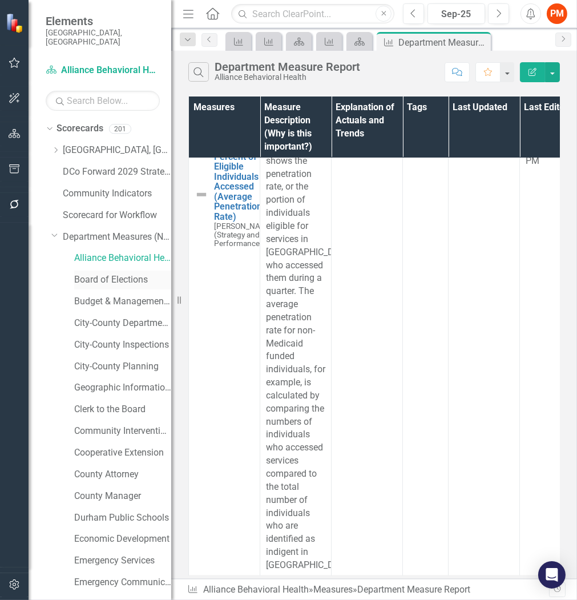
click at [113, 273] on link "Board of Elections" at bounding box center [122, 279] width 97 height 13
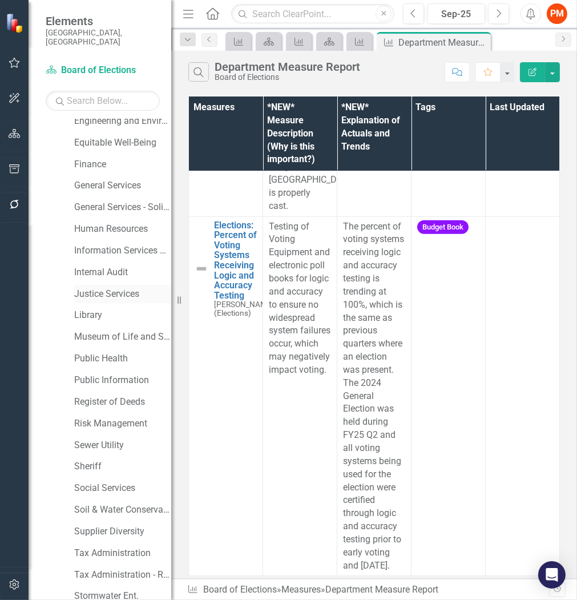
scroll to position [634, 0]
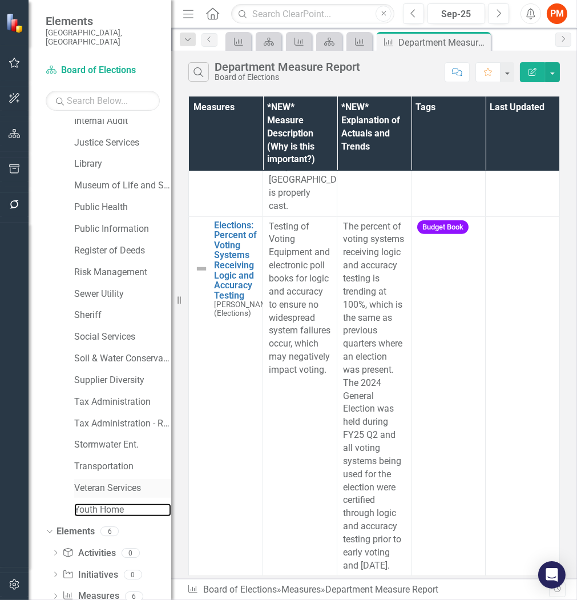
drag, startPoint x: 95, startPoint y: 497, endPoint x: 118, endPoint y: 474, distance: 32.3
click at [95, 503] on link "Youth Home" at bounding box center [122, 509] width 97 height 13
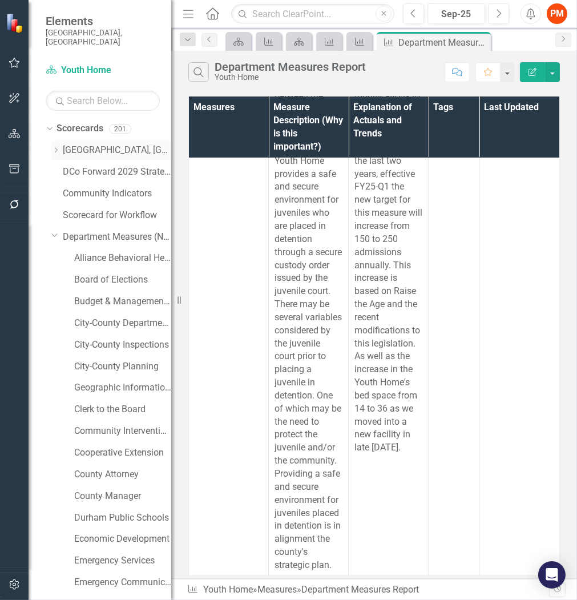
click at [54, 147] on icon "Dropdown" at bounding box center [55, 150] width 9 height 7
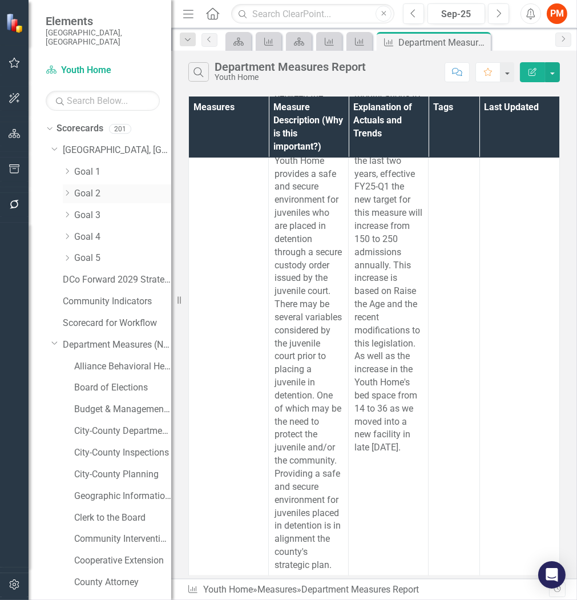
click at [67, 190] on icon "Dropdown" at bounding box center [67, 193] width 9 height 7
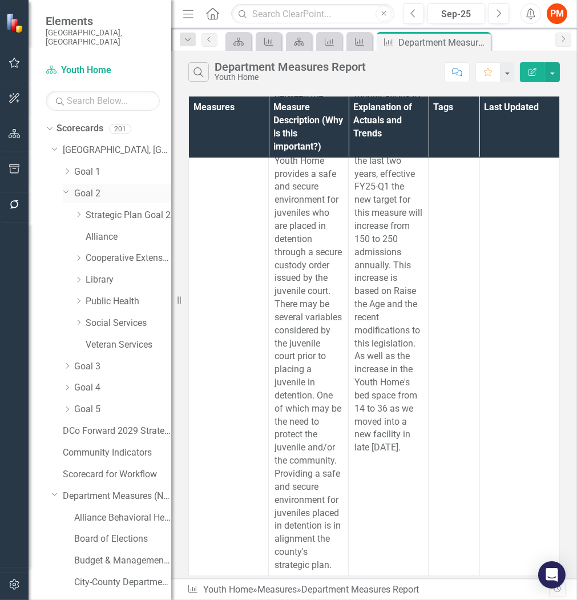
click at [67, 187] on icon "Dropdown" at bounding box center [66, 191] width 7 height 9
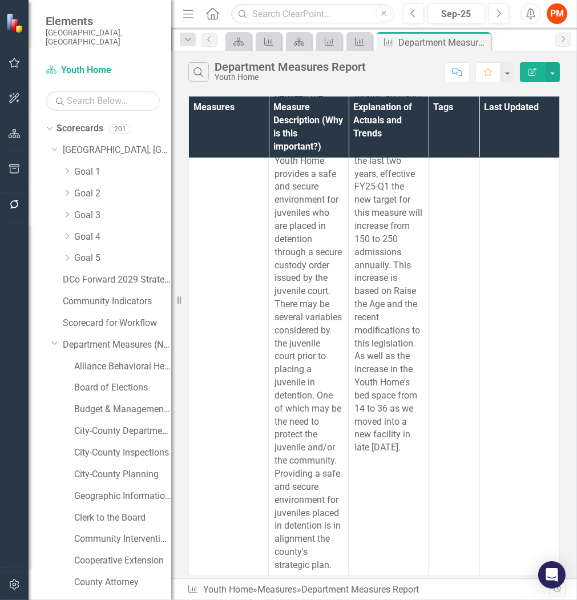
click at [61, 249] on div "Dropdown Goal 5" at bounding box center [111, 260] width 120 height 22
click at [66, 233] on icon "Dropdown" at bounding box center [67, 236] width 9 height 7
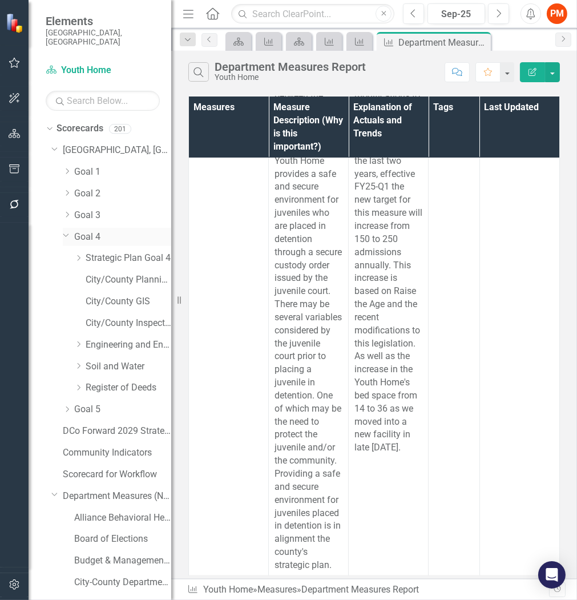
click at [66, 231] on icon "Dropdown" at bounding box center [66, 235] width 7 height 9
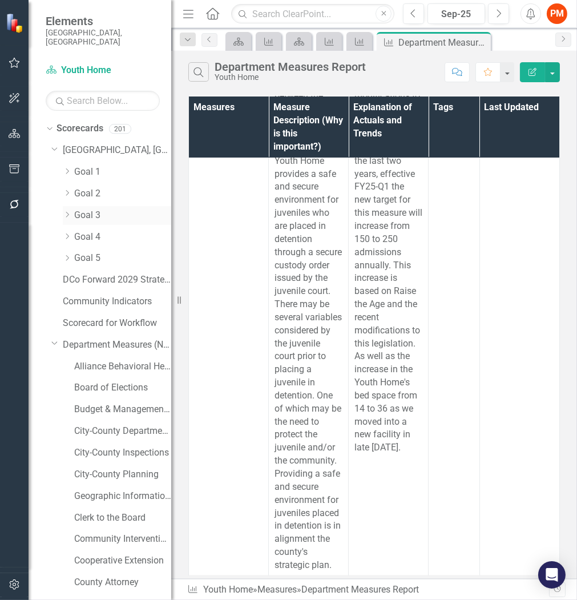
click at [68, 211] on icon "Dropdown" at bounding box center [67, 214] width 9 height 7
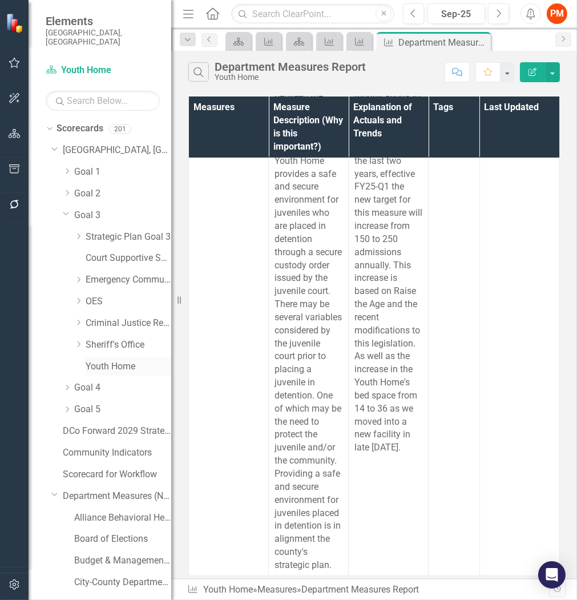
click at [116, 360] on link "Youth Home" at bounding box center [129, 366] width 86 height 13
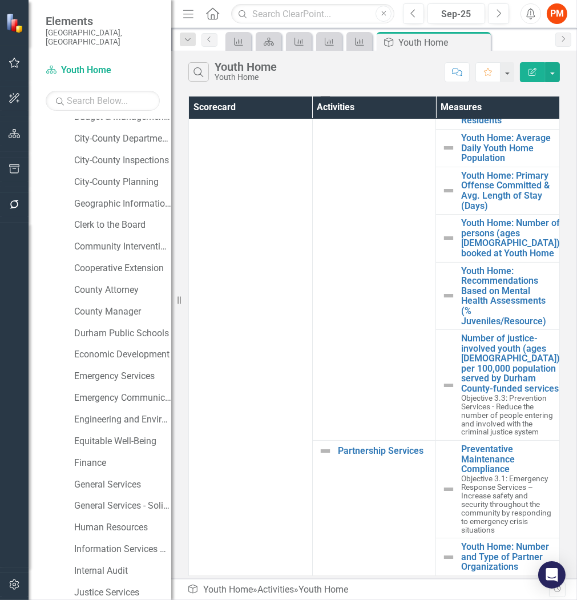
scroll to position [888, 0]
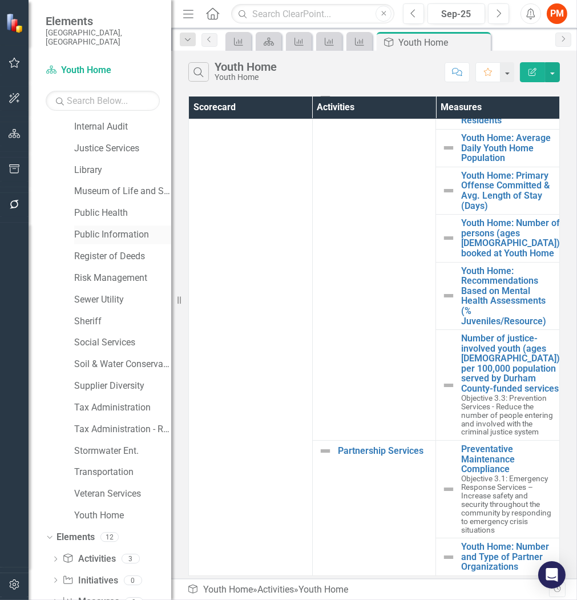
click at [112, 228] on link "Public Information" at bounding box center [122, 234] width 97 height 13
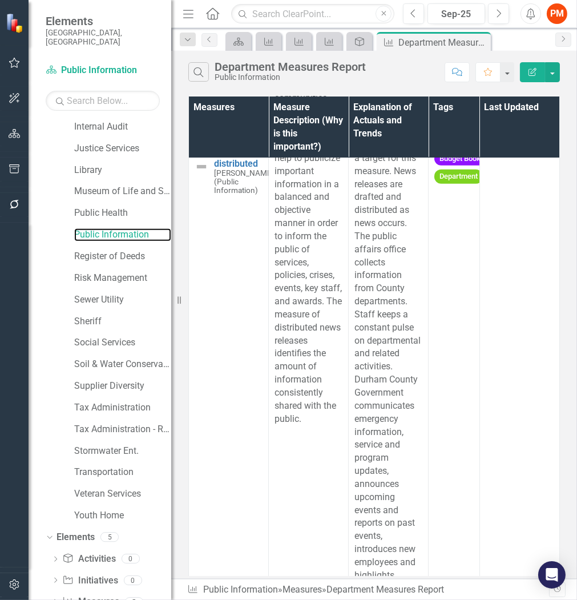
scroll to position [859, 0]
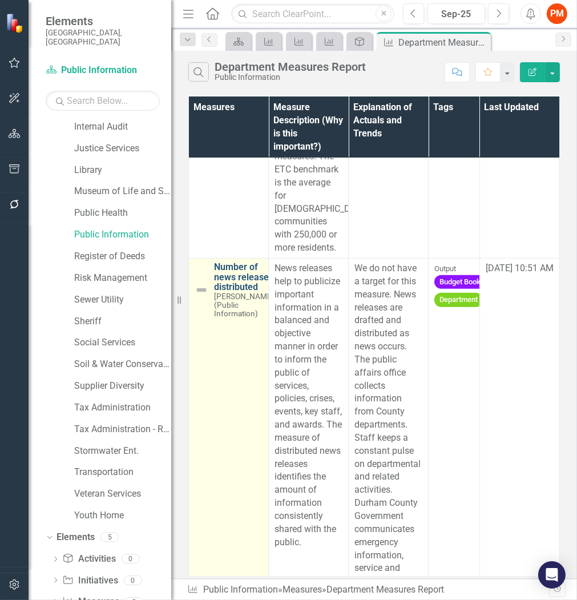
click at [246, 292] on link "Number of news releases distributed" at bounding box center [244, 277] width 60 height 30
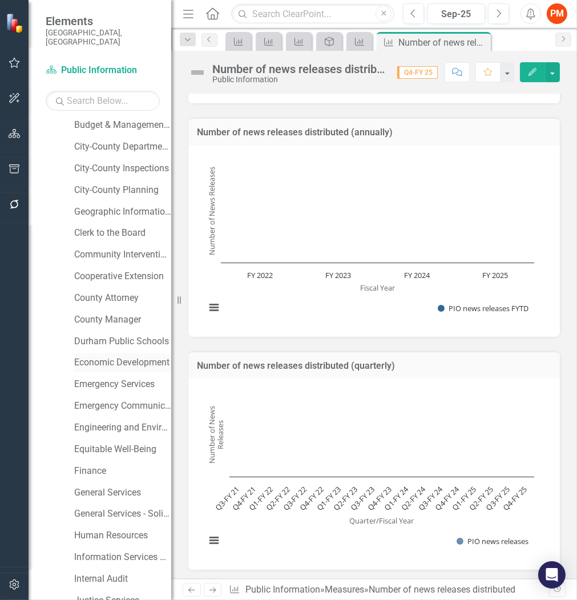
scroll to position [444, 0]
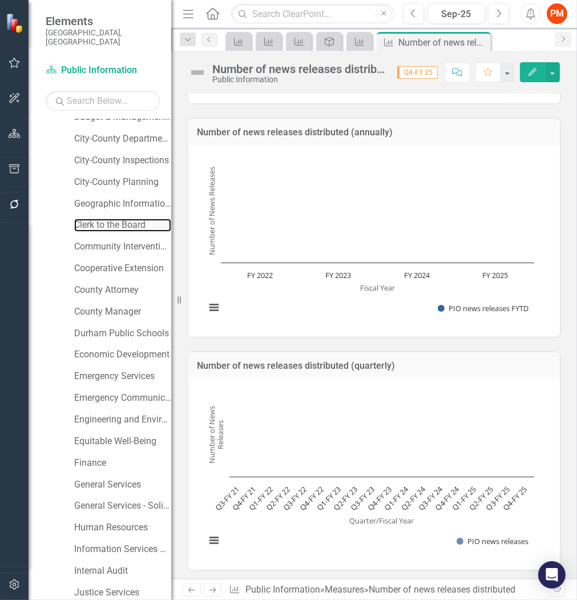
click at [111, 219] on link "Clerk to the Board" at bounding box center [122, 225] width 97 height 13
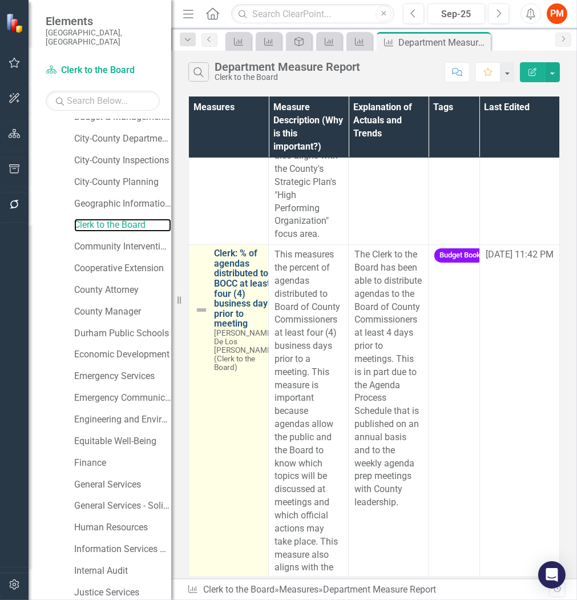
scroll to position [537, 0]
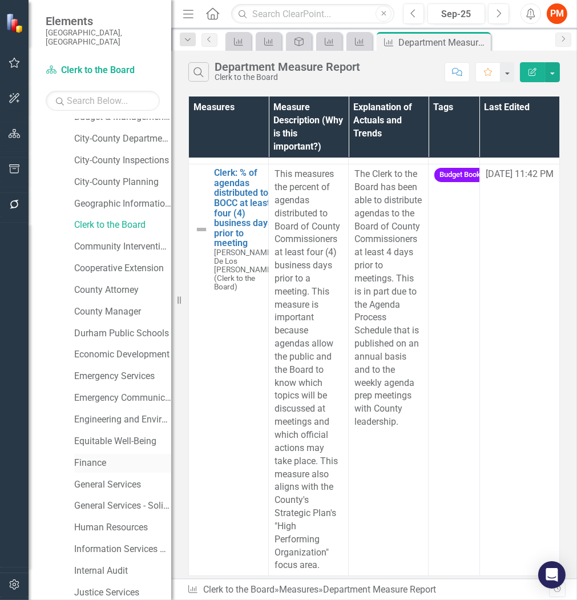
click at [93, 457] on link "Finance" at bounding box center [122, 463] width 97 height 13
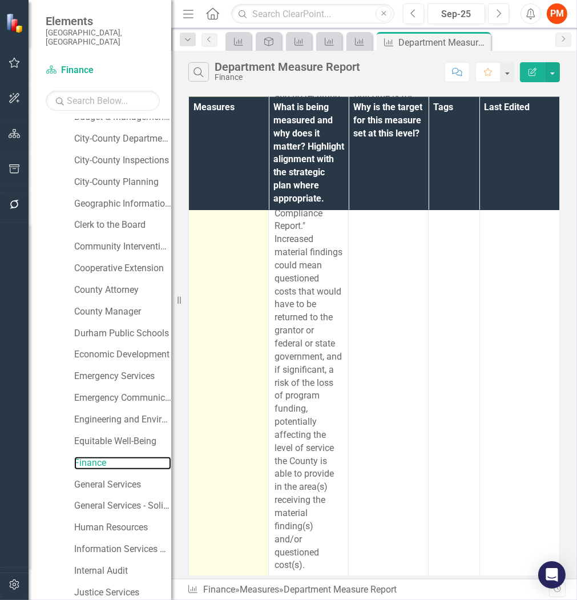
scroll to position [3254, 0]
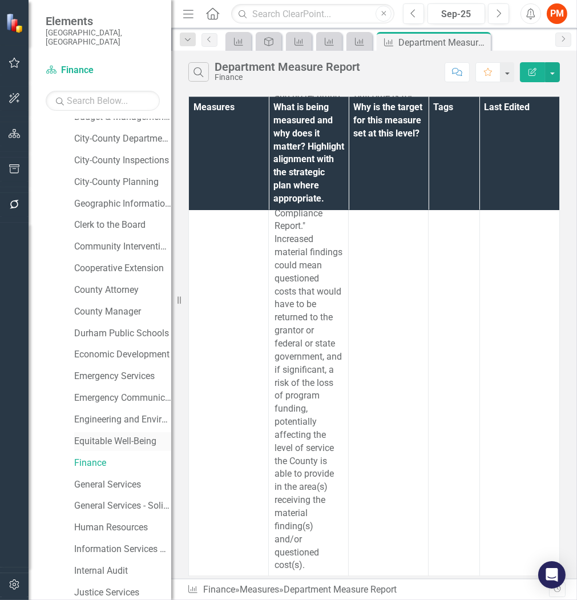
click at [95, 435] on link "Equitable Well-Being" at bounding box center [122, 441] width 97 height 13
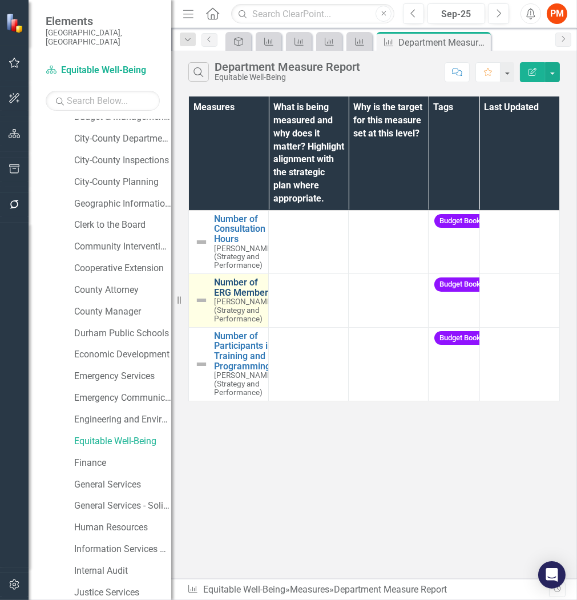
click at [235, 297] on link "Number of ERG Members" at bounding box center [244, 287] width 60 height 20
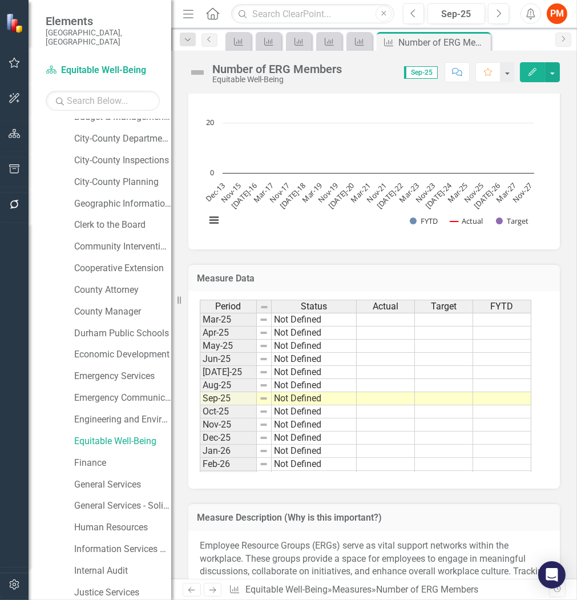
scroll to position [1522, 0]
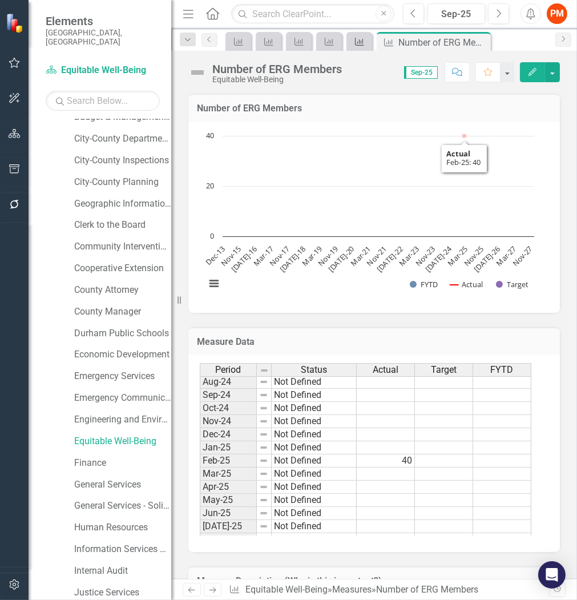
click at [350, 45] on div "Measure" at bounding box center [357, 41] width 16 height 14
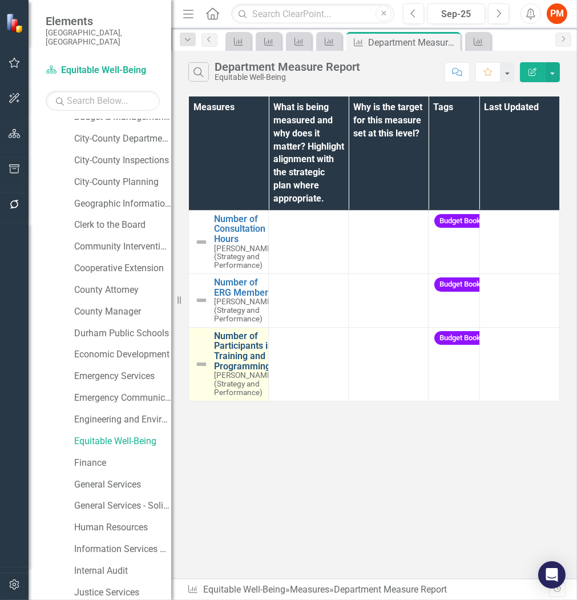
click at [235, 360] on link "Number of Participants in Training and Programming" at bounding box center [244, 351] width 60 height 40
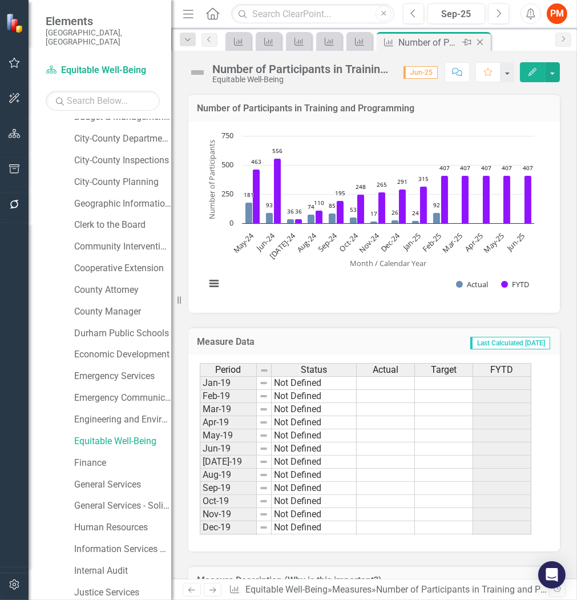
click at [480, 40] on icon "Close" at bounding box center [479, 42] width 11 height 9
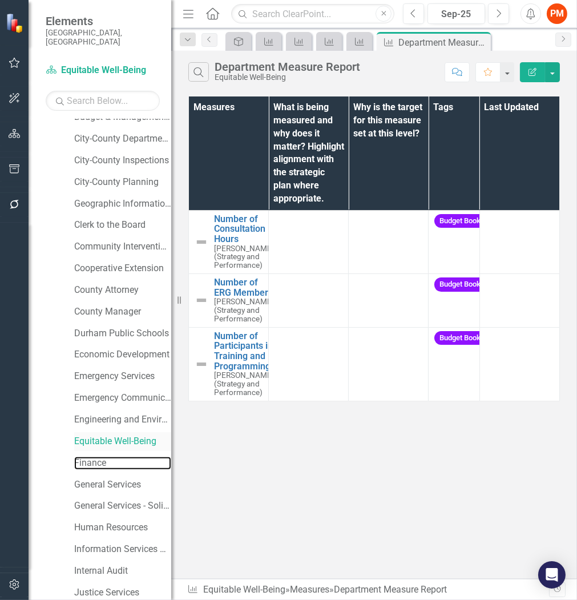
drag, startPoint x: 92, startPoint y: 447, endPoint x: 106, endPoint y: 441, distance: 14.3
click at [92, 457] on link "Finance" at bounding box center [122, 463] width 97 height 13
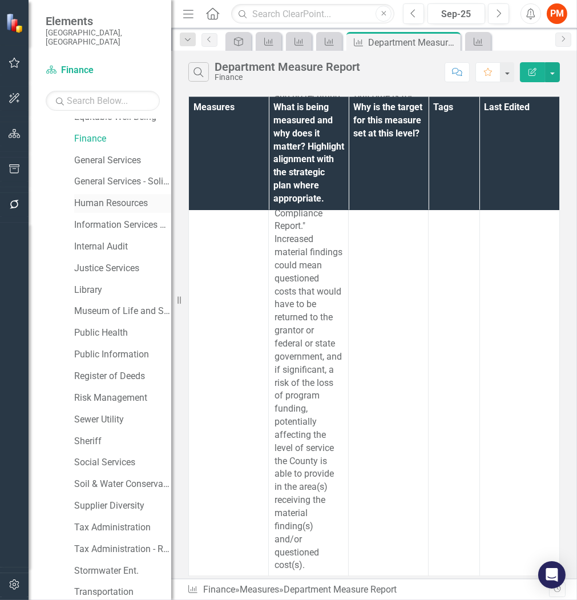
scroll to position [888, 0]
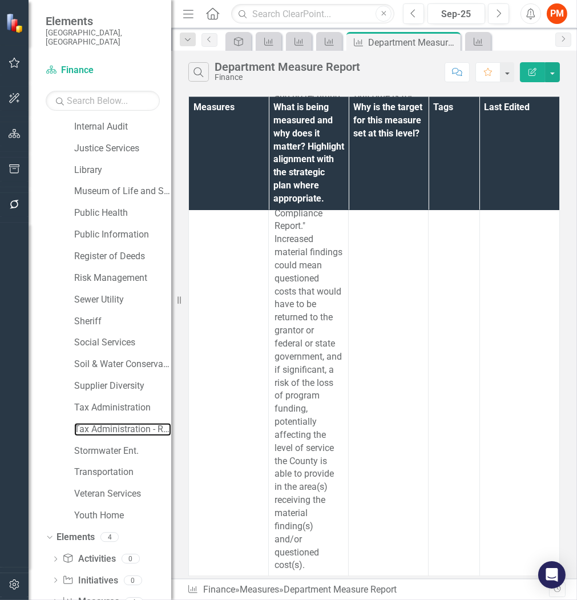
click at [120, 423] on link "Tax Administration - Revaluation" at bounding box center [122, 429] width 97 height 13
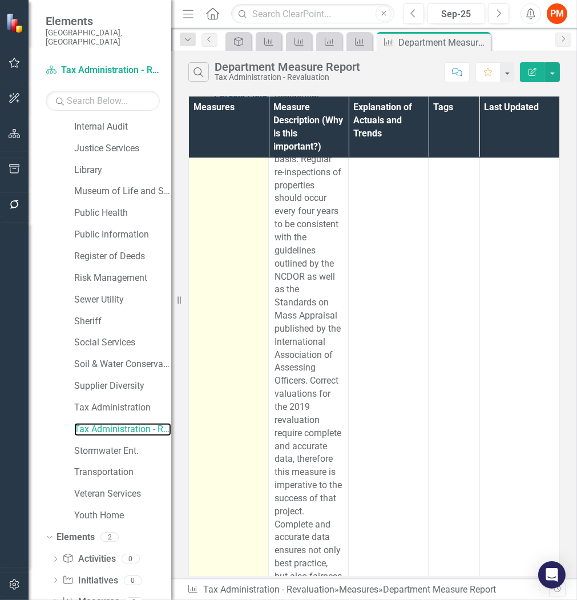
scroll to position [507, 0]
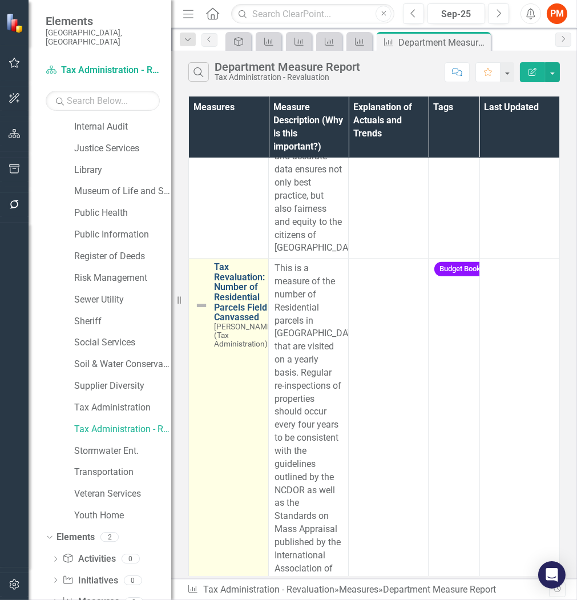
click at [248, 297] on link "Tax Revaluation: Number of Residential Parcels Field Canvassed" at bounding box center [244, 292] width 60 height 61
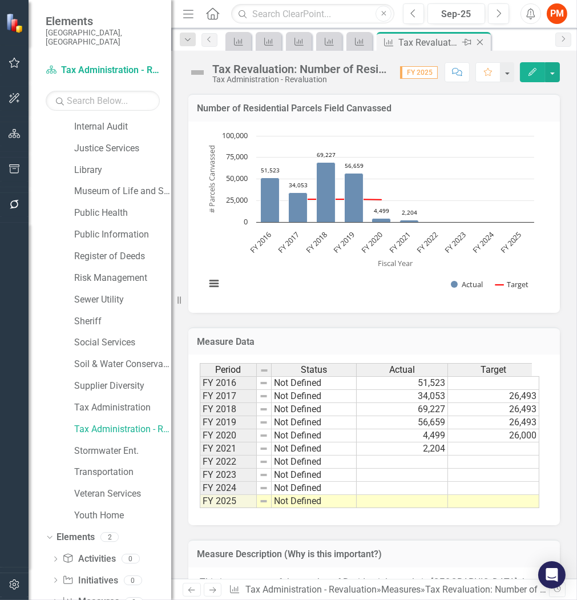
click at [478, 41] on icon "Close" at bounding box center [479, 42] width 11 height 9
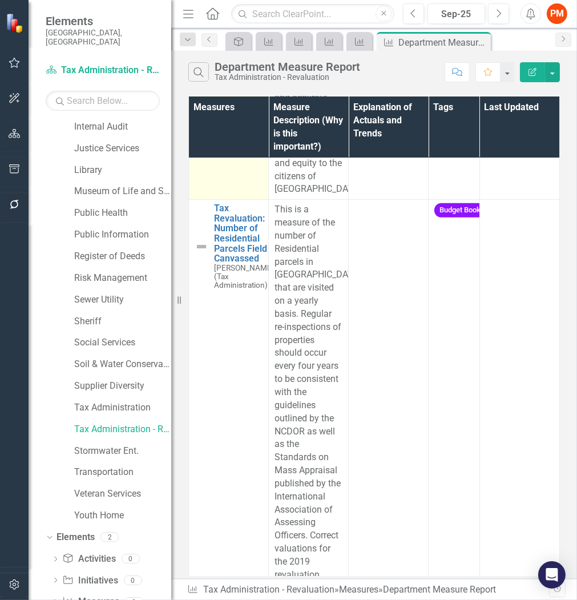
scroll to position [571, 0]
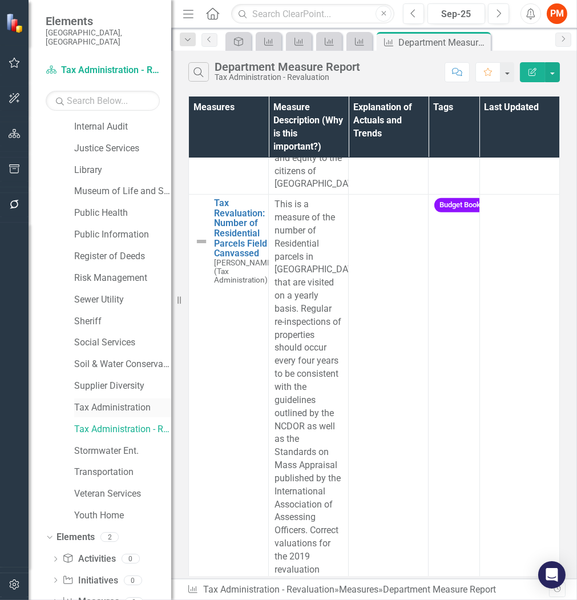
click at [127, 406] on div "Tax Administration" at bounding box center [122, 407] width 97 height 19
click at [99, 401] on link "Tax Administration" at bounding box center [122, 407] width 97 height 13
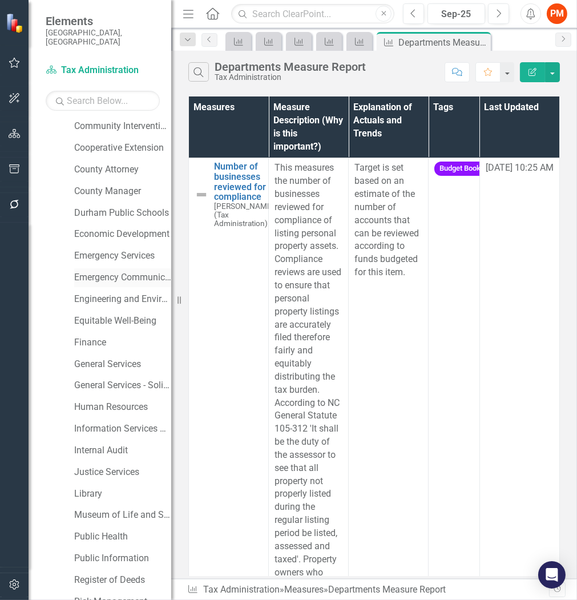
scroll to position [317, 0]
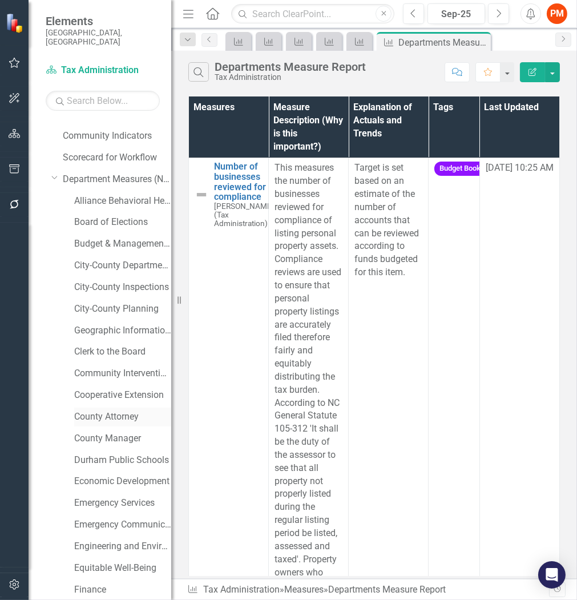
drag, startPoint x: 110, startPoint y: 404, endPoint x: 122, endPoint y: 401, distance: 12.3
click at [110, 410] on link "County Attorney" at bounding box center [122, 416] width 97 height 13
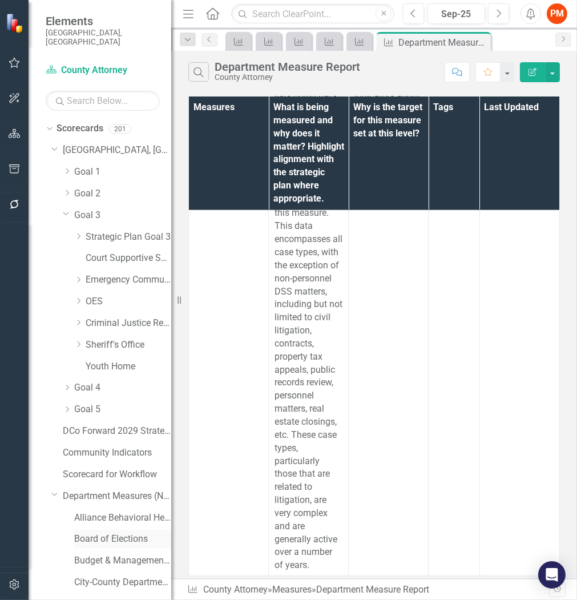
drag, startPoint x: 134, startPoint y: 523, endPoint x: 124, endPoint y: 512, distance: 14.6
click at [134, 533] on link "Board of Elections" at bounding box center [122, 539] width 97 height 13
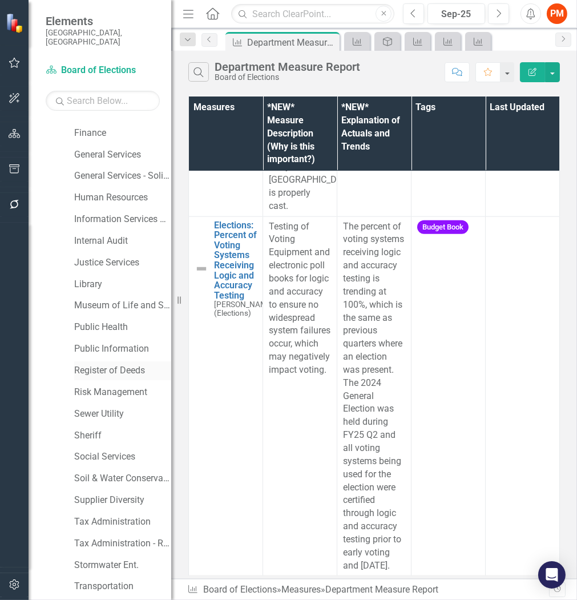
scroll to position [915, 0]
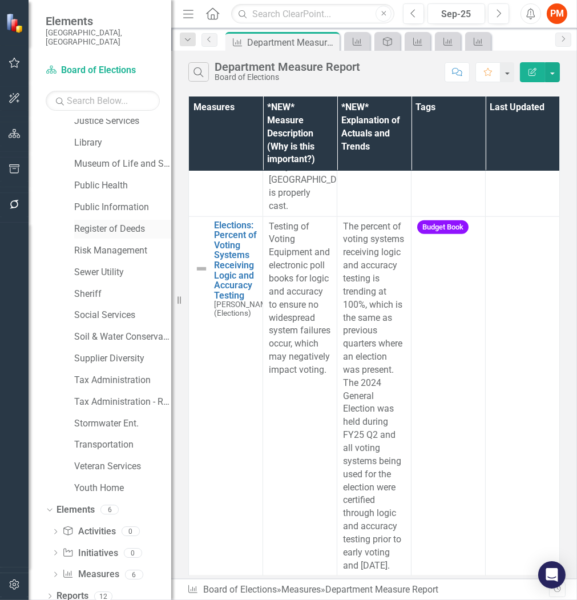
click at [104, 223] on link "Register of Deeds" at bounding box center [122, 229] width 97 height 13
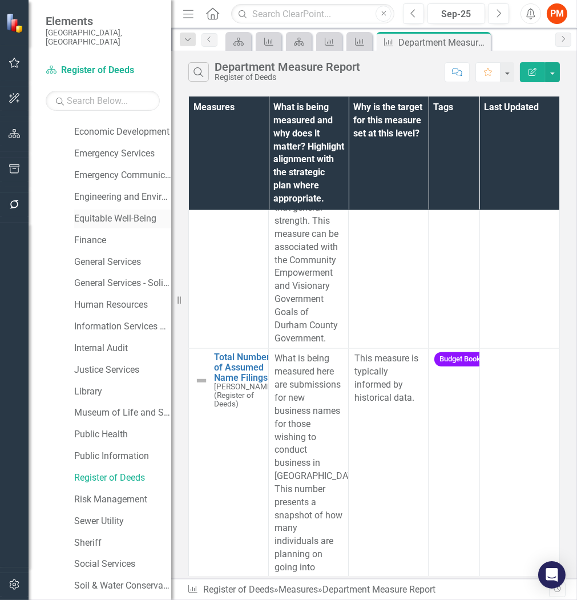
scroll to position [661, 0]
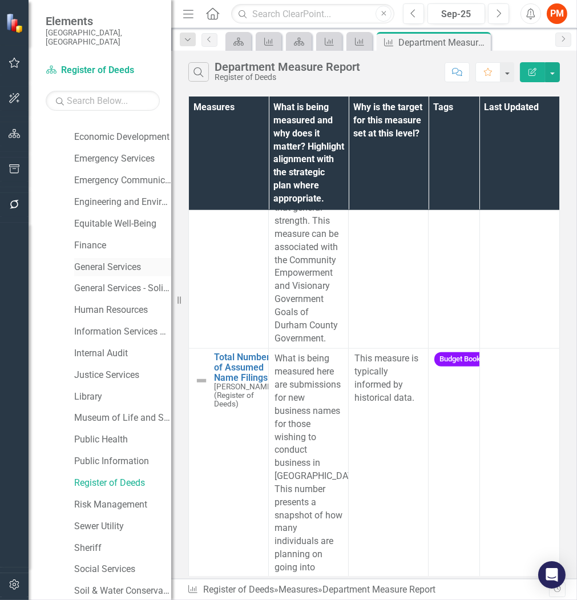
drag, startPoint x: 111, startPoint y: 255, endPoint x: 89, endPoint y: 252, distance: 21.8
click at [111, 261] on link "General Services" at bounding box center [122, 267] width 97 height 13
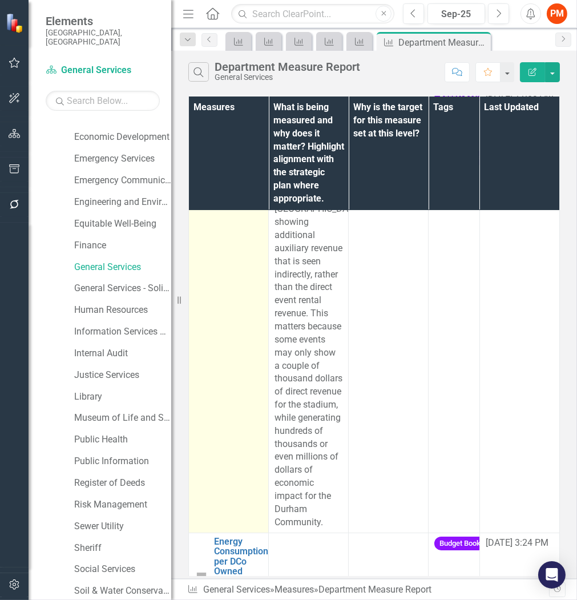
scroll to position [63, 0]
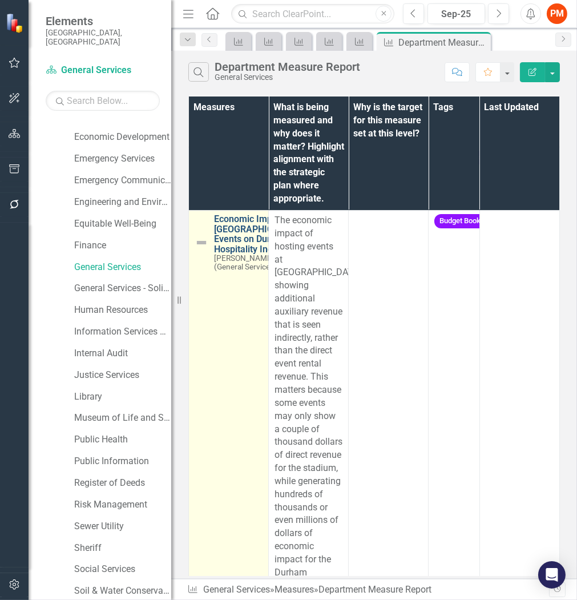
click at [232, 254] on link "Economic Impact of [GEOGRAPHIC_DATA] Events on Durham's Hospitality Industry" at bounding box center [258, 234] width 88 height 40
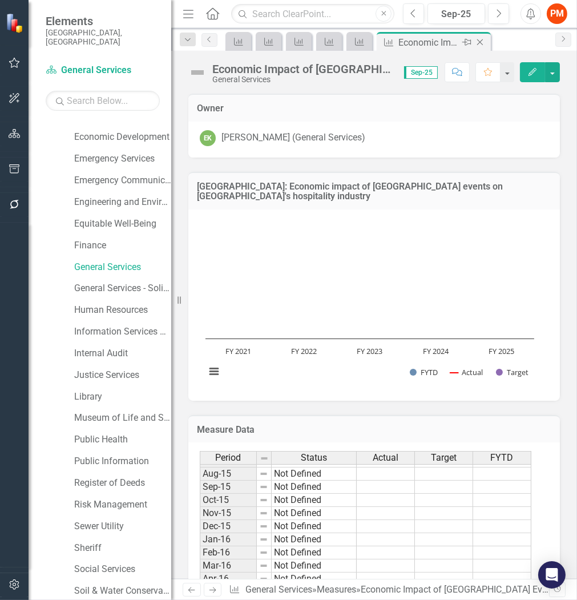
click at [483, 41] on icon "Close" at bounding box center [479, 42] width 11 height 9
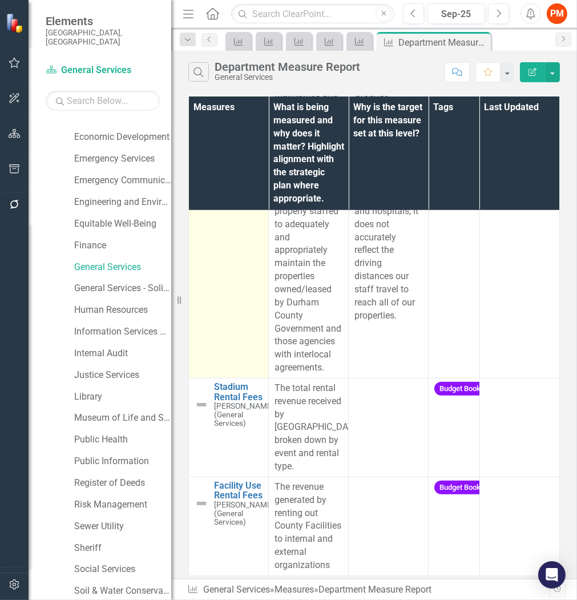
scroll to position [1253, 0]
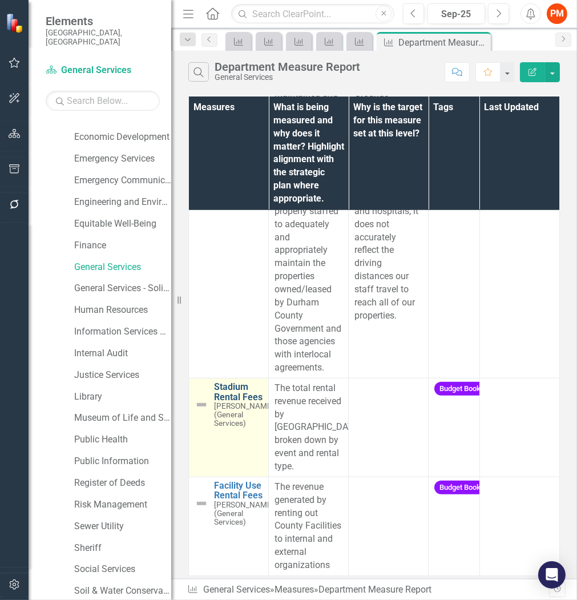
click at [228, 389] on link "Stadium Rental Fees" at bounding box center [244, 392] width 60 height 20
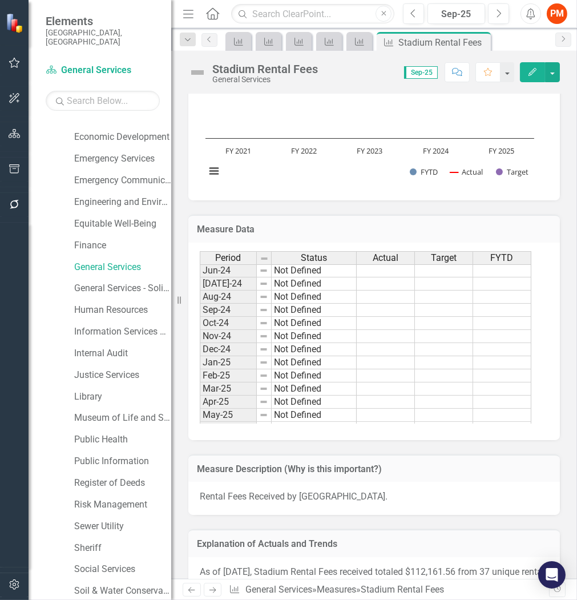
scroll to position [507, 0]
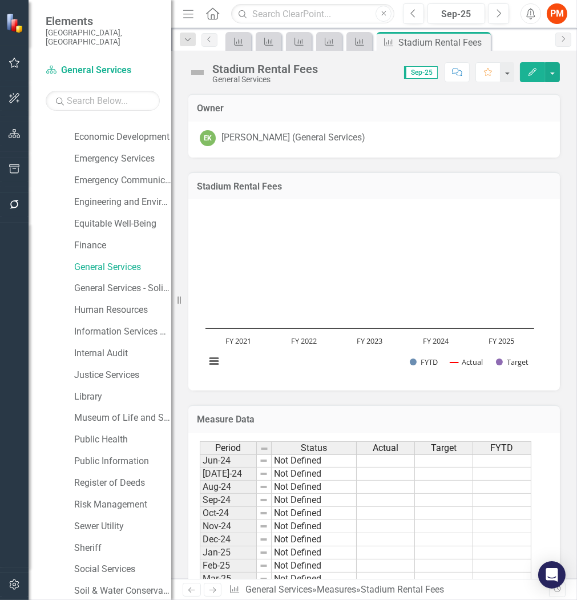
click at [0, 0] on icon "Close" at bounding box center [0, 0] width 0 height 0
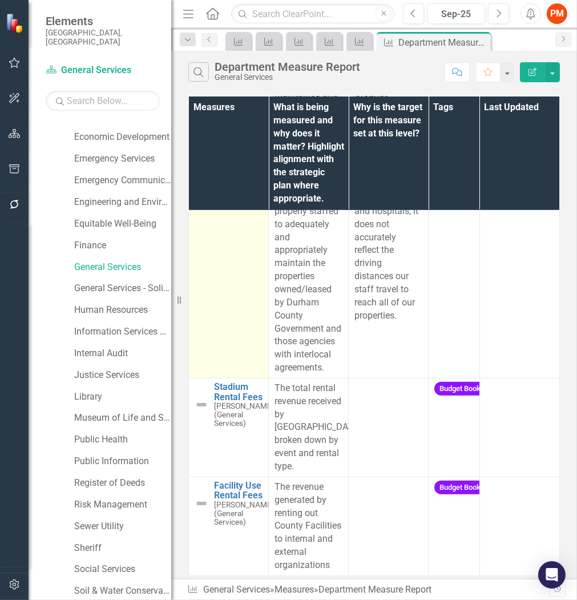
scroll to position [1253, 0]
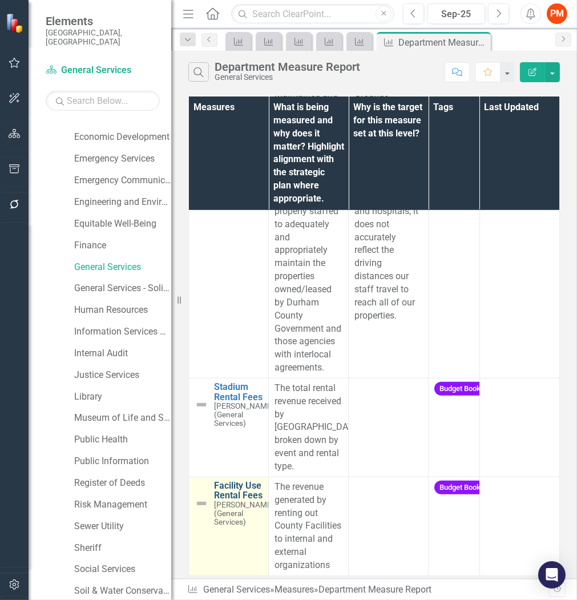
click at [243, 486] on link "Facility Use Rental Fees" at bounding box center [244, 491] width 60 height 20
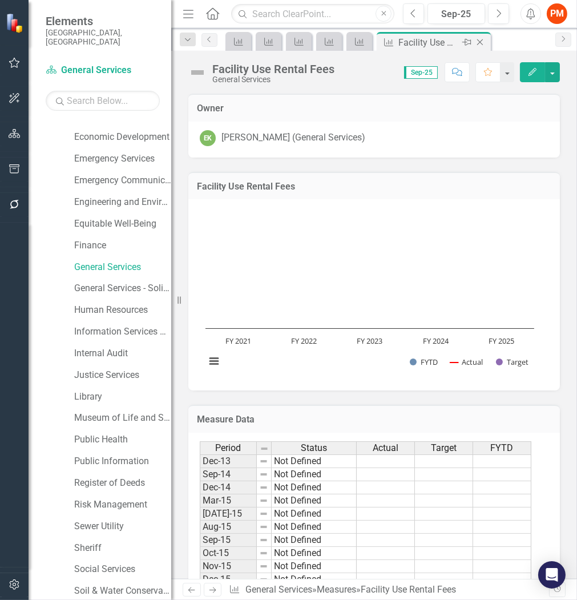
click at [481, 39] on icon "Close" at bounding box center [479, 42] width 11 height 9
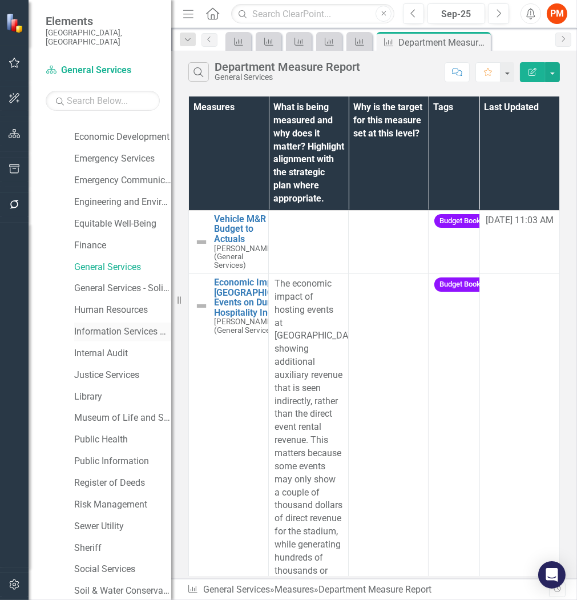
click at [128, 332] on div "Information Services & Technology" at bounding box center [122, 332] width 97 height 19
click at [136, 325] on link "Information Services & Technology" at bounding box center [122, 331] width 97 height 13
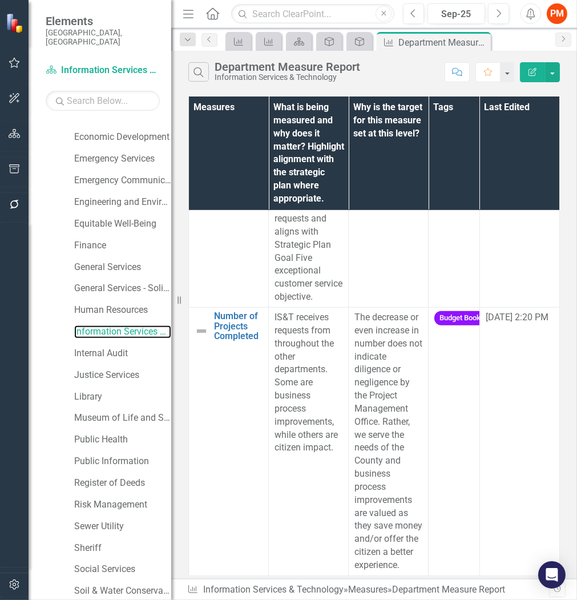
scroll to position [944, 0]
click at [120, 304] on link "Human Resources" at bounding box center [122, 310] width 97 height 13
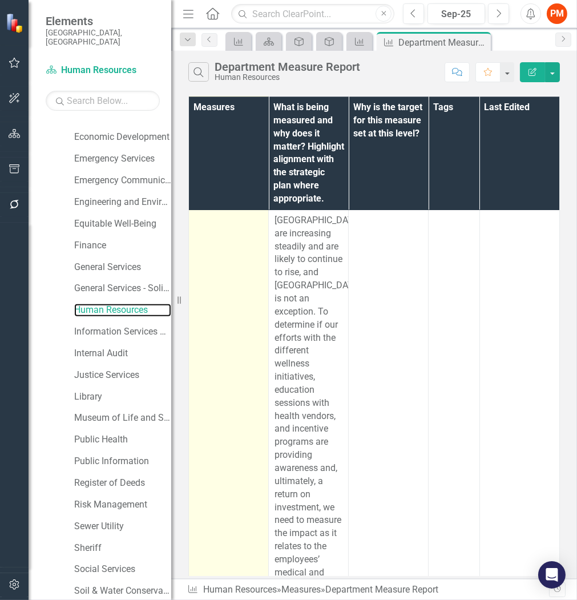
scroll to position [3361, 0]
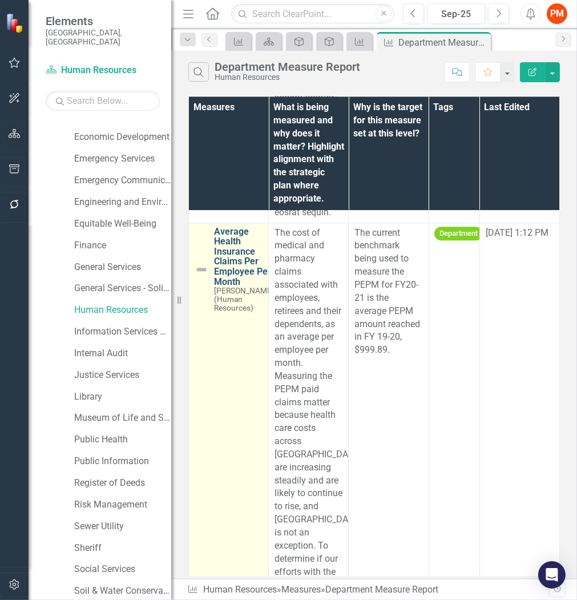
click at [240, 282] on link "Average Health Insurance Claims Per Employee Per Month" at bounding box center [244, 257] width 60 height 61
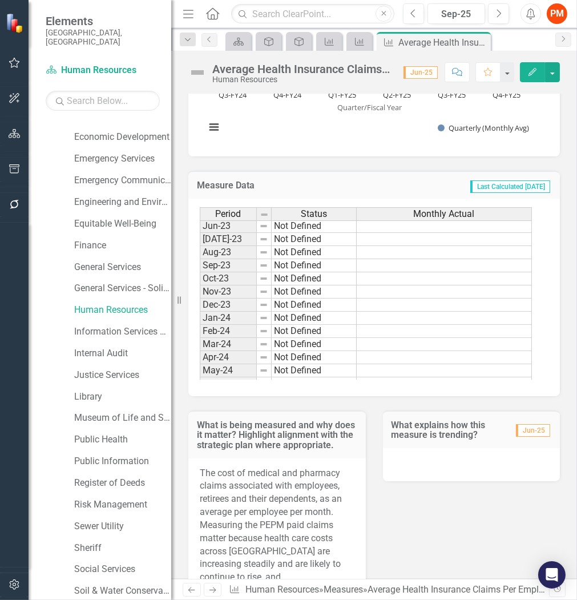
scroll to position [571, 0]
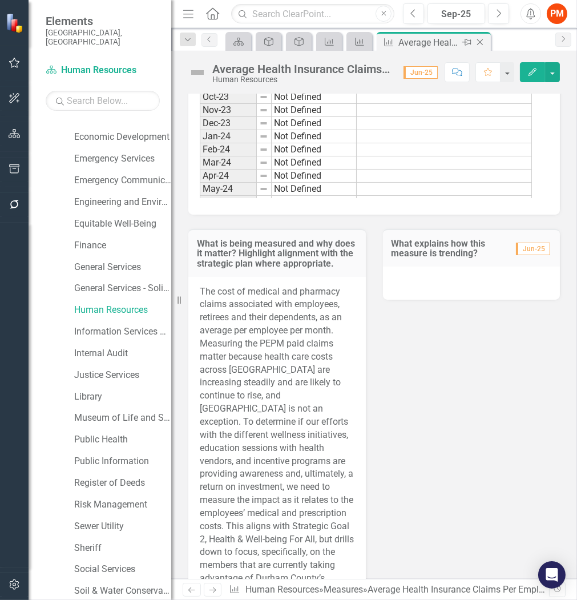
click at [478, 38] on icon "Close" at bounding box center [479, 42] width 11 height 9
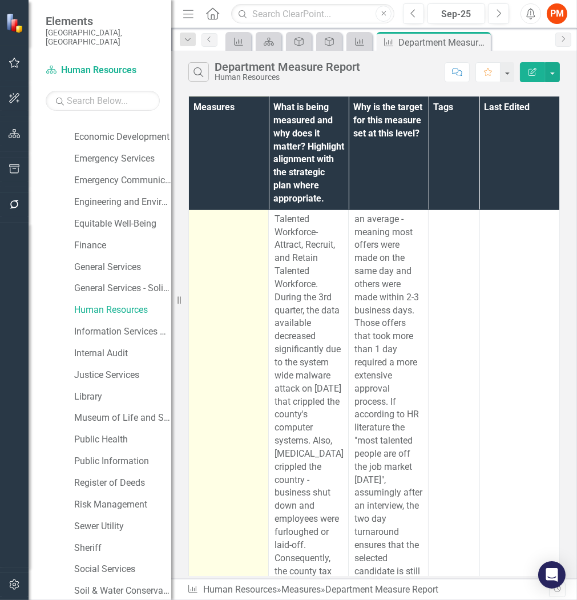
scroll to position [5876, 0]
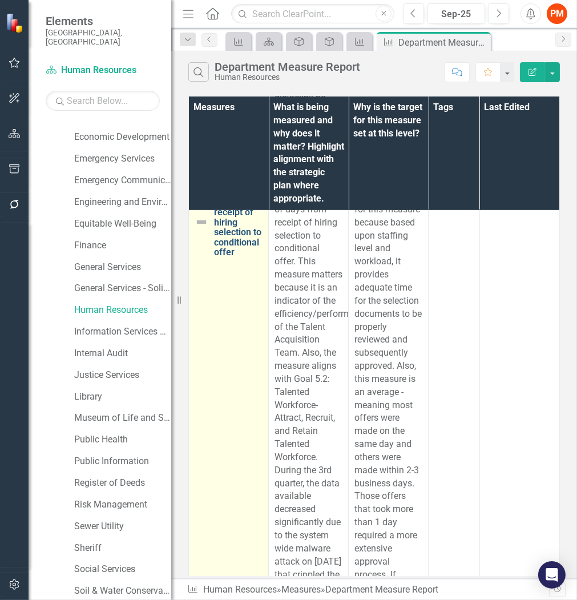
click at [223, 257] on link "Average number of days from receipt of hiring selection to conditional offer" at bounding box center [238, 217] width 49 height 80
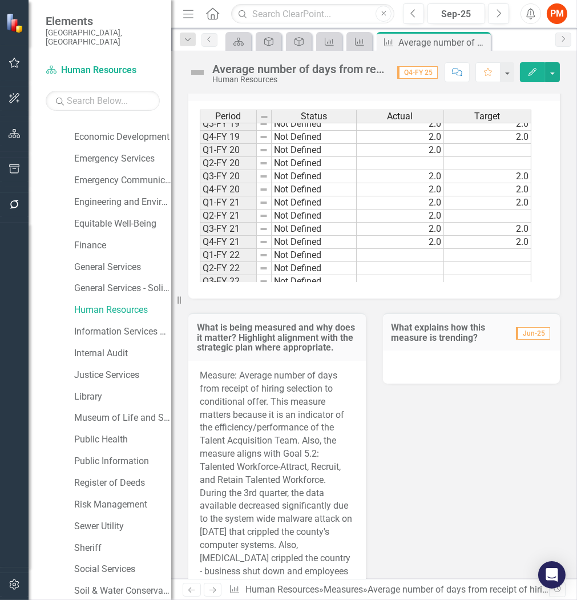
scroll to position [253, 0]
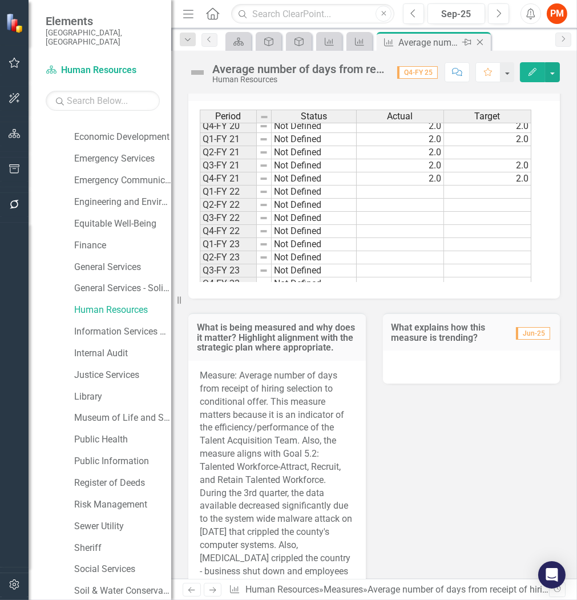
click at [475, 44] on icon "Close" at bounding box center [479, 42] width 11 height 9
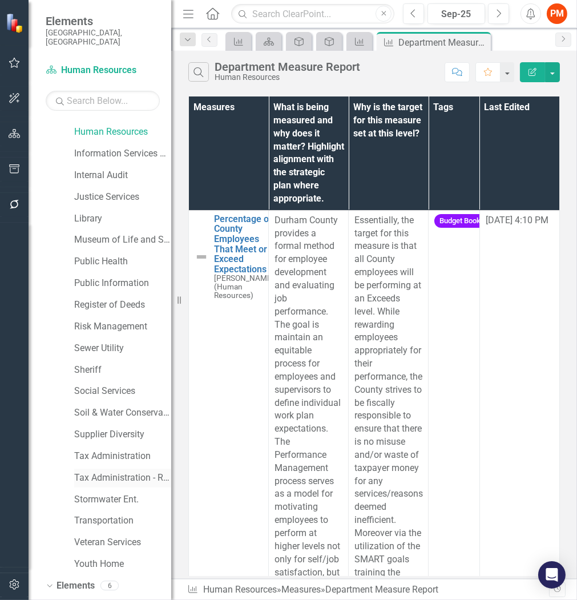
scroll to position [915, 0]
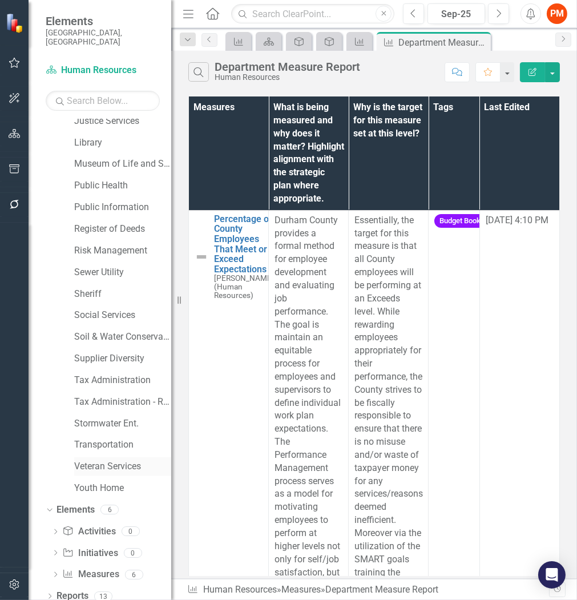
click at [105, 465] on div "Veteran Services" at bounding box center [122, 466] width 97 height 19
click at [109, 460] on link "Veteran Services" at bounding box center [122, 466] width 97 height 13
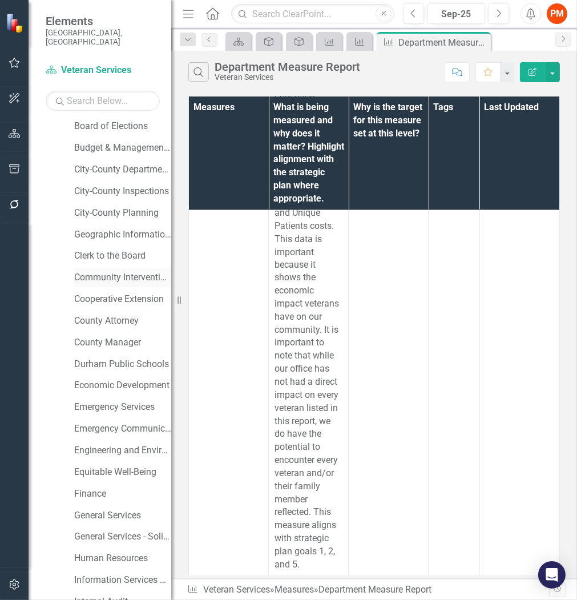
scroll to position [344, 0]
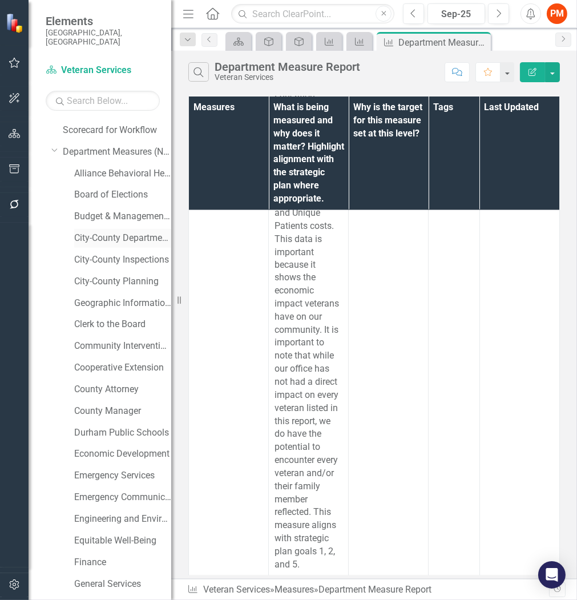
click at [118, 232] on link "City-County Departments" at bounding box center [122, 238] width 97 height 13
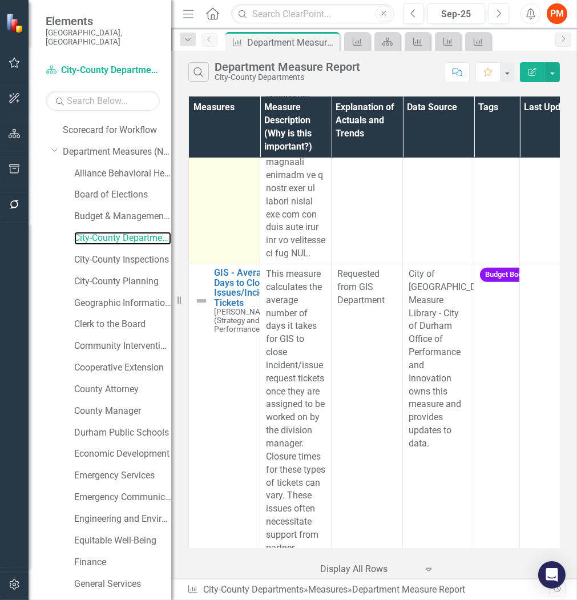
scroll to position [5771, 0]
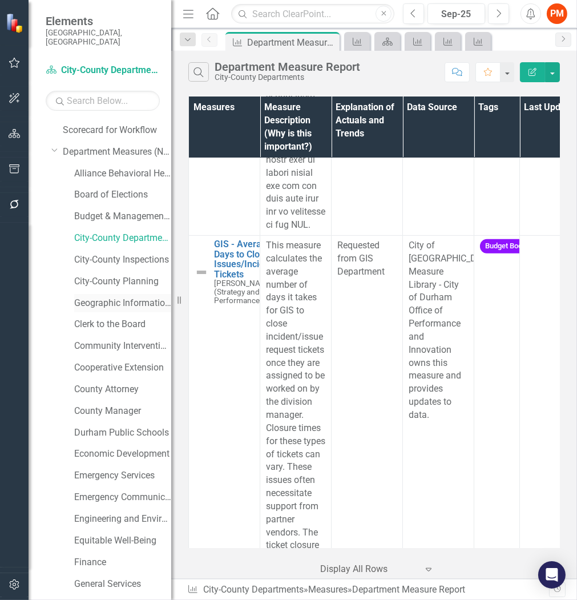
click at [139, 297] on link "Geographic Information Systems" at bounding box center [122, 303] width 97 height 13
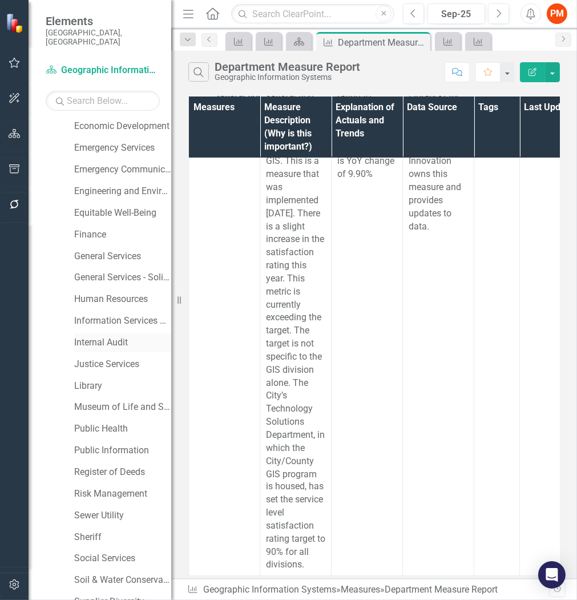
scroll to position [852, 0]
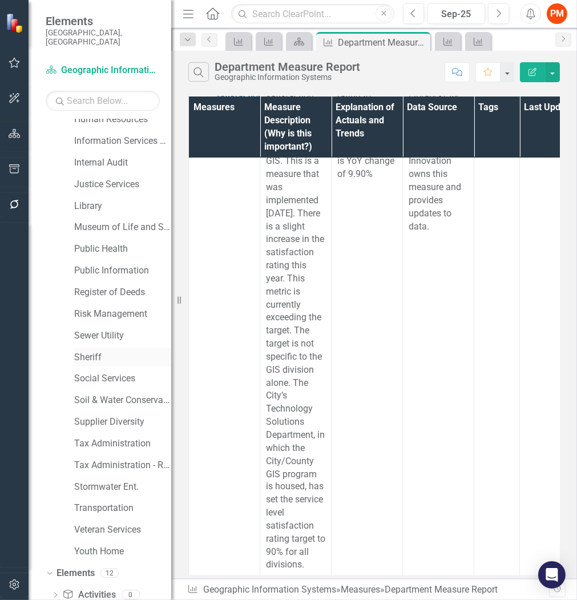
click at [99, 352] on link "Sheriff" at bounding box center [122, 357] width 97 height 13
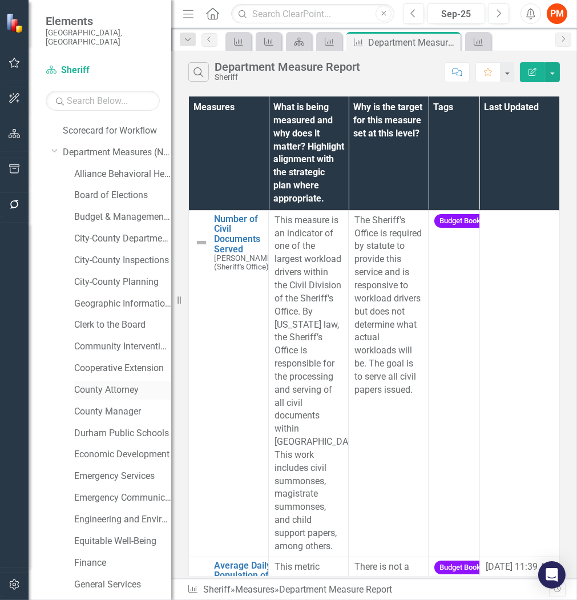
scroll to position [471, 0]
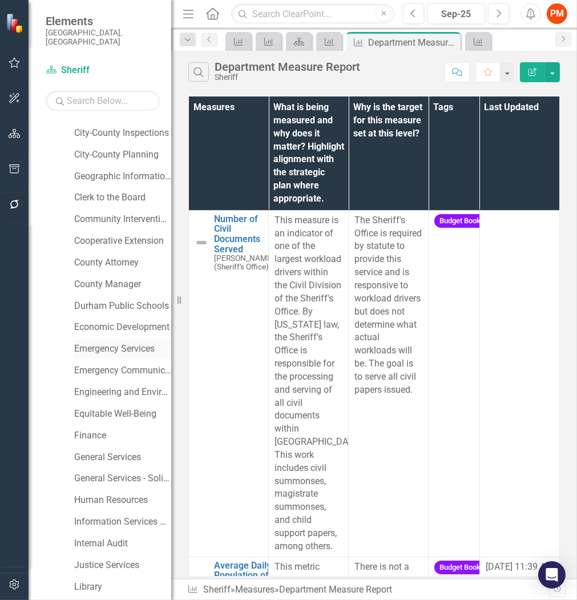
click at [119, 342] on link "Emergency Services" at bounding box center [122, 348] width 97 height 13
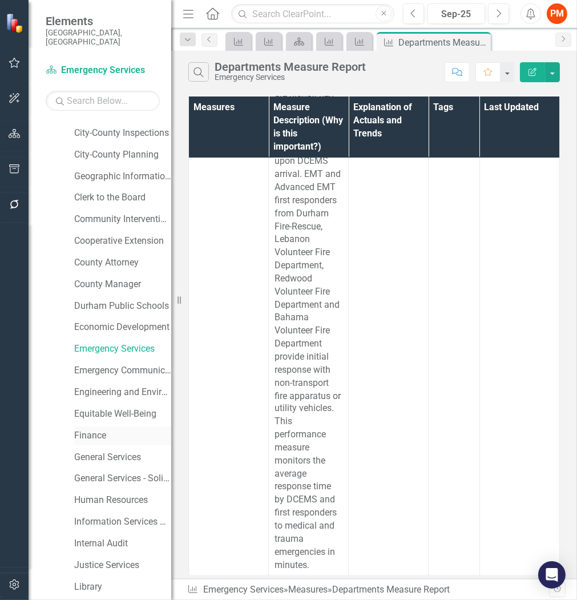
scroll to position [598, 0]
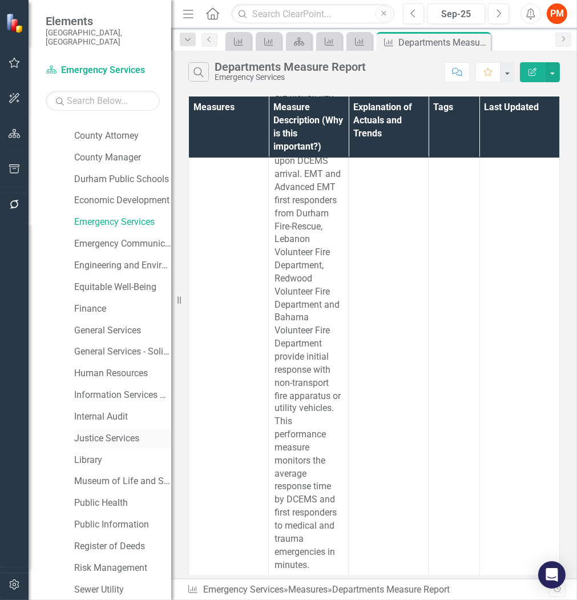
drag, startPoint x: 103, startPoint y: 430, endPoint x: 100, endPoint y: 423, distance: 7.2
click at [103, 432] on link "Justice Services" at bounding box center [122, 438] width 97 height 13
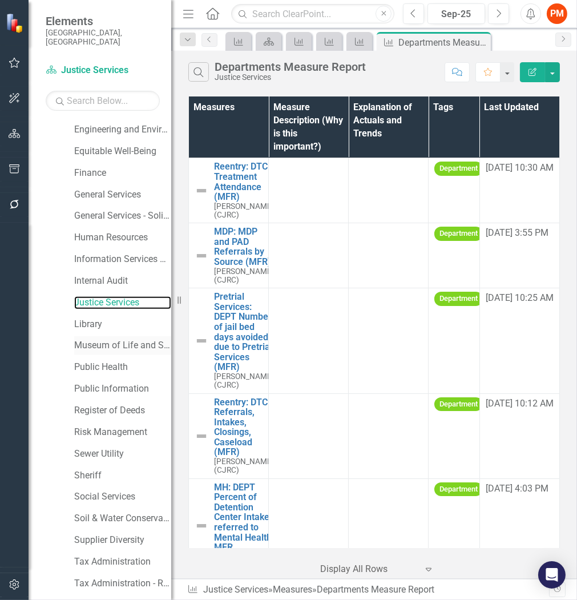
scroll to position [915, 0]
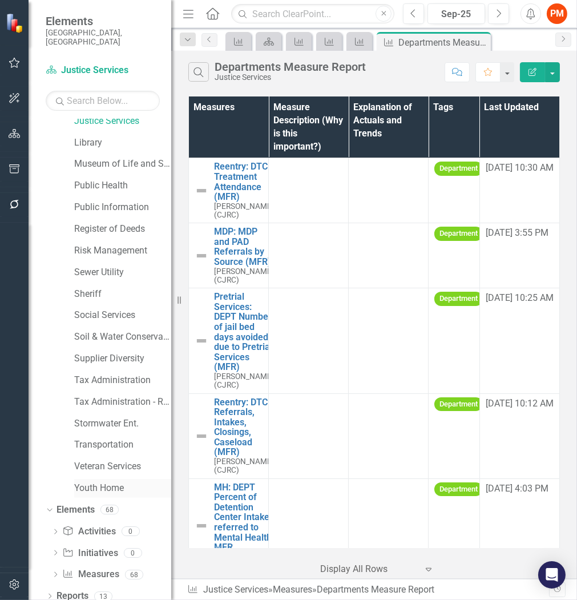
click at [113, 482] on link "Youth Home" at bounding box center [122, 488] width 97 height 13
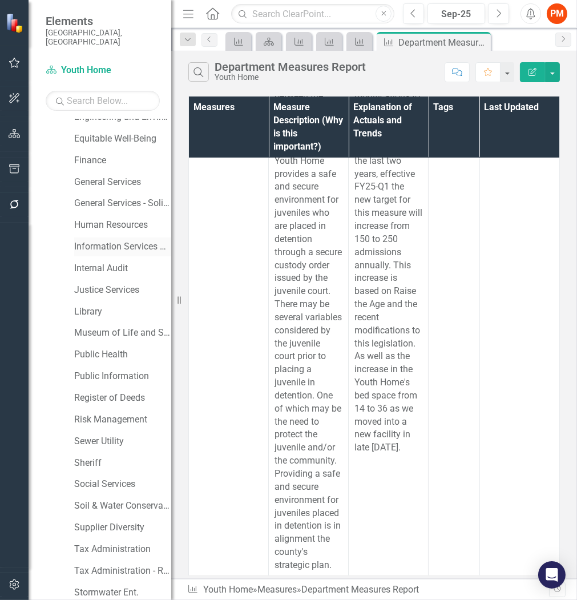
scroll to position [725, 0]
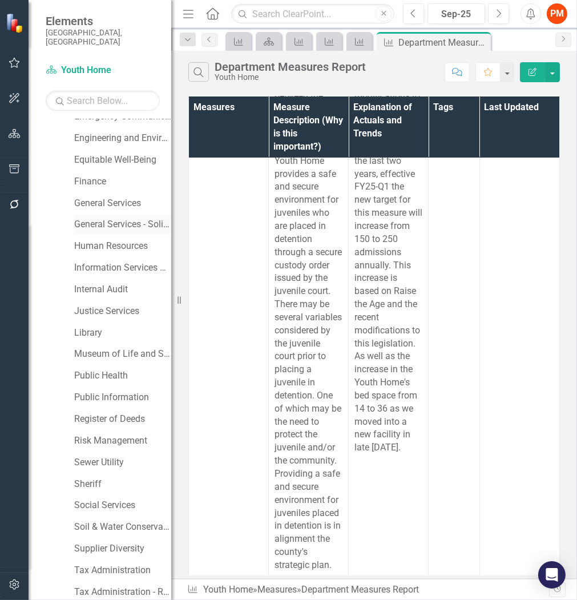
click at [135, 218] on link "General Services - Solid Waste" at bounding box center [122, 224] width 97 height 13
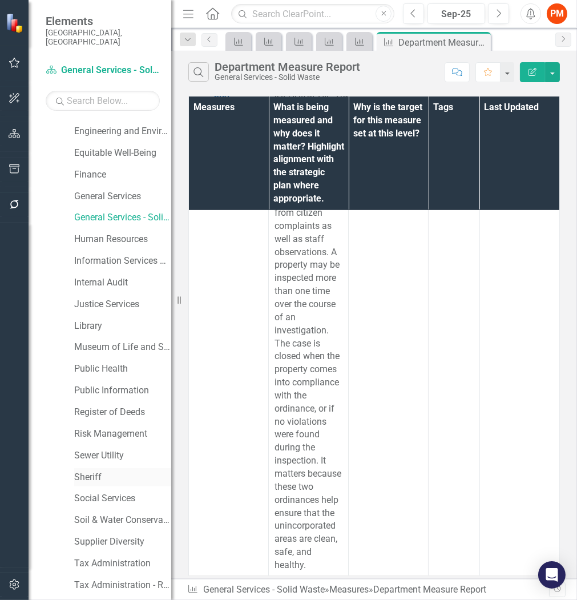
scroll to position [852, 0]
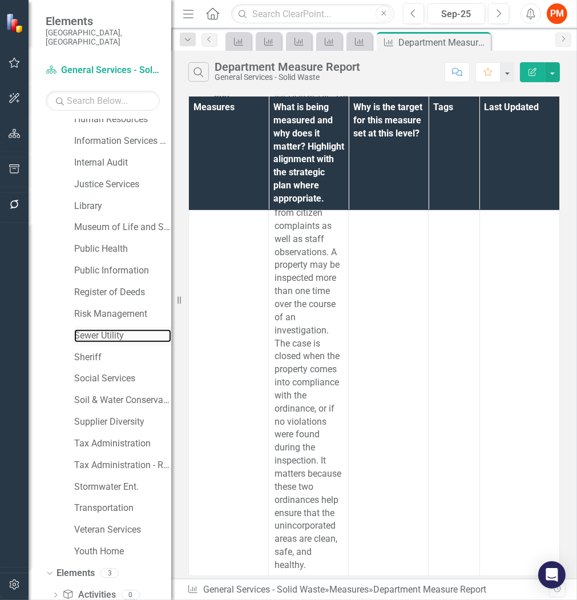
drag, startPoint x: 103, startPoint y: 325, endPoint x: 74, endPoint y: 318, distance: 29.5
click at [103, 329] on link "Sewer Utility" at bounding box center [122, 335] width 97 height 13
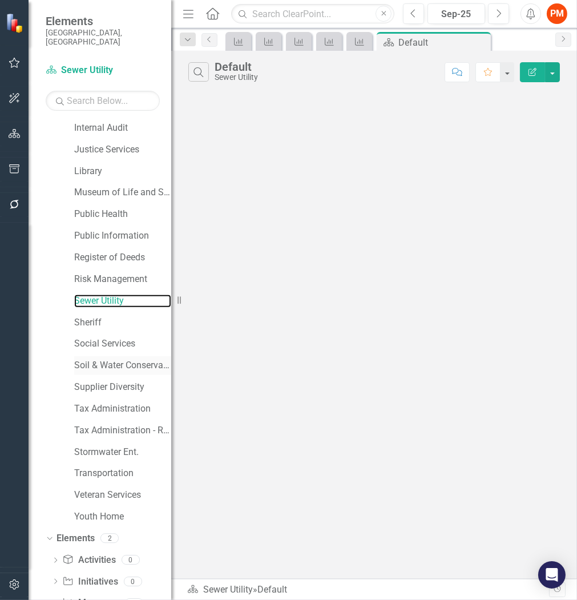
scroll to position [915, 0]
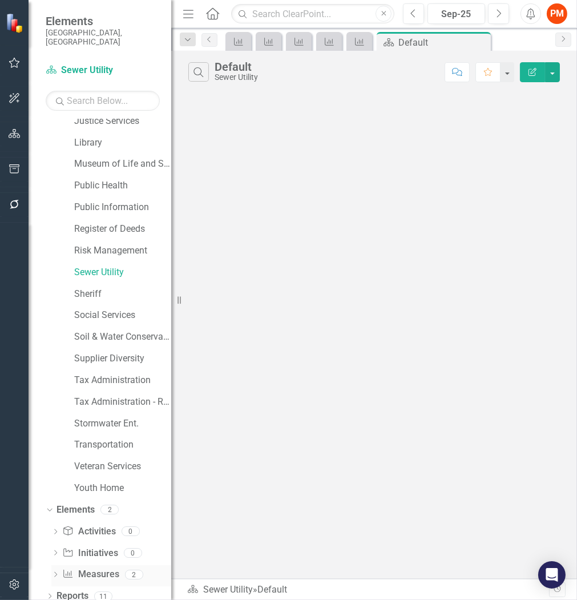
click at [82, 568] on link "Measure Measures" at bounding box center [90, 574] width 57 height 13
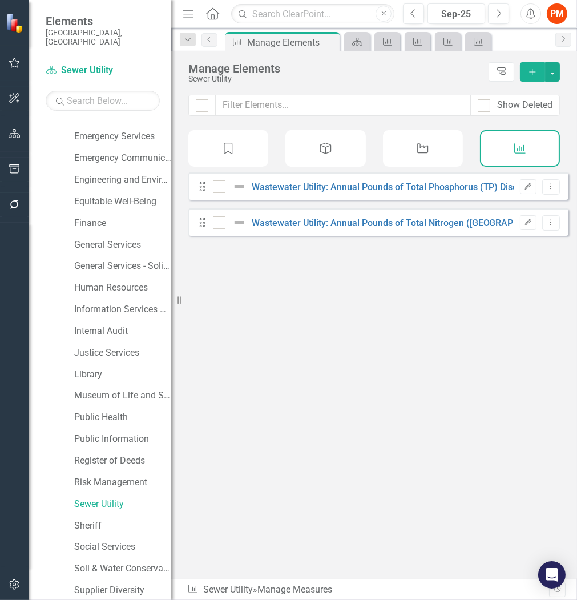
scroll to position [661, 0]
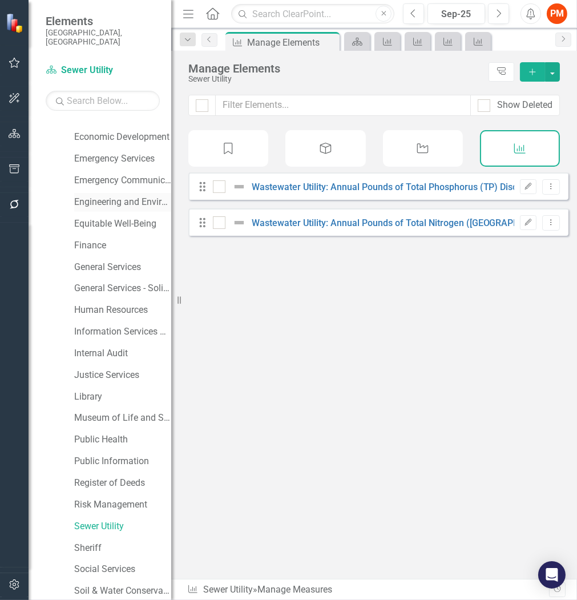
click at [106, 196] on link "Engineering and Environmental Services" at bounding box center [122, 202] width 97 height 13
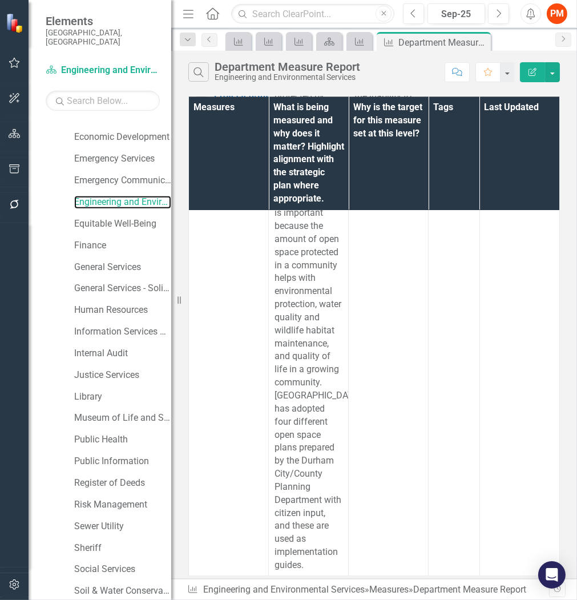
scroll to position [3957, 0]
click at [133, 134] on link "Economic Development" at bounding box center [122, 137] width 97 height 13
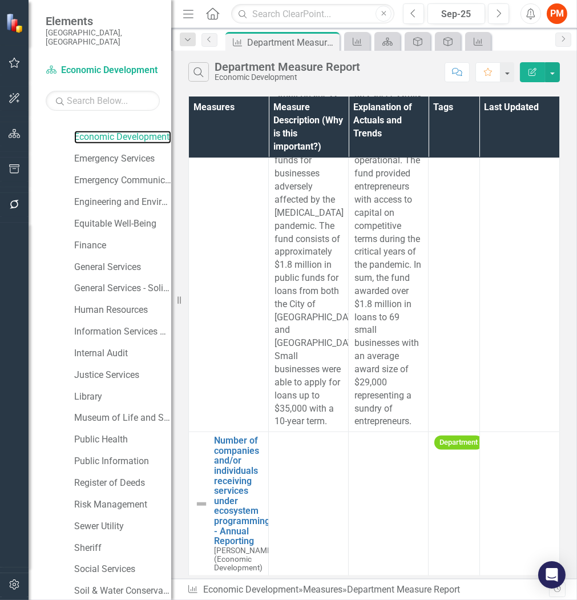
scroll to position [1714, 0]
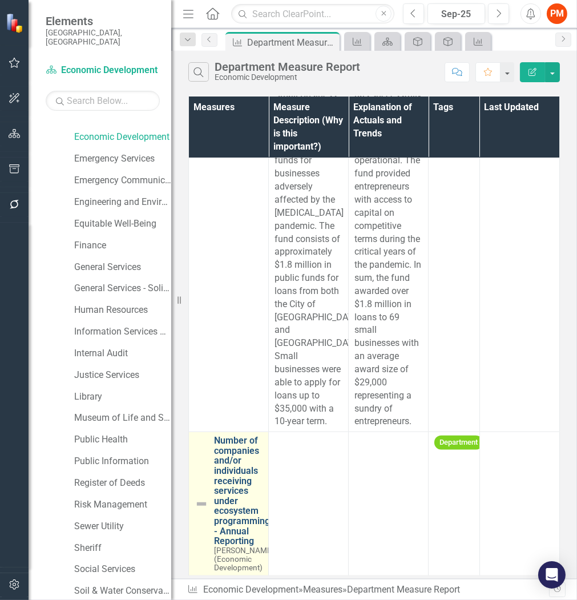
click at [227, 481] on link "Number of companies and/or individuals receiving services under ecosystem progr…" at bounding box center [244, 491] width 60 height 111
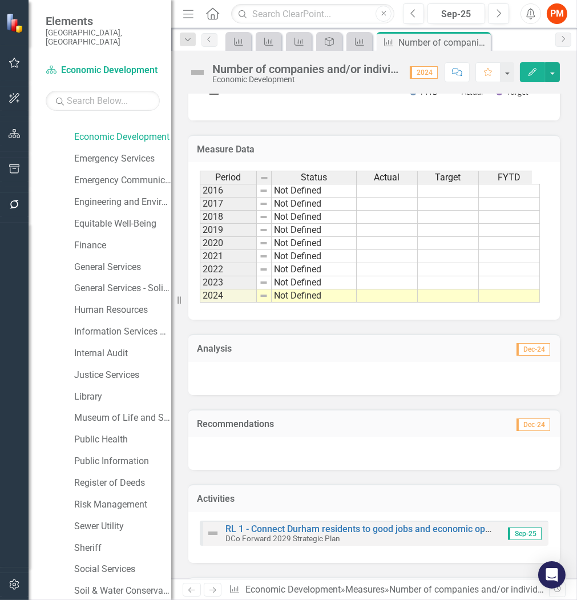
scroll to position [655, 0]
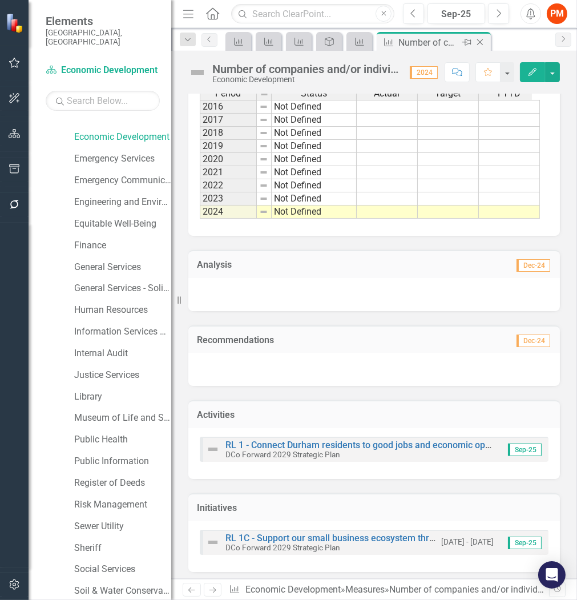
click at [482, 42] on icon "Close" at bounding box center [479, 42] width 11 height 9
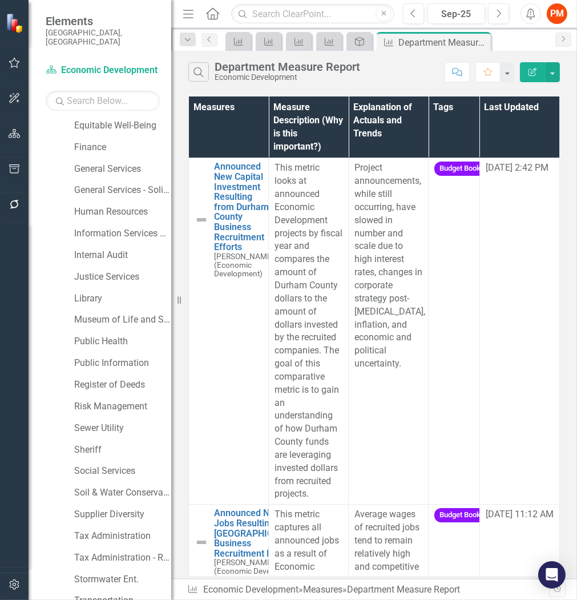
scroll to position [852, 0]
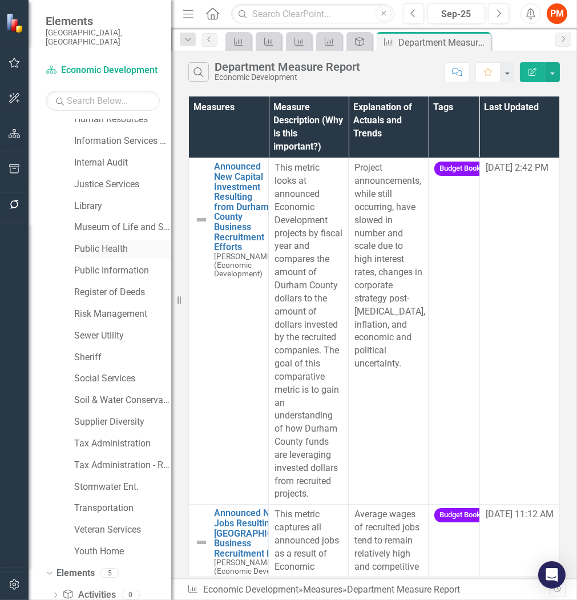
click at [115, 243] on link "Public Health" at bounding box center [122, 249] width 97 height 13
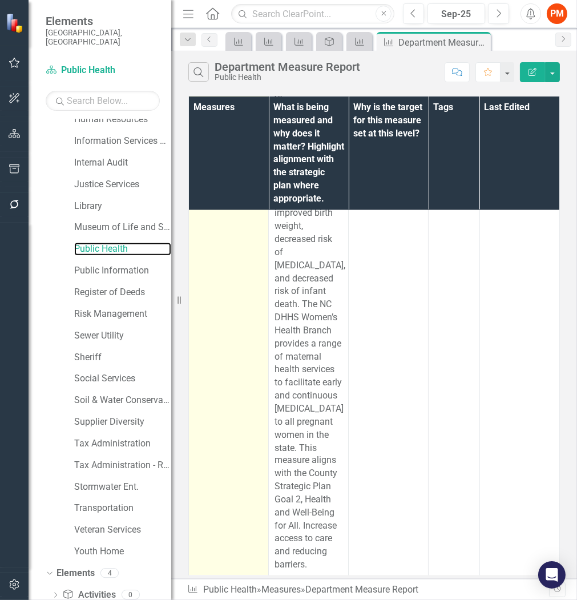
scroll to position [2249, 0]
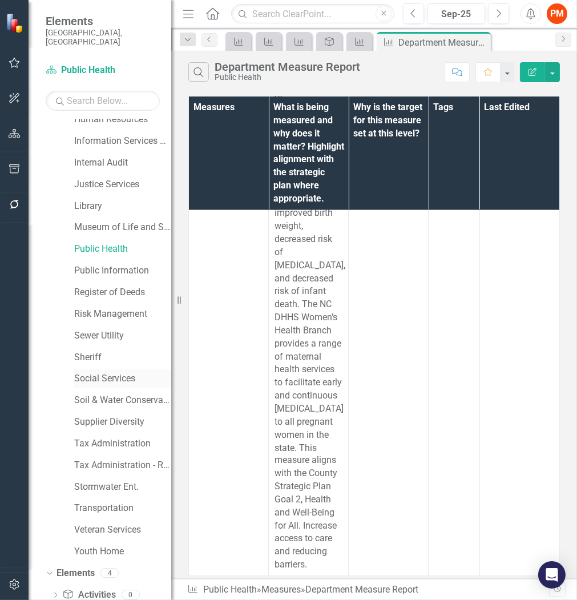
click at [109, 372] on link "Social Services" at bounding box center [122, 378] width 97 height 13
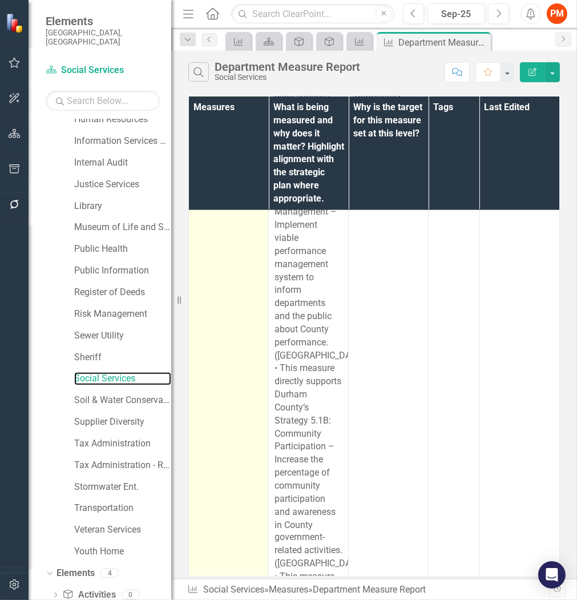
scroll to position [2523, 0]
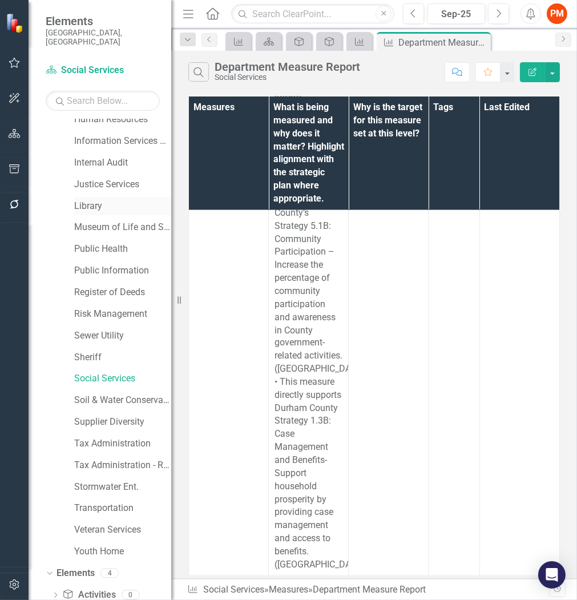
drag, startPoint x: 99, startPoint y: 201, endPoint x: 82, endPoint y: 195, distance: 18.1
click at [99, 201] on link "Library" at bounding box center [122, 206] width 97 height 13
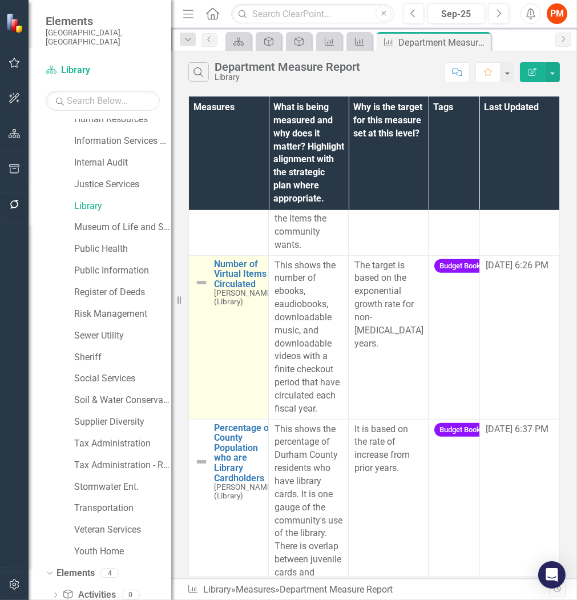
scroll to position [995, 0]
